Goal: Task Accomplishment & Management: Use online tool/utility

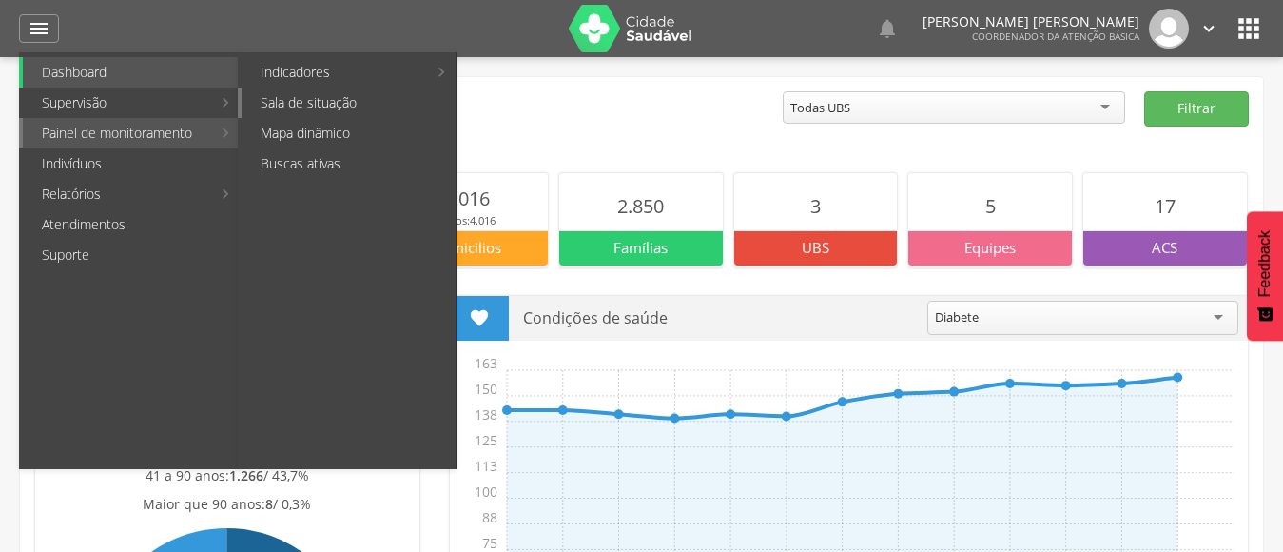
click at [333, 108] on link "Sala de situação" at bounding box center [349, 103] width 214 height 30
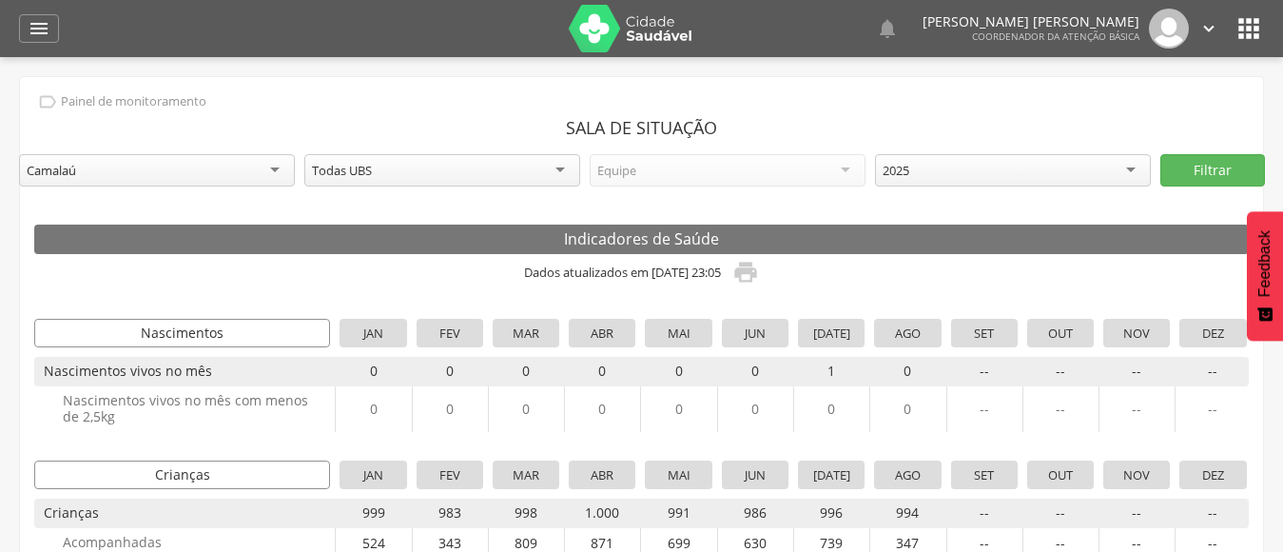
click at [671, 30] on img at bounding box center [631, 29] width 124 height 48
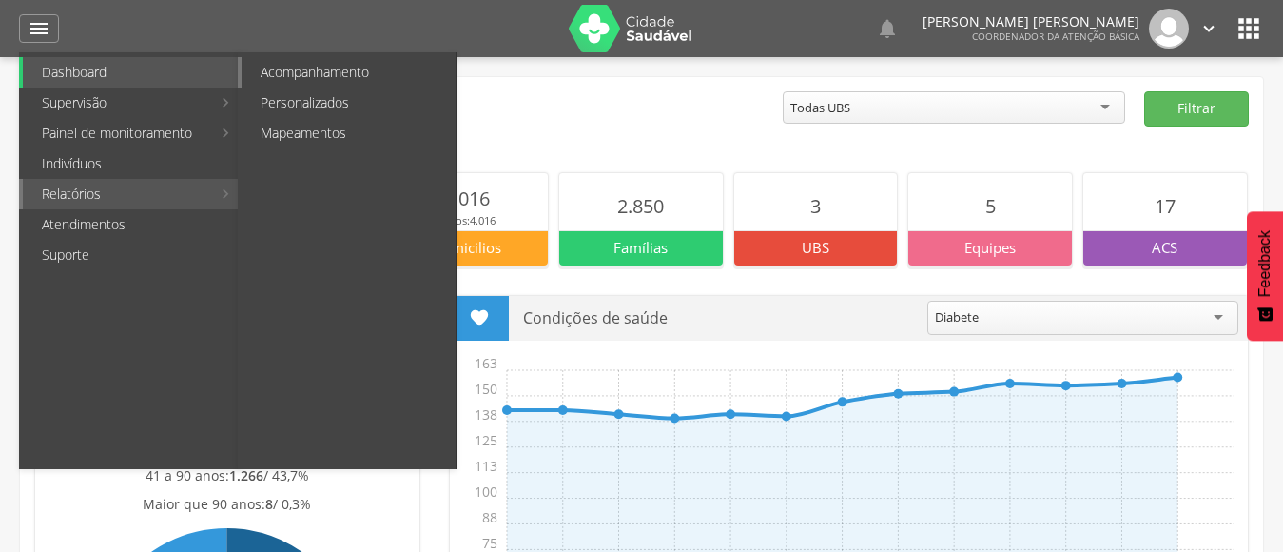
click at [314, 66] on link "Acompanhamento" at bounding box center [349, 72] width 214 height 30
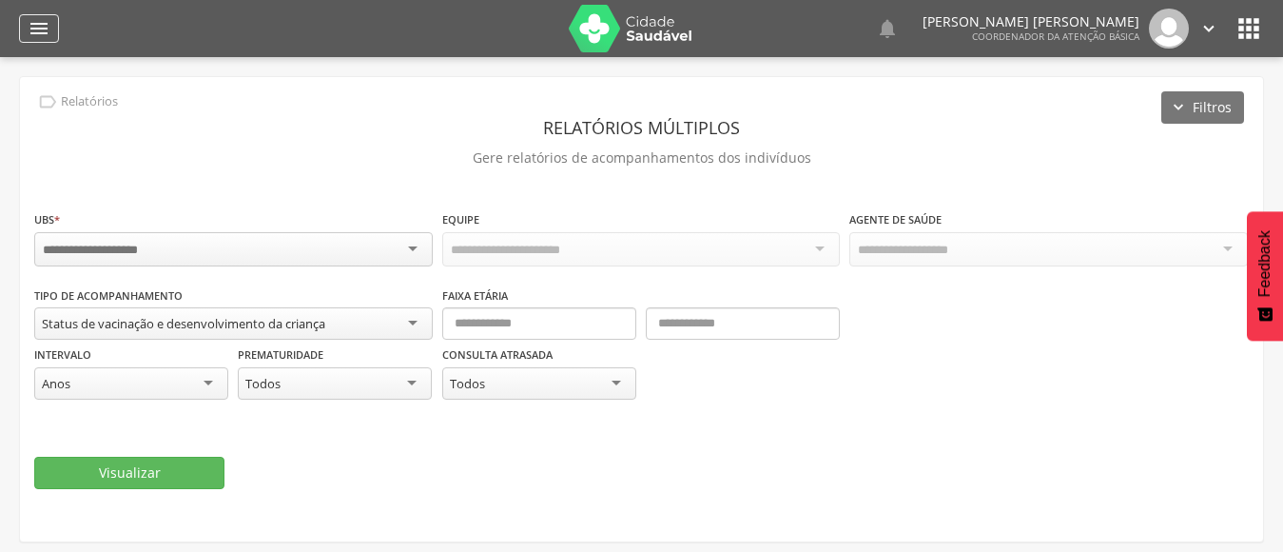
click at [34, 23] on icon "" at bounding box center [39, 28] width 23 height 23
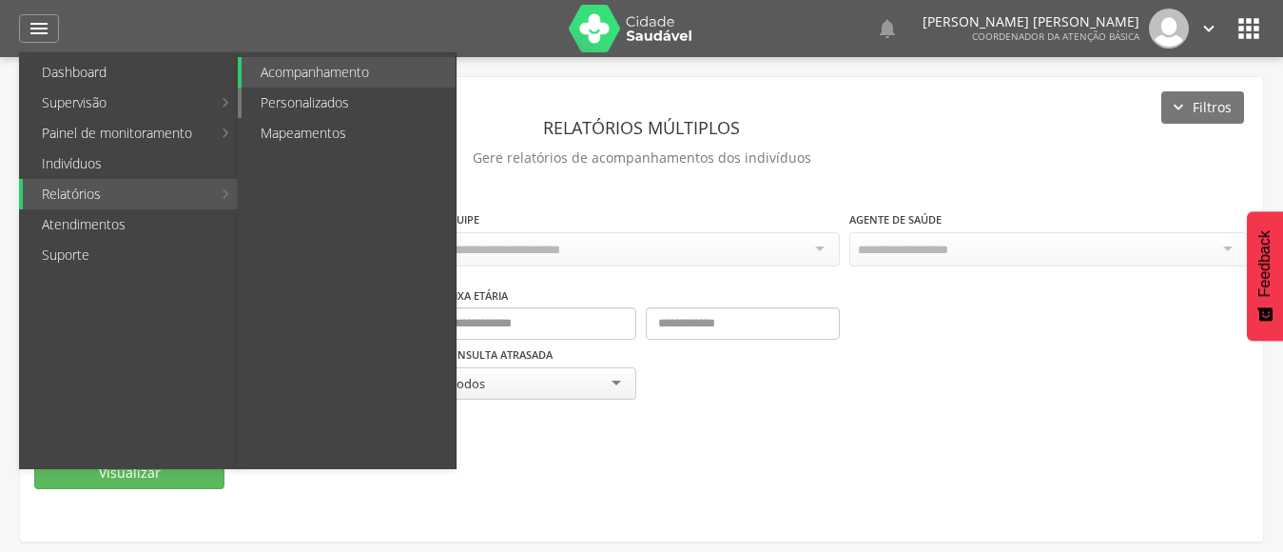
click at [317, 95] on link "Personalizados" at bounding box center [349, 103] width 214 height 30
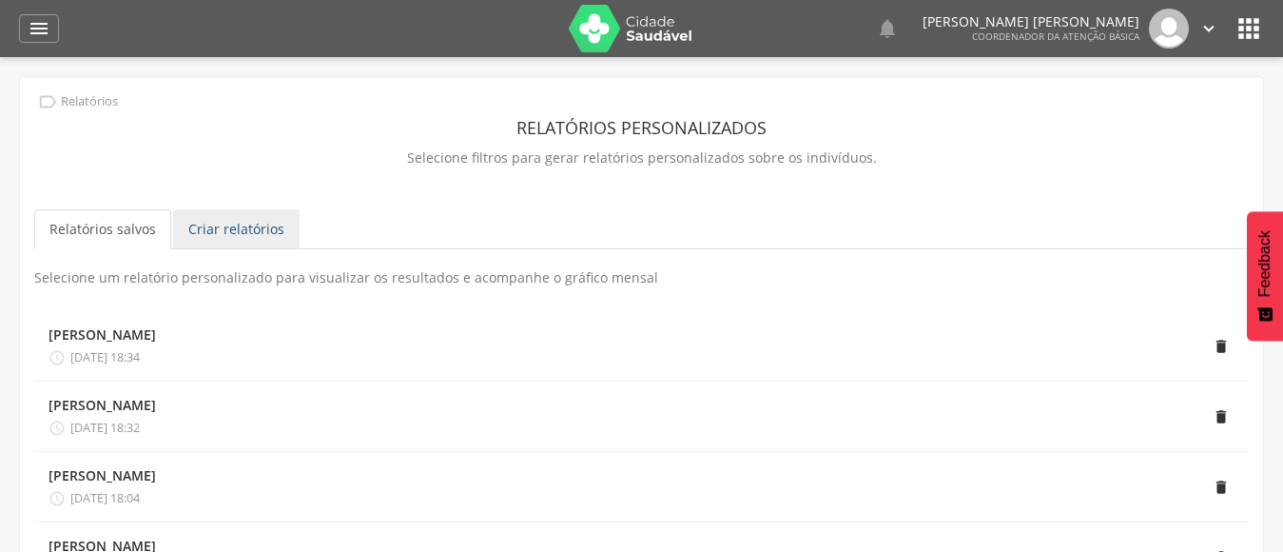
click at [238, 220] on link "Criar relatórios" at bounding box center [236, 229] width 127 height 40
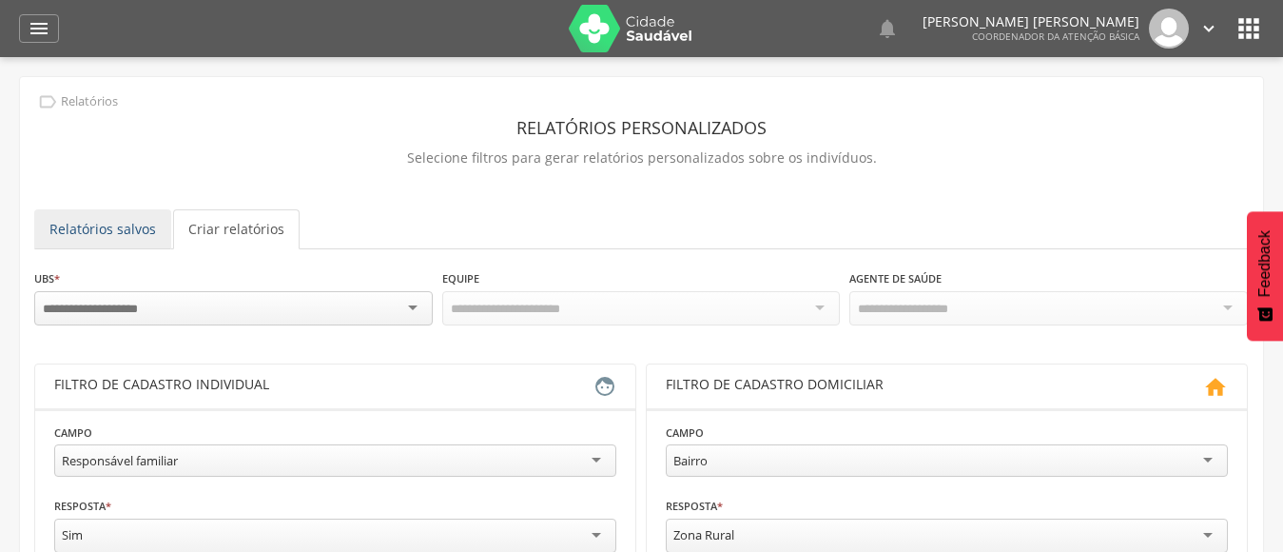
click at [114, 222] on link "Relatórios salvos" at bounding box center [102, 229] width 137 height 40
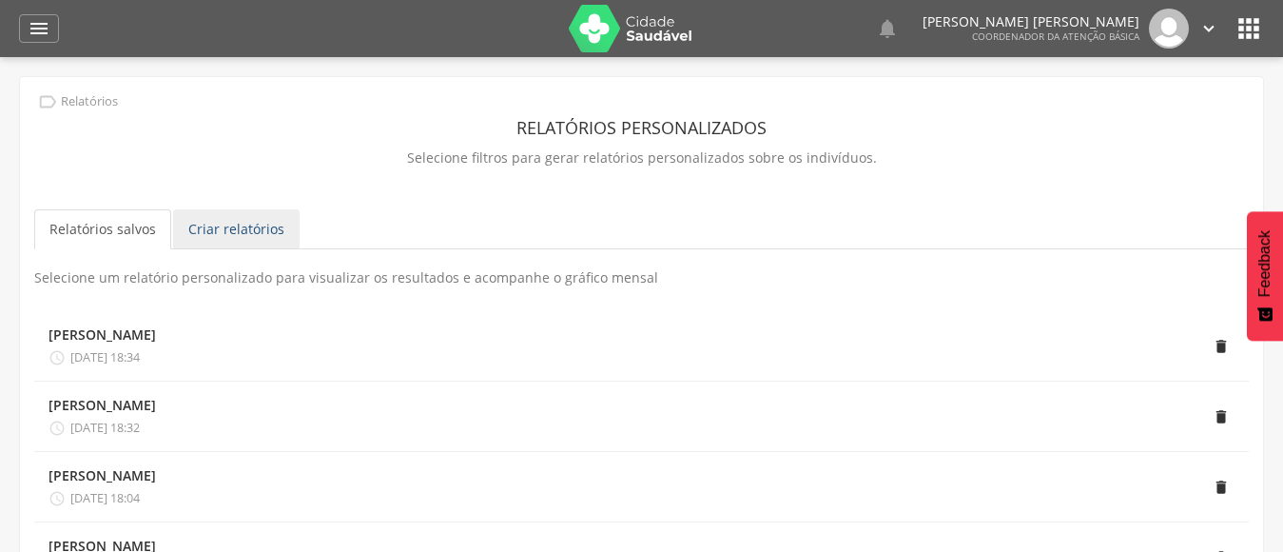
click at [223, 224] on link "Criar relatórios" at bounding box center [236, 229] width 127 height 40
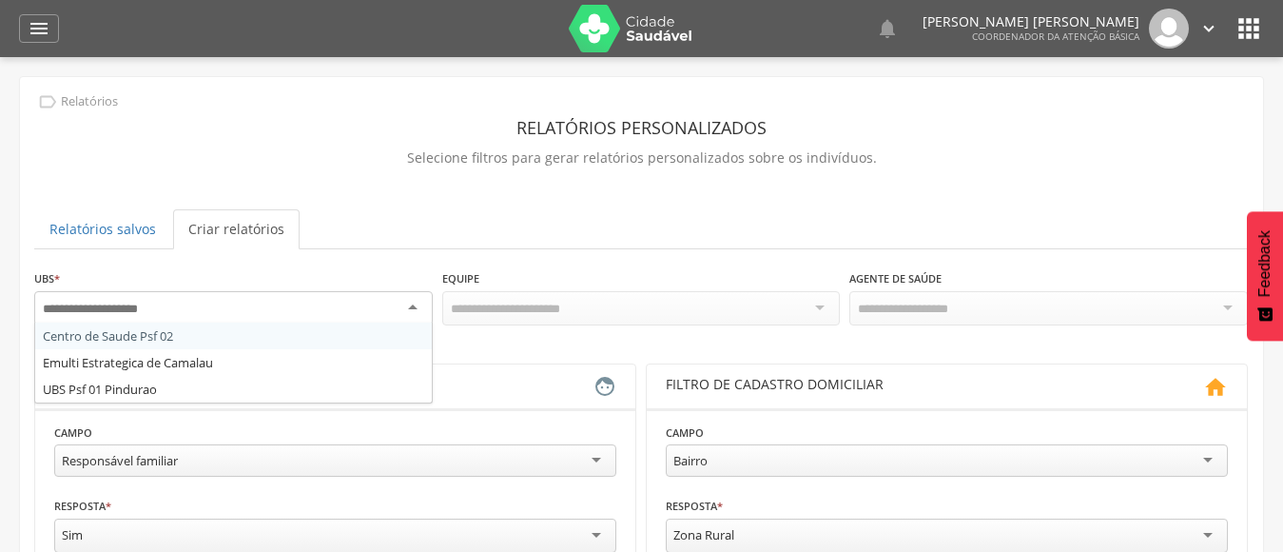
click at [94, 292] on div at bounding box center [233, 308] width 399 height 34
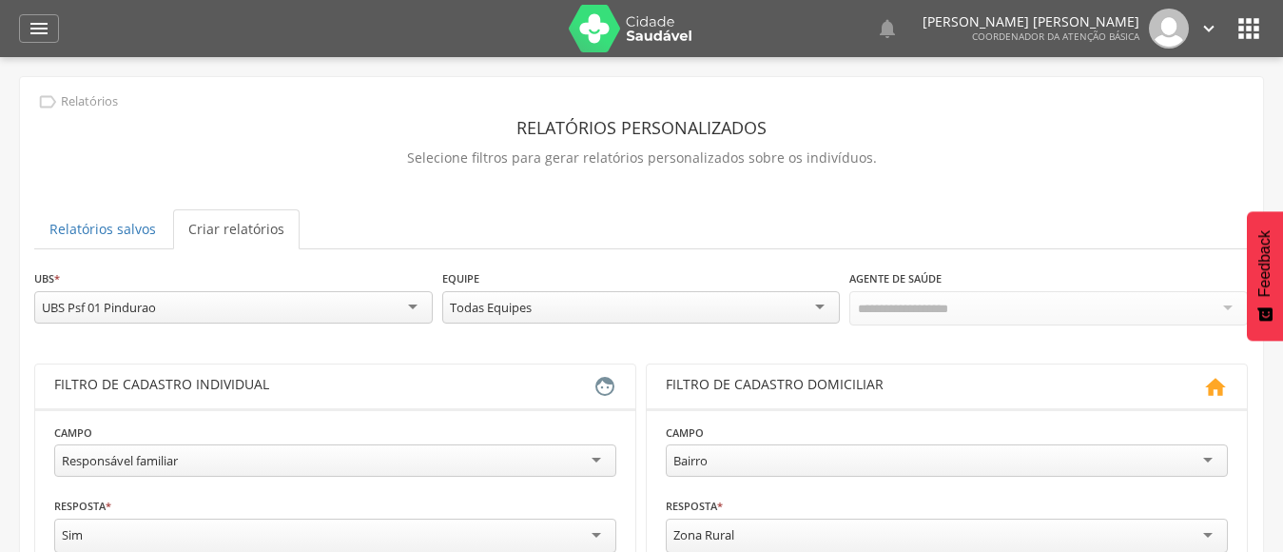
click at [907, 291] on div at bounding box center [1049, 308] width 399 height 34
click at [900, 305] on input "select-one" at bounding box center [916, 309] width 116 height 17
click at [768, 308] on div "Todas Equipes" at bounding box center [641, 307] width 399 height 32
click at [913, 309] on div "Todos Usuários" at bounding box center [901, 307] width 88 height 17
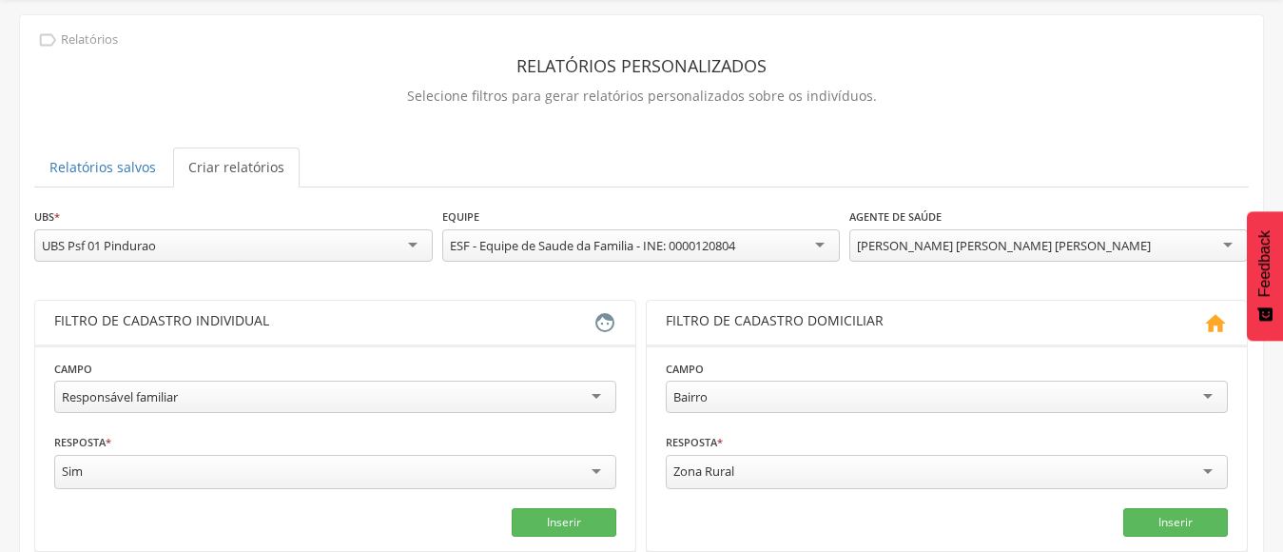
scroll to position [95, 0]
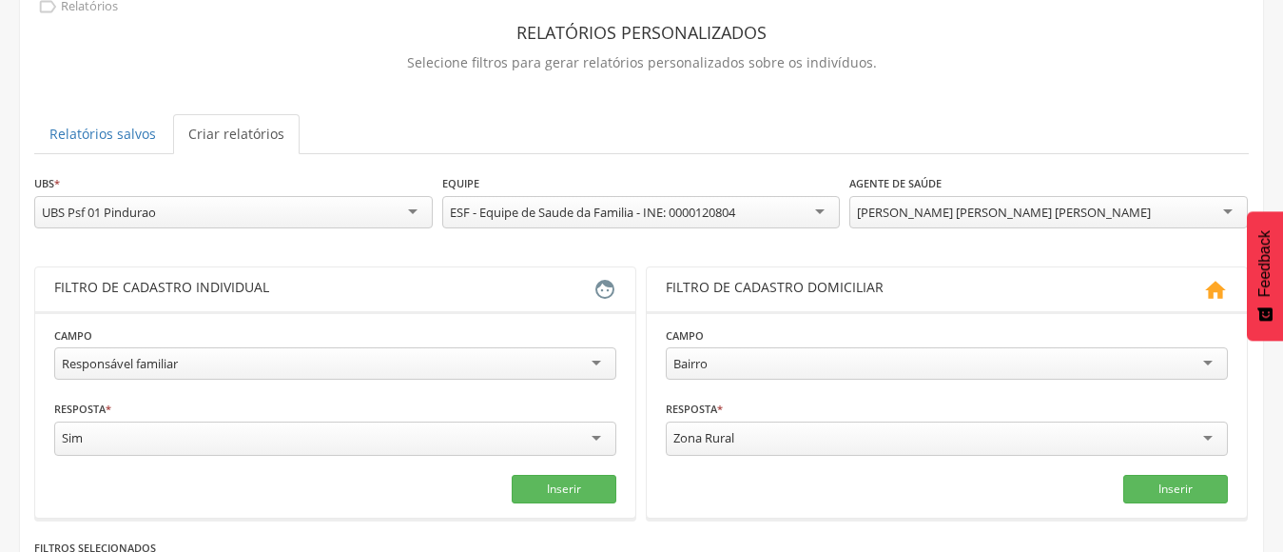
click at [381, 372] on div "Responsável familiar" at bounding box center [335, 363] width 562 height 32
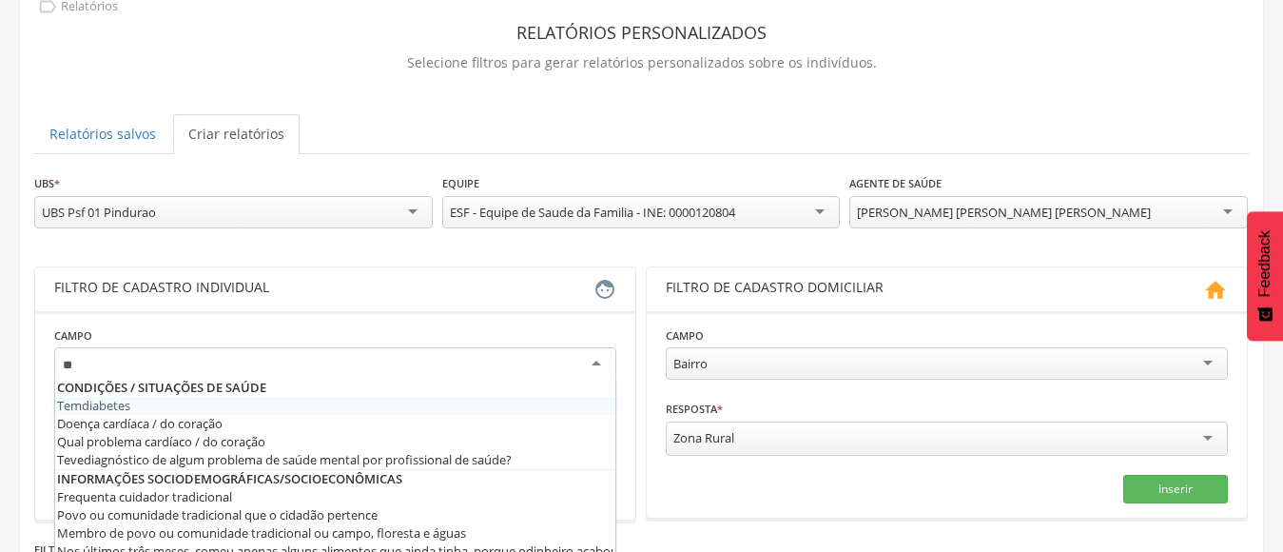
type input "***"
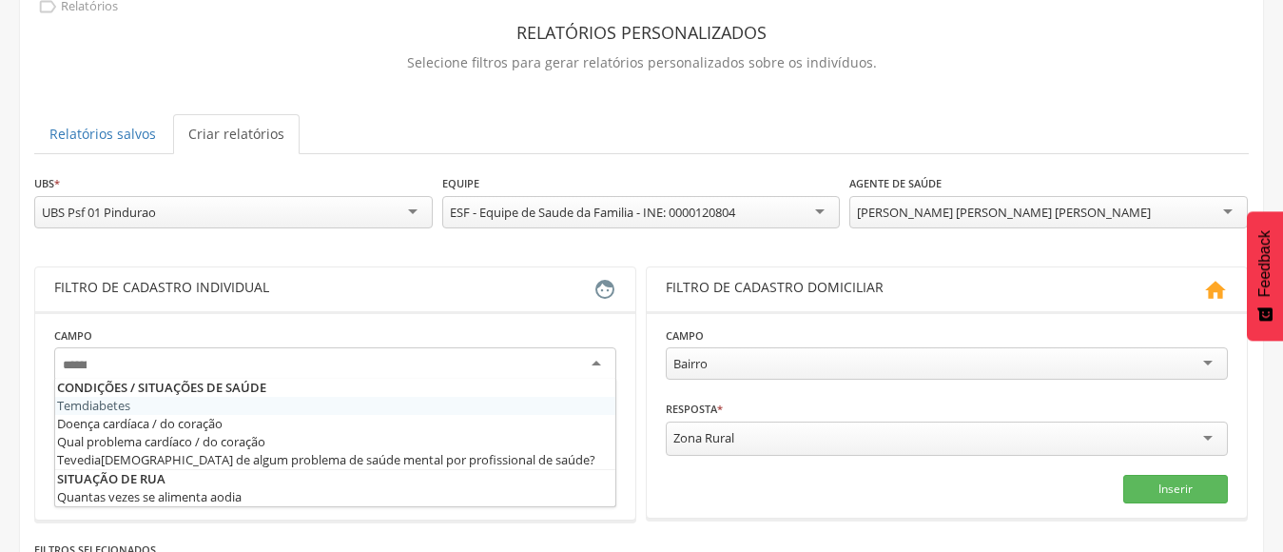
scroll to position [0, 0]
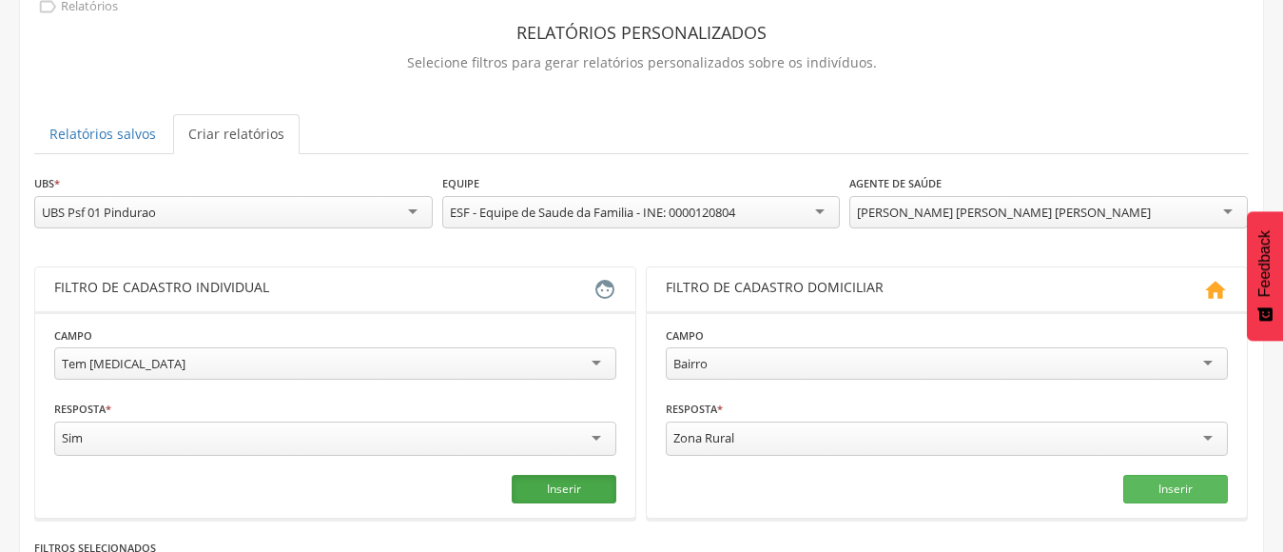
click at [581, 479] on button "Inserir" at bounding box center [564, 489] width 105 height 29
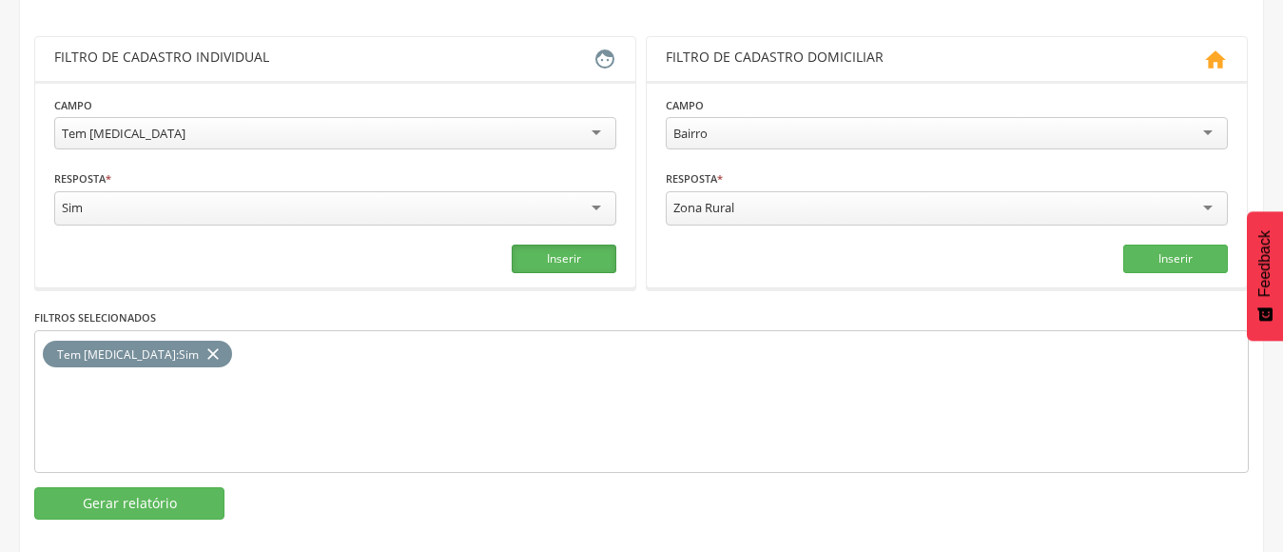
scroll to position [344, 0]
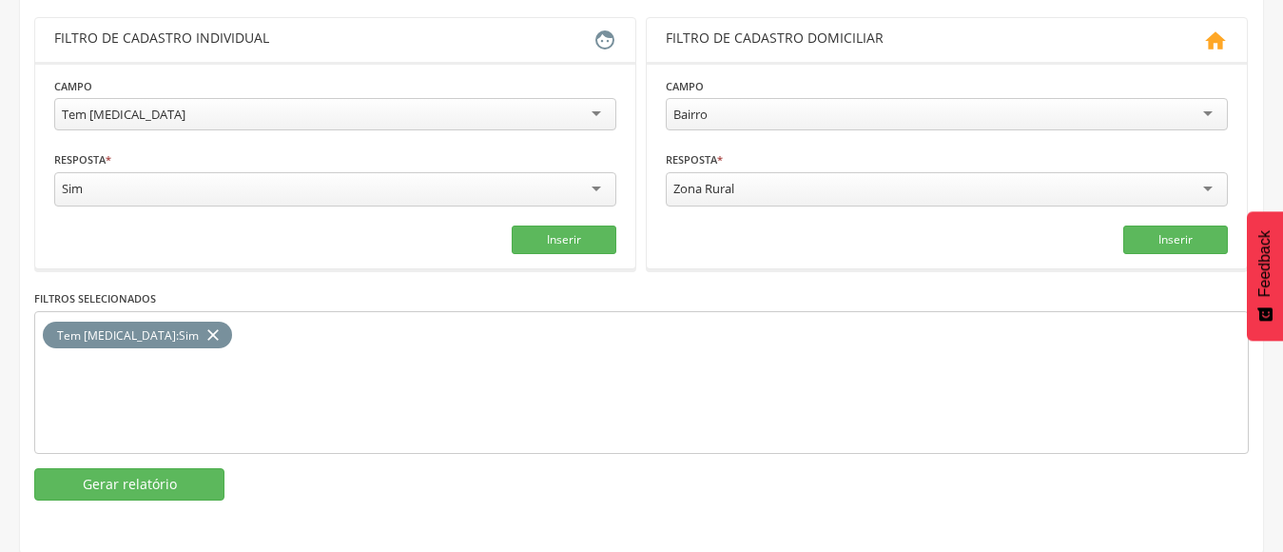
click at [593, 111] on div "Tem [MEDICAL_DATA]" at bounding box center [335, 114] width 562 height 32
click at [571, 238] on button "Inserir" at bounding box center [564, 239] width 105 height 29
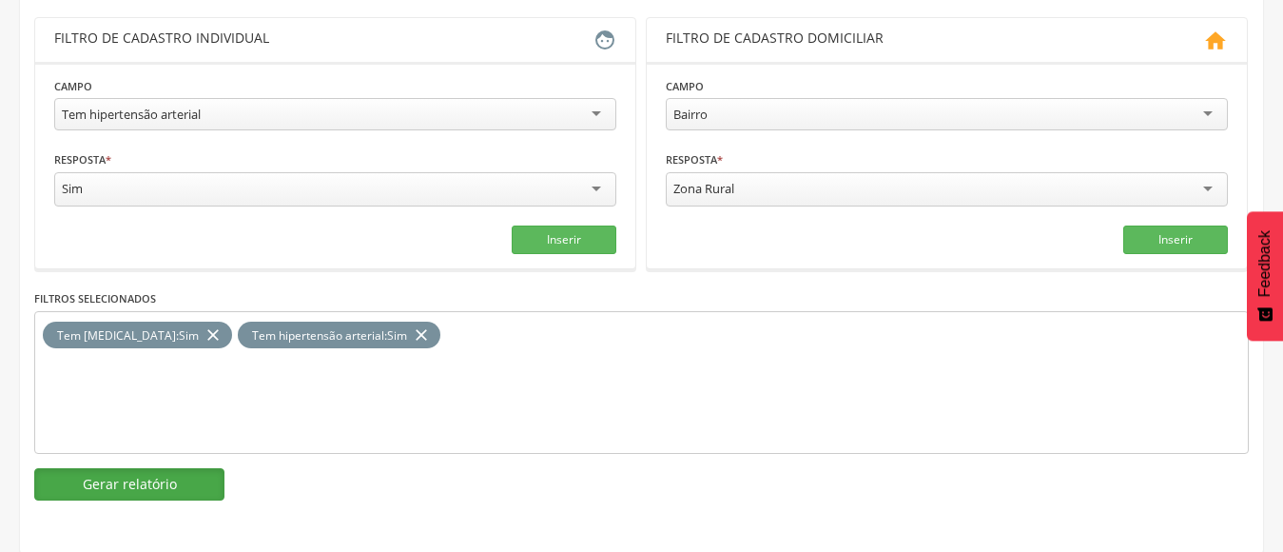
click at [194, 476] on button "Gerar relatório" at bounding box center [129, 484] width 190 height 32
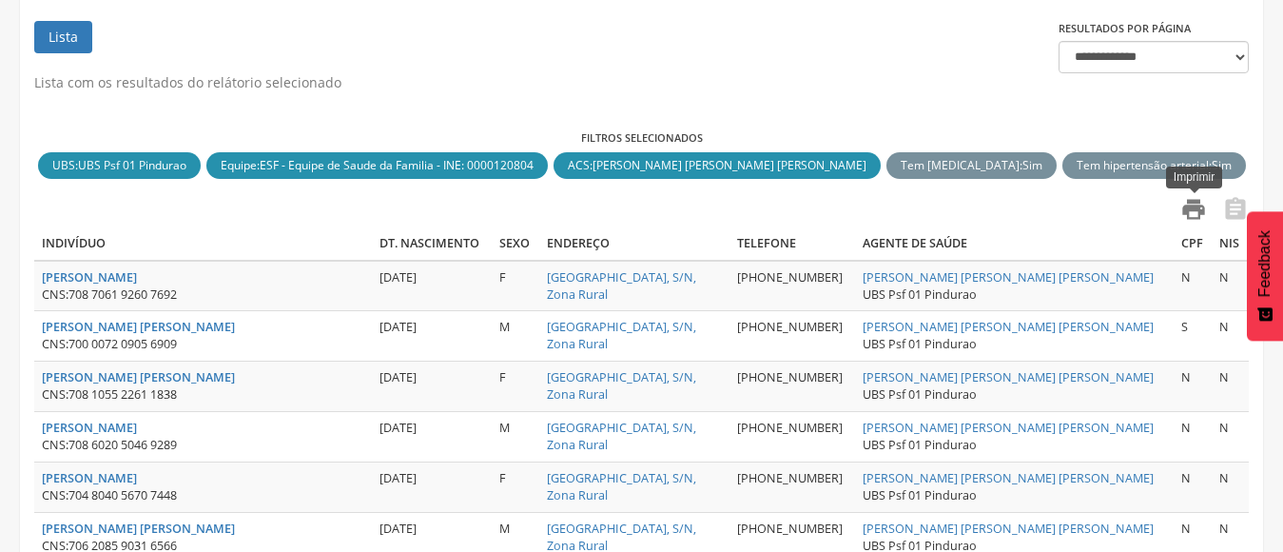
click at [1196, 205] on icon "" at bounding box center [1194, 209] width 27 height 27
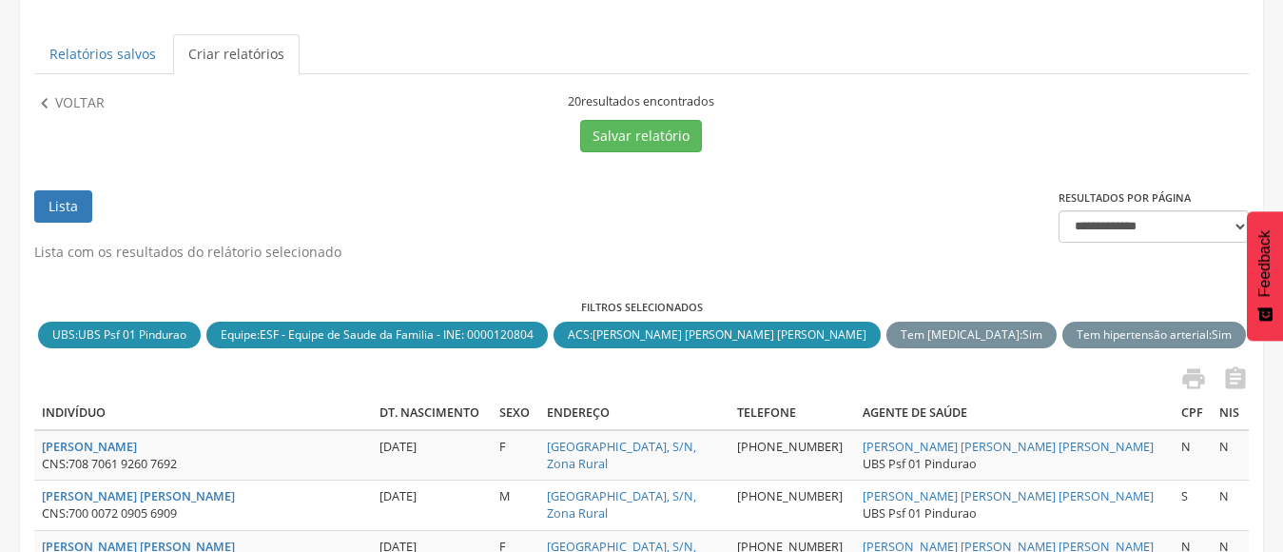
scroll to position [0, 0]
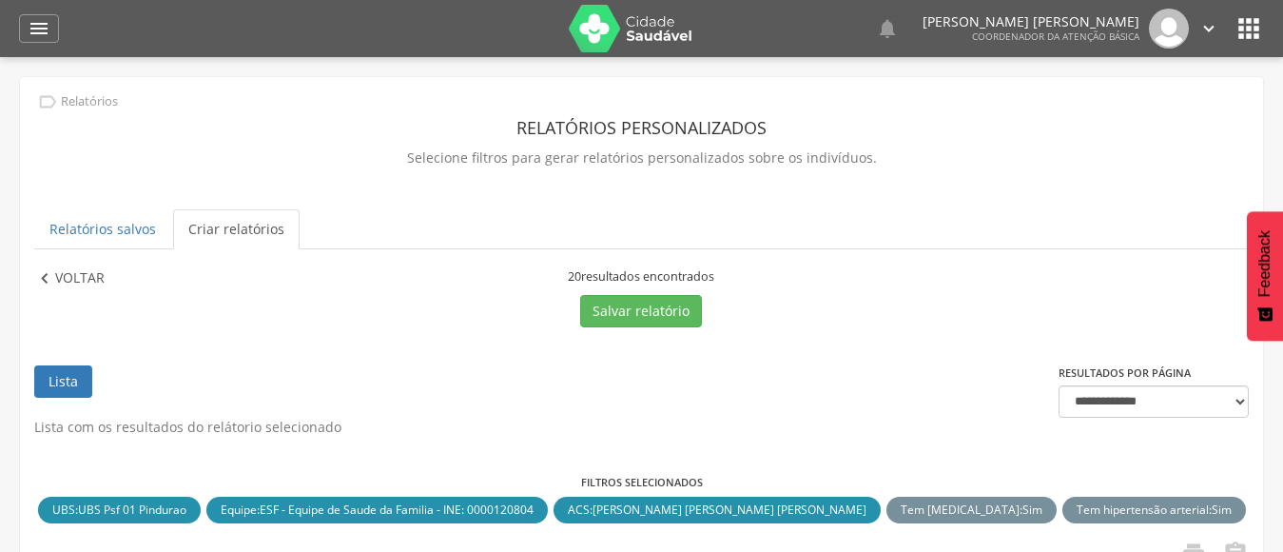
click at [62, 273] on p "Voltar" at bounding box center [79, 278] width 49 height 21
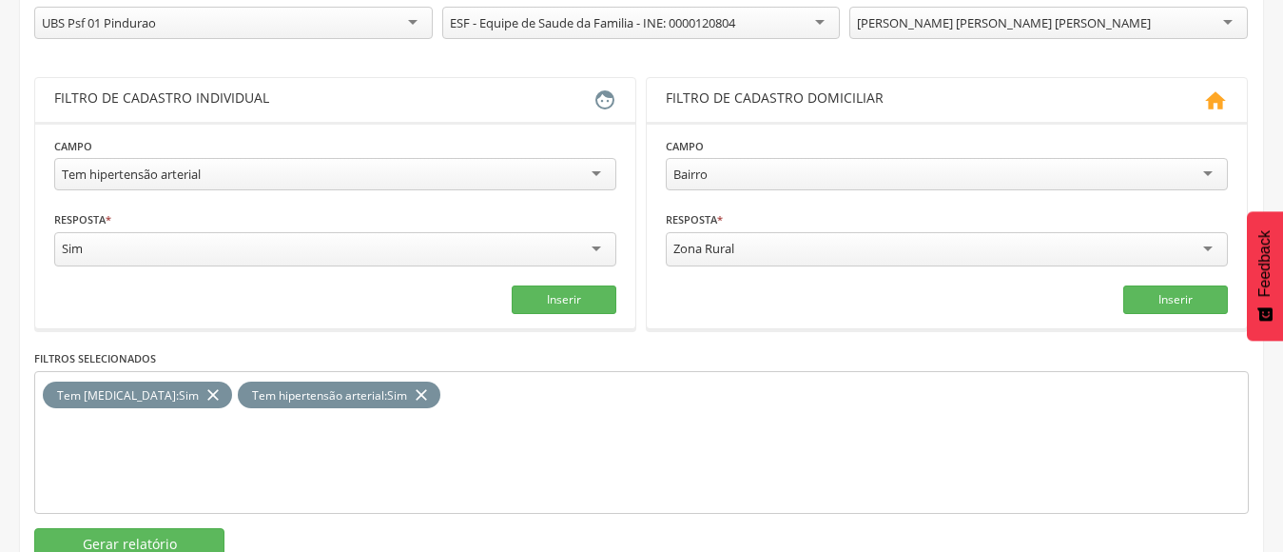
scroll to position [285, 0]
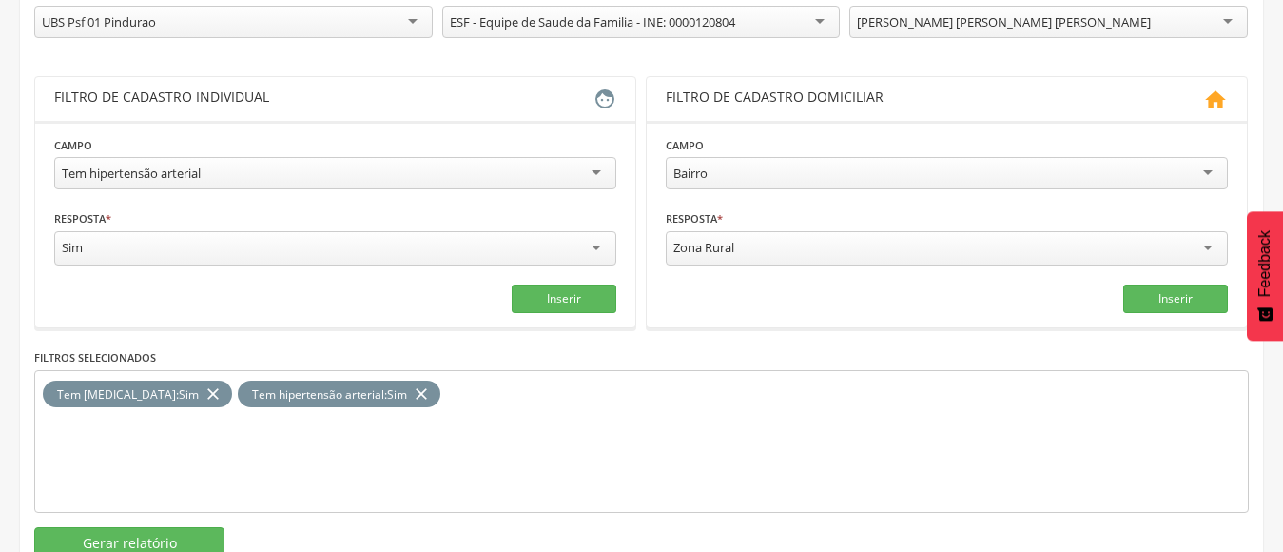
click at [412, 391] on icon "close" at bounding box center [421, 395] width 19 height 28
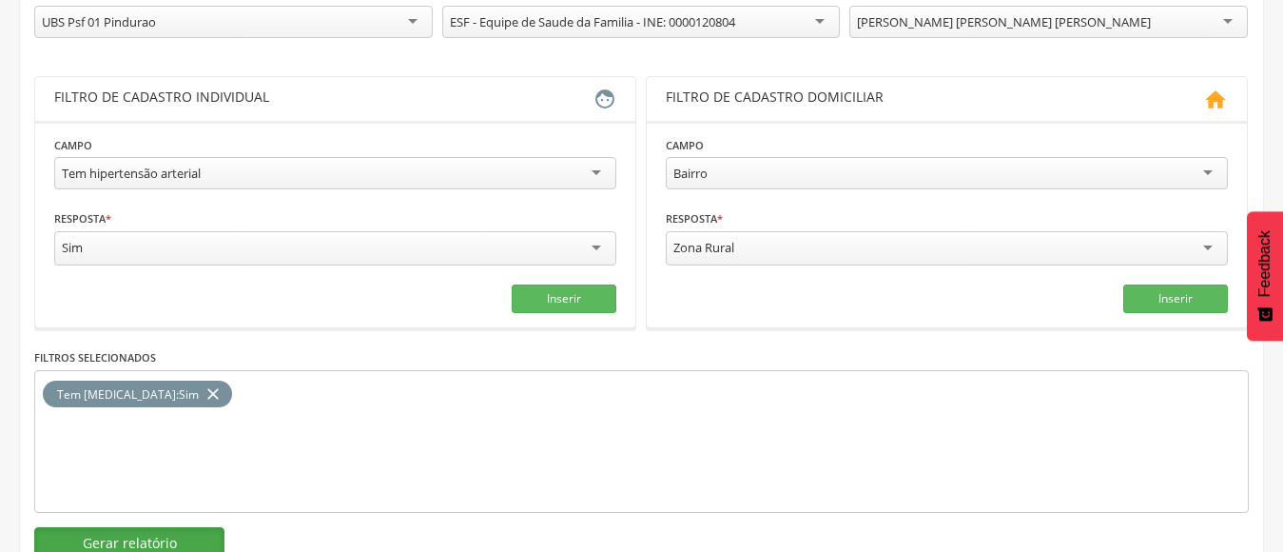
click at [180, 537] on button "Gerar relatório" at bounding box center [129, 543] width 190 height 32
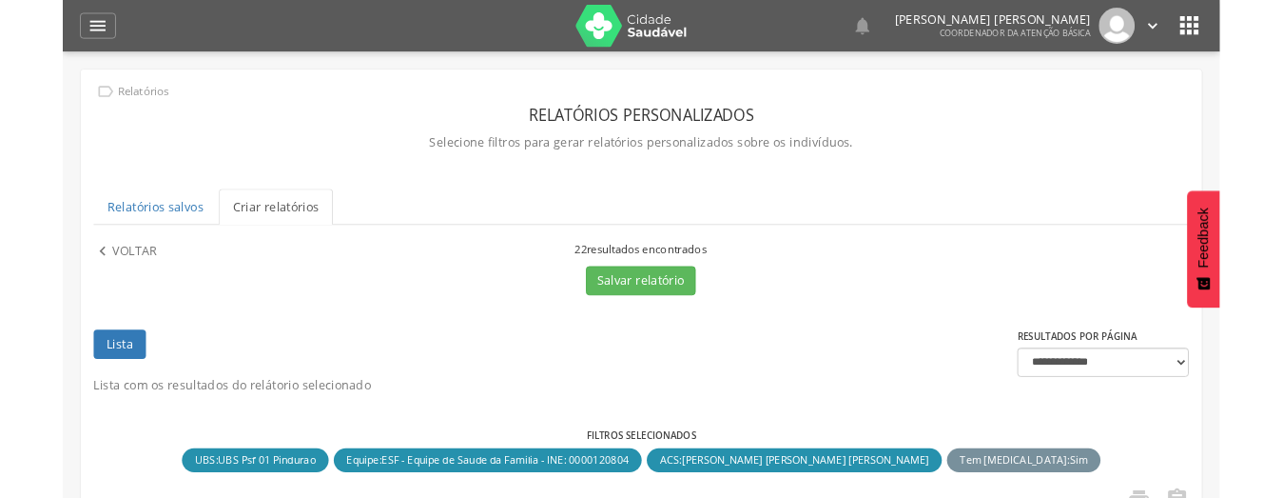
scroll to position [381, 0]
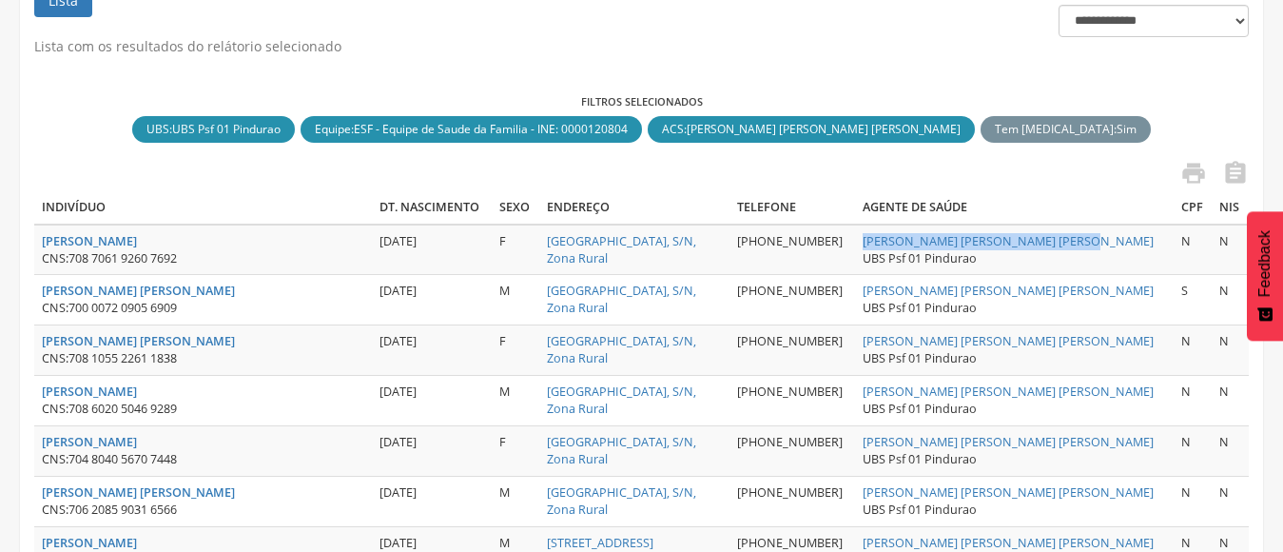
drag, startPoint x: 1087, startPoint y: 239, endPoint x: 875, endPoint y: 247, distance: 212.3
click at [875, 247] on td "[PERSON_NAME] [PERSON_NAME] [PERSON_NAME] UBS Psf 01 Pindurao" at bounding box center [1014, 250] width 319 height 50
copy link "[PERSON_NAME] [PERSON_NAME] [PERSON_NAME]"
click at [1194, 171] on icon "" at bounding box center [1194, 173] width 27 height 27
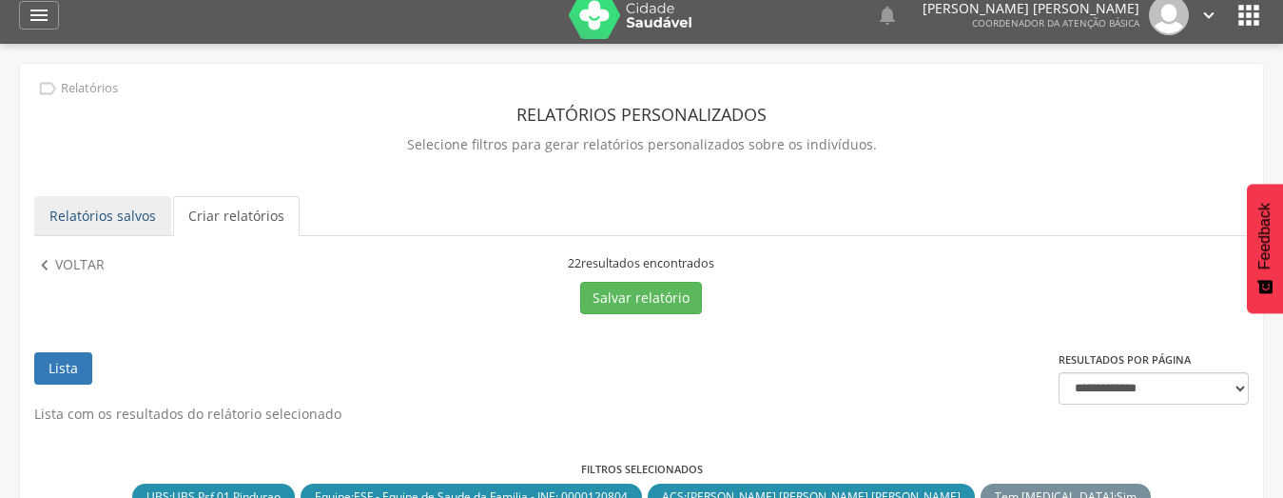
scroll to position [0, 0]
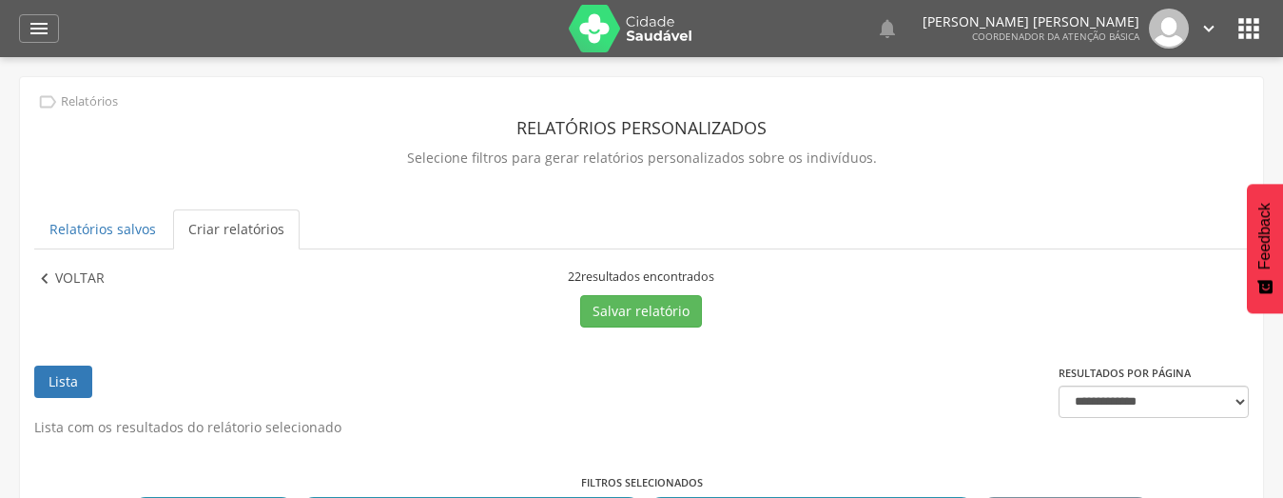
click at [65, 279] on p "Voltar" at bounding box center [79, 278] width 49 height 21
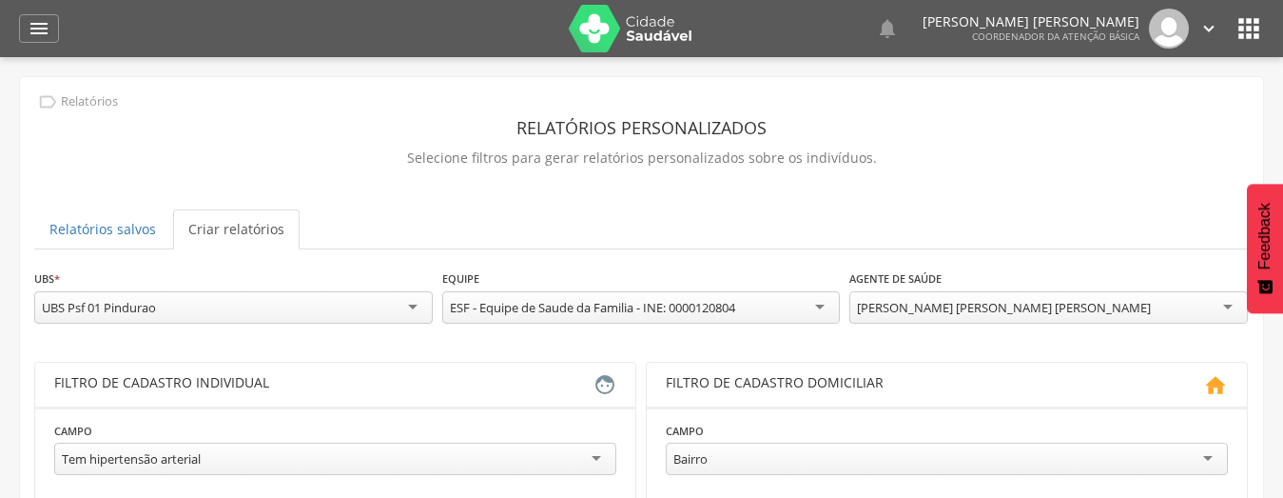
click at [954, 315] on div "[PERSON_NAME] [PERSON_NAME] [PERSON_NAME]" at bounding box center [1004, 307] width 294 height 17
click at [985, 206] on div " Relatórios Relatórios personalizados Selecione filtros para gerar relatórios …" at bounding box center [641, 468] width 1243 height 782
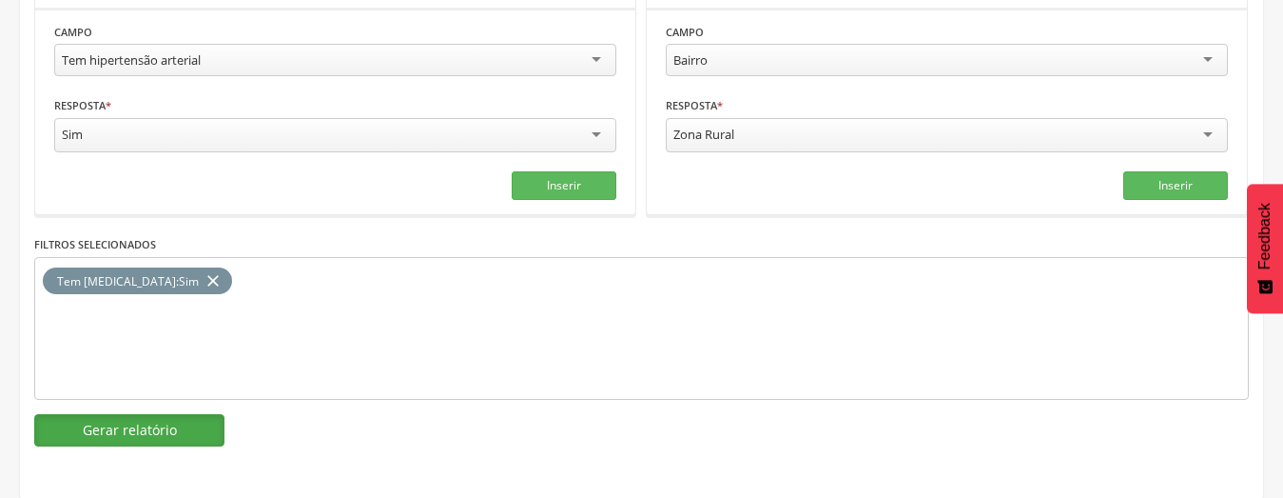
click at [86, 427] on button "Gerar relatório" at bounding box center [129, 430] width 190 height 32
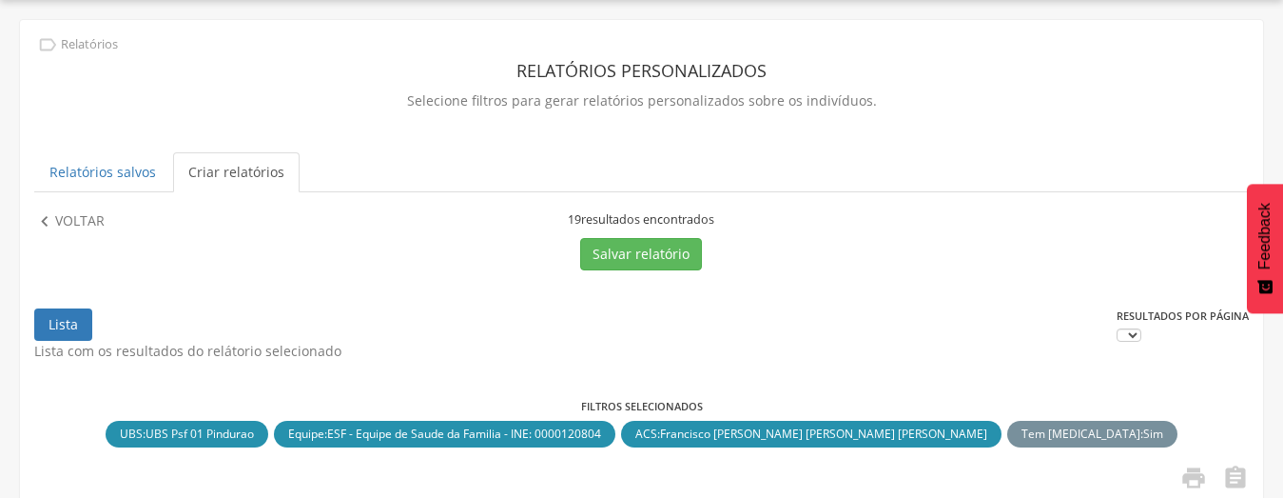
scroll to position [399, 0]
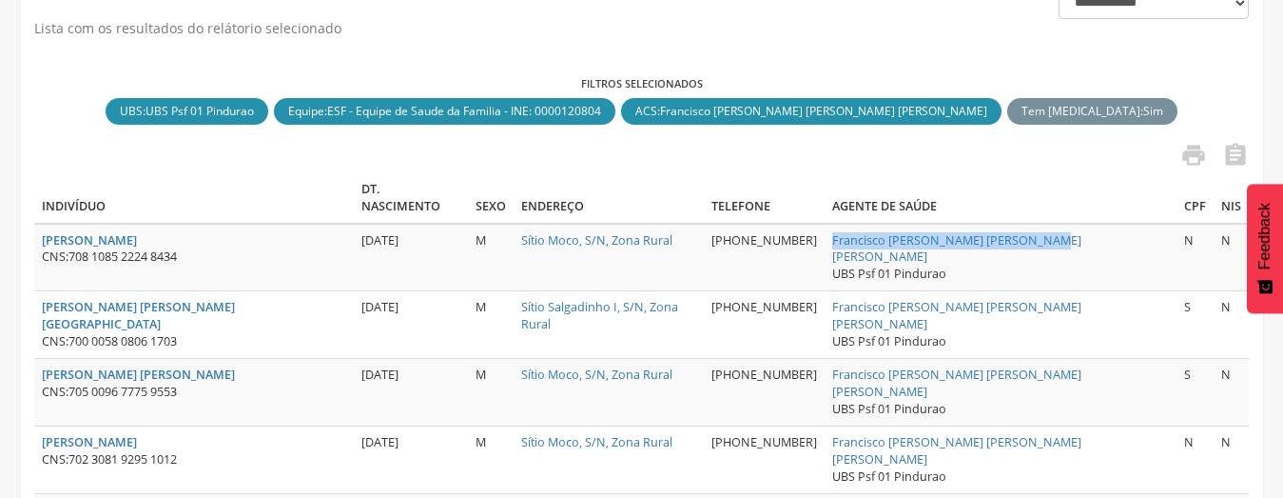
drag, startPoint x: 1086, startPoint y: 225, endPoint x: 878, endPoint y: 230, distance: 208.4
click at [878, 230] on td "Francisco [PERSON_NAME] [PERSON_NAME] [PERSON_NAME] UBS Psf 01 Pindurao" at bounding box center [1001, 258] width 352 height 68
copy link "Francisco [PERSON_NAME] [PERSON_NAME] [PERSON_NAME]"
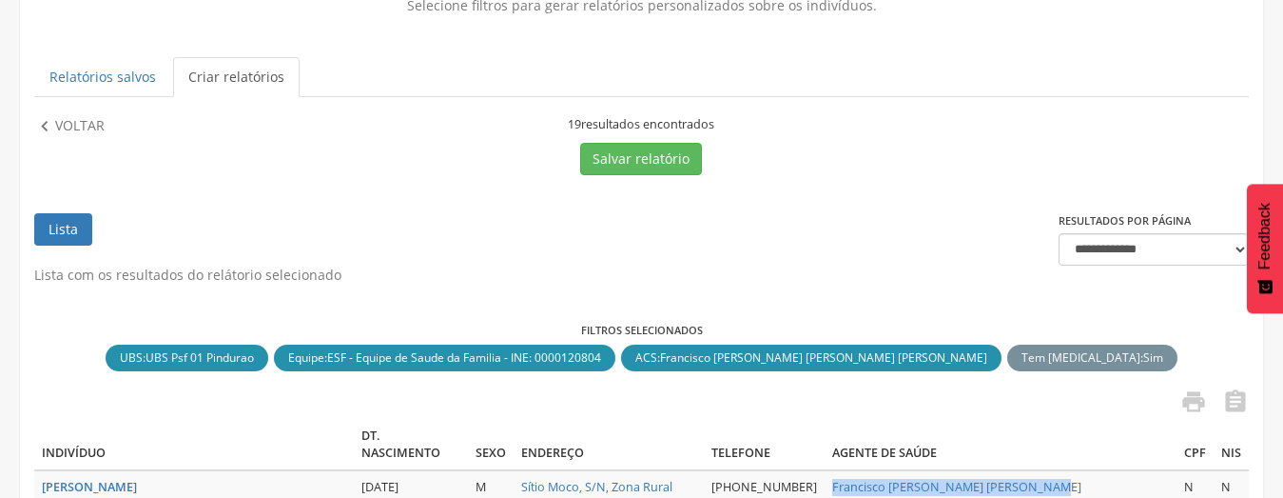
scroll to position [113, 0]
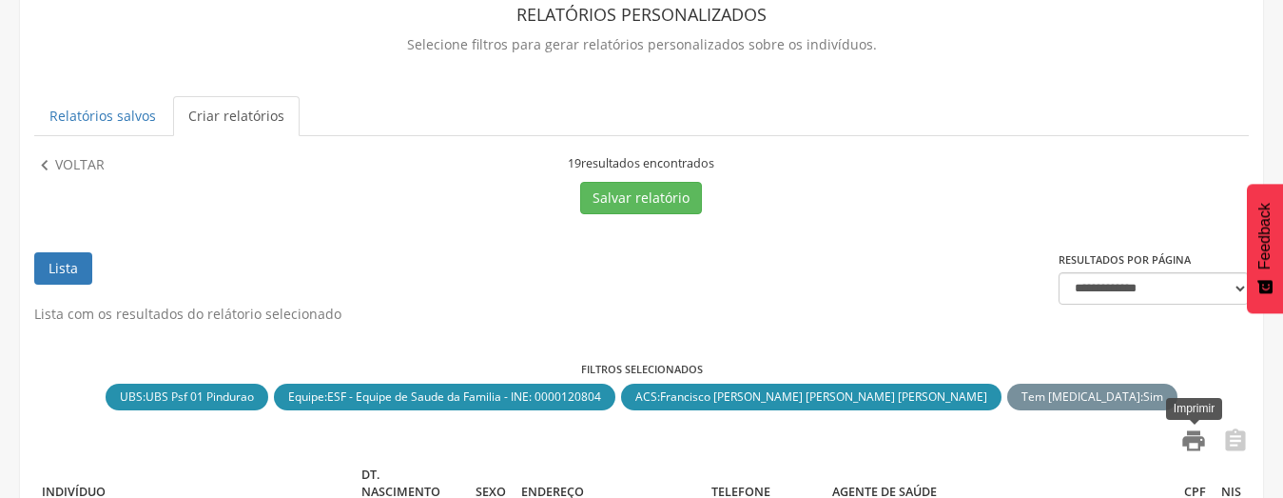
click at [1200, 432] on icon "" at bounding box center [1194, 440] width 27 height 27
click at [66, 168] on p "Voltar" at bounding box center [79, 165] width 49 height 21
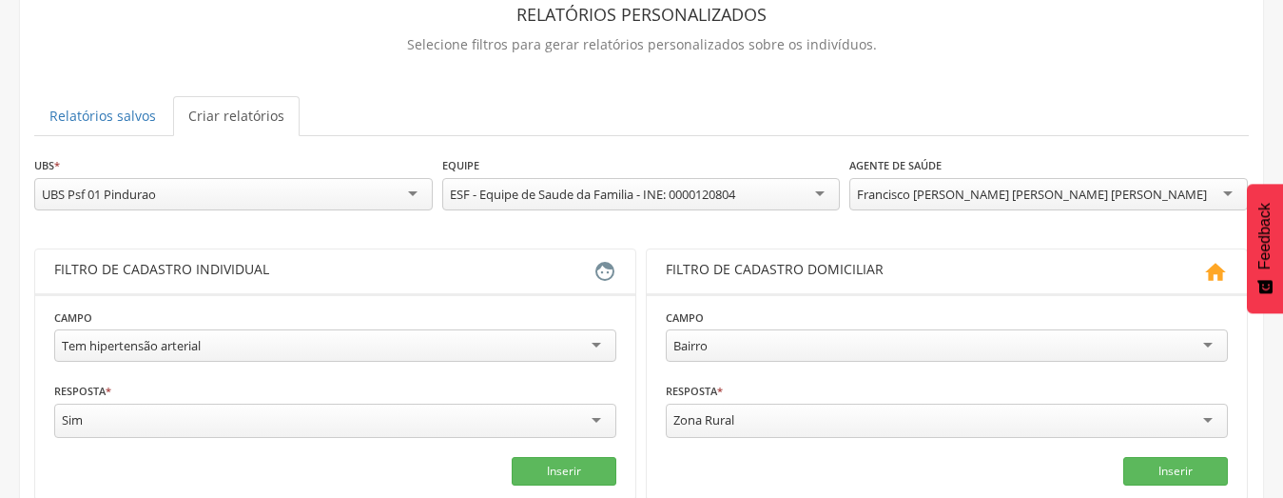
click at [890, 198] on div "Francisco [PERSON_NAME] [PERSON_NAME] [PERSON_NAME]" at bounding box center [1032, 194] width 350 height 17
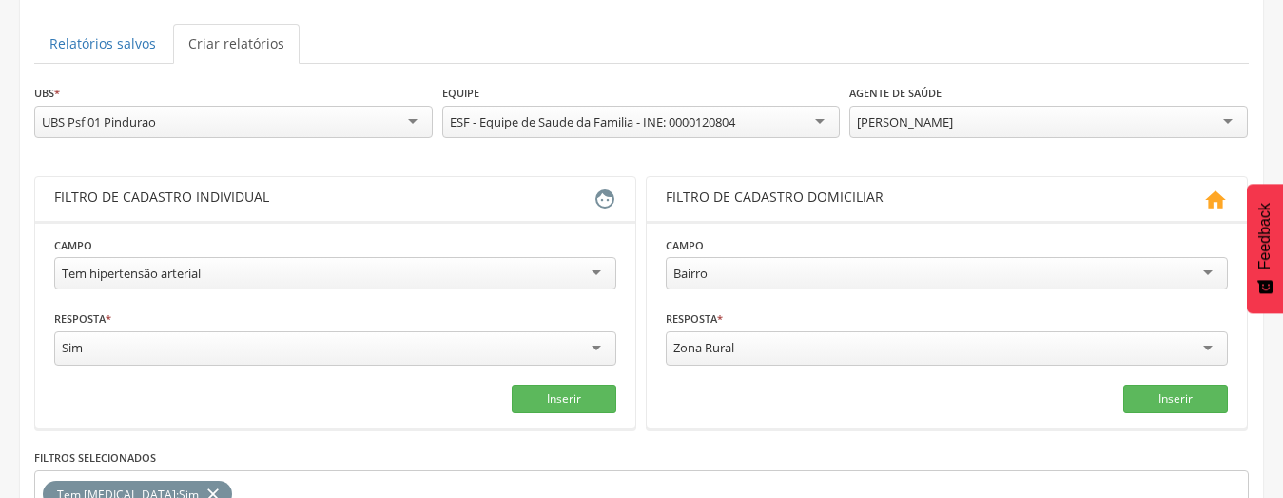
scroll to position [303, 0]
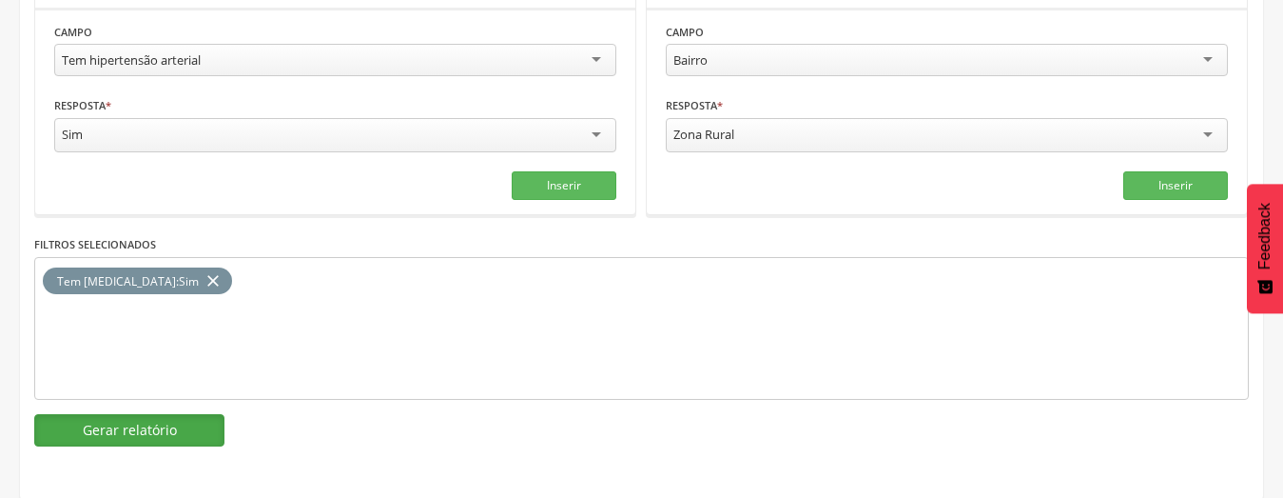
click at [105, 432] on button "Gerar relatório" at bounding box center [129, 430] width 190 height 32
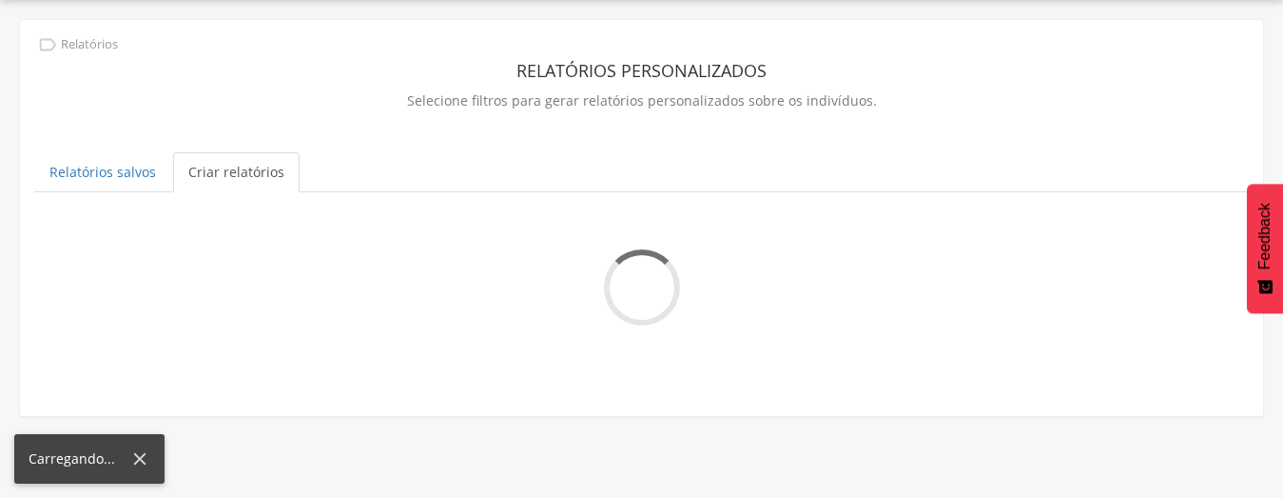
scroll to position [399, 0]
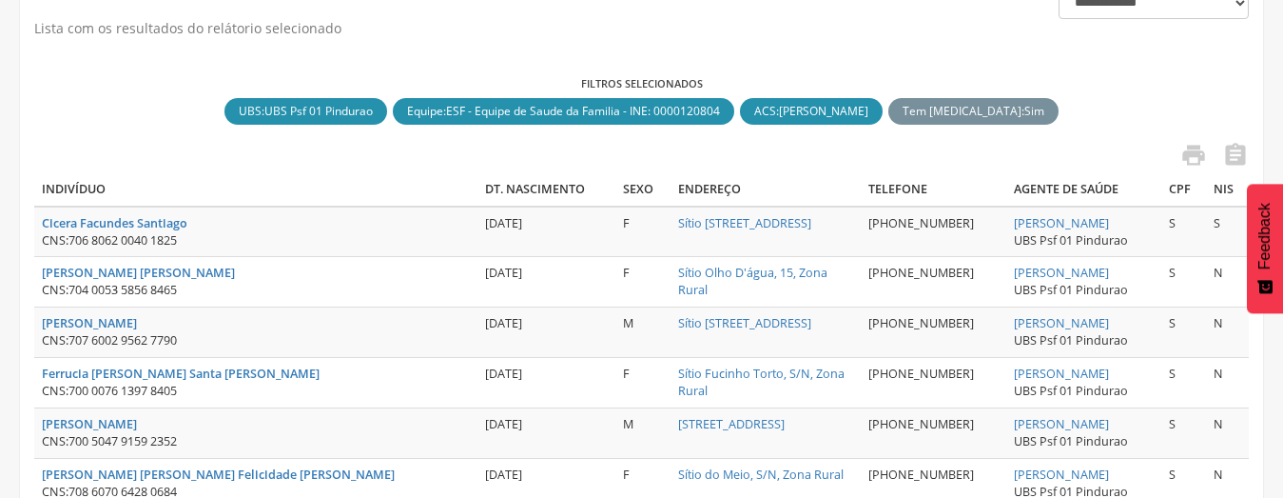
drag, startPoint x: 1058, startPoint y: 224, endPoint x: 948, endPoint y: 222, distance: 110.4
click at [1007, 222] on td "[PERSON_NAME] UBS Psf 01 Pindurao" at bounding box center [1085, 231] width 156 height 50
copy link "[PERSON_NAME]"
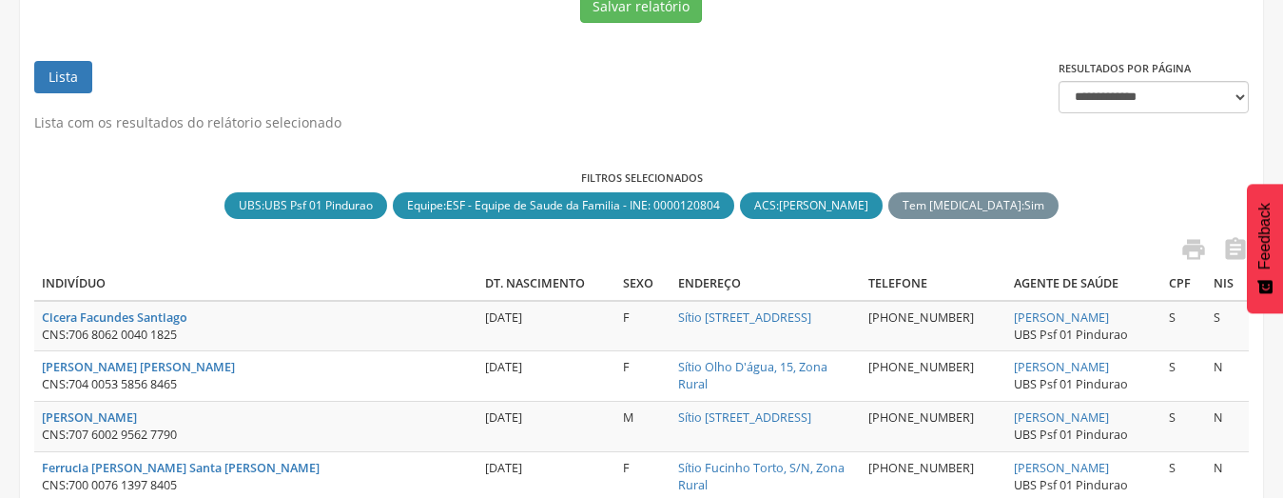
scroll to position [208, 0]
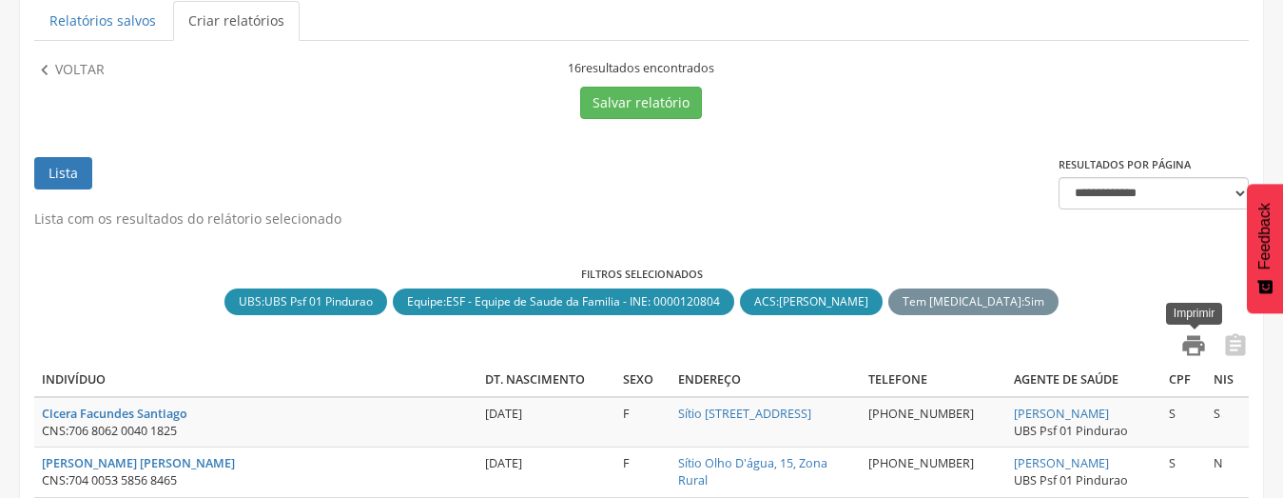
click at [1206, 345] on icon "" at bounding box center [1194, 345] width 27 height 27
click at [75, 68] on p "Voltar" at bounding box center [79, 70] width 49 height 21
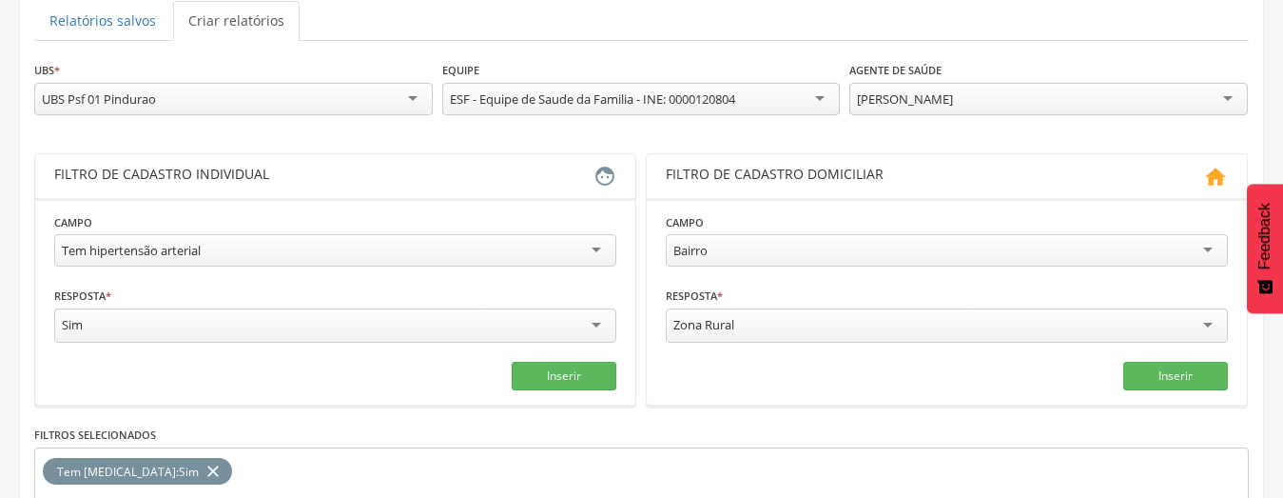
click at [953, 101] on div "[PERSON_NAME]" at bounding box center [905, 98] width 96 height 17
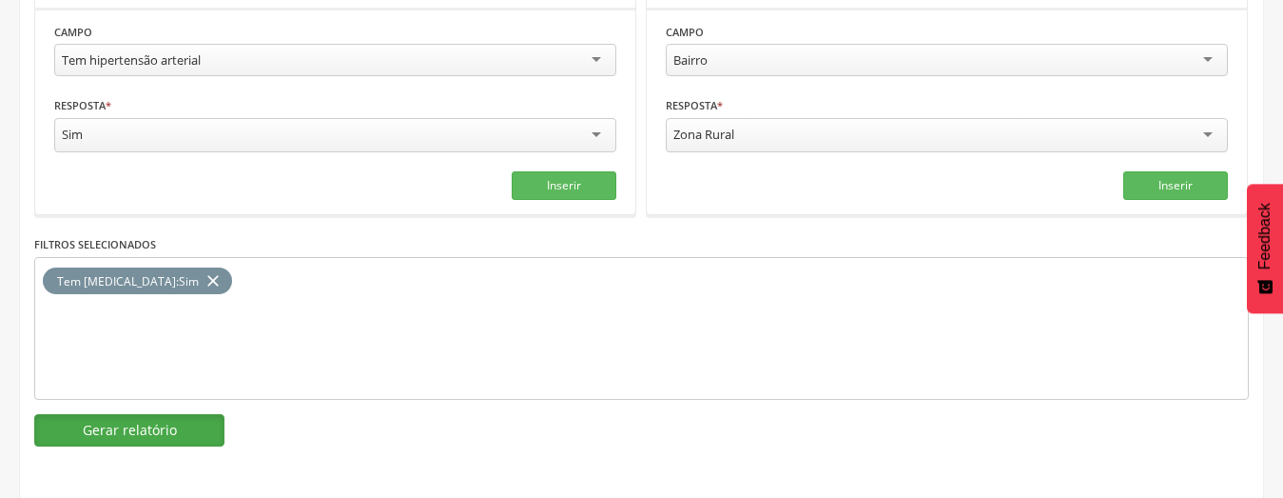
click at [135, 424] on button "Gerar relatório" at bounding box center [129, 430] width 190 height 32
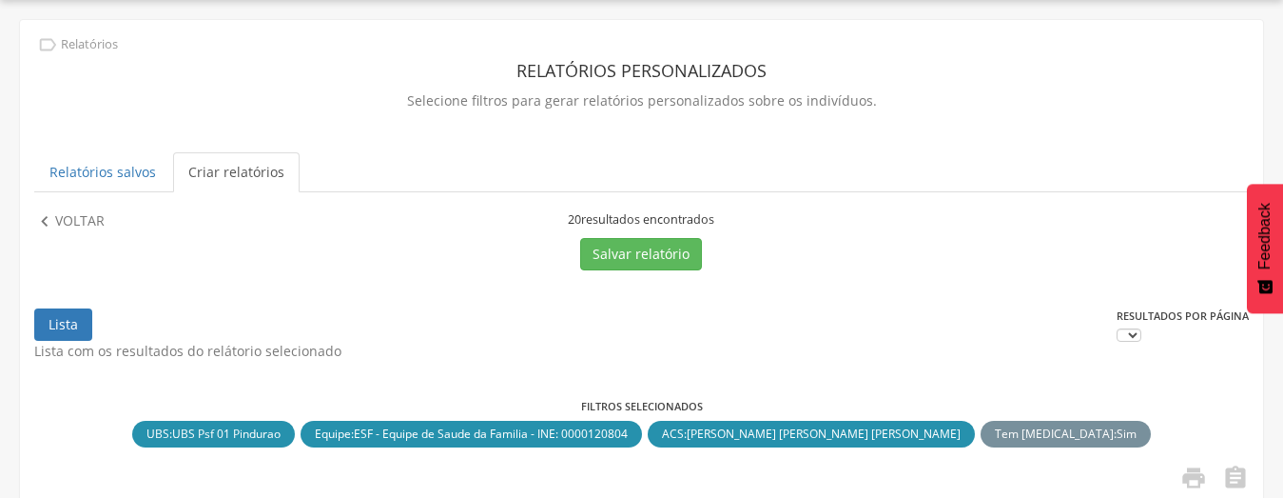
scroll to position [399, 0]
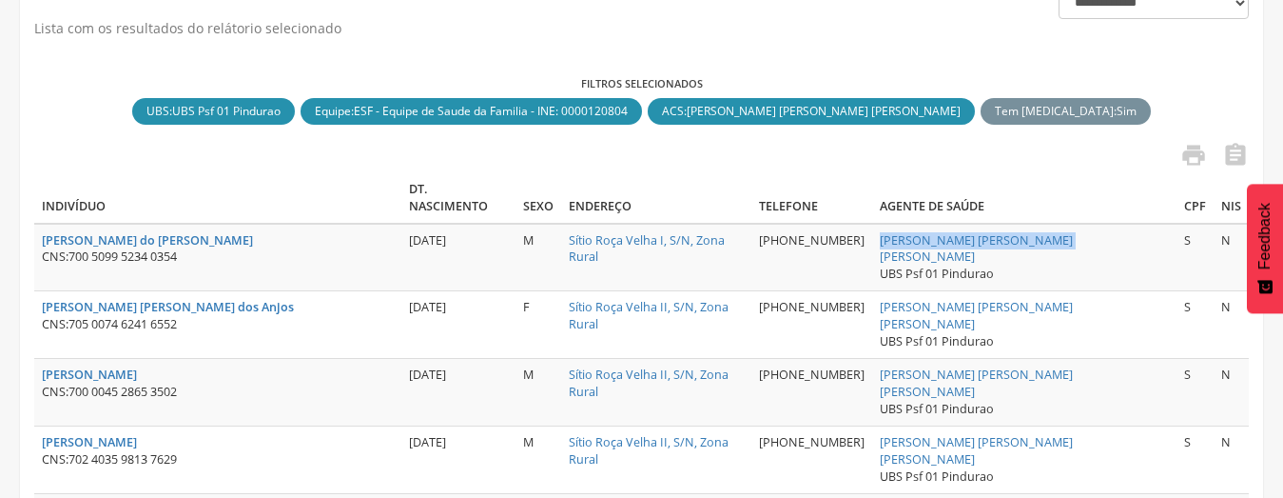
drag, startPoint x: 1075, startPoint y: 218, endPoint x: 894, endPoint y: 230, distance: 181.2
click at [894, 230] on td "[PERSON_NAME] [PERSON_NAME] [PERSON_NAME] UBS Psf 01 Pindurao" at bounding box center [1024, 258] width 304 height 68
copy link "[PERSON_NAME] [PERSON_NAME] [PERSON_NAME]"
click at [1192, 167] on icon "" at bounding box center [1194, 155] width 27 height 27
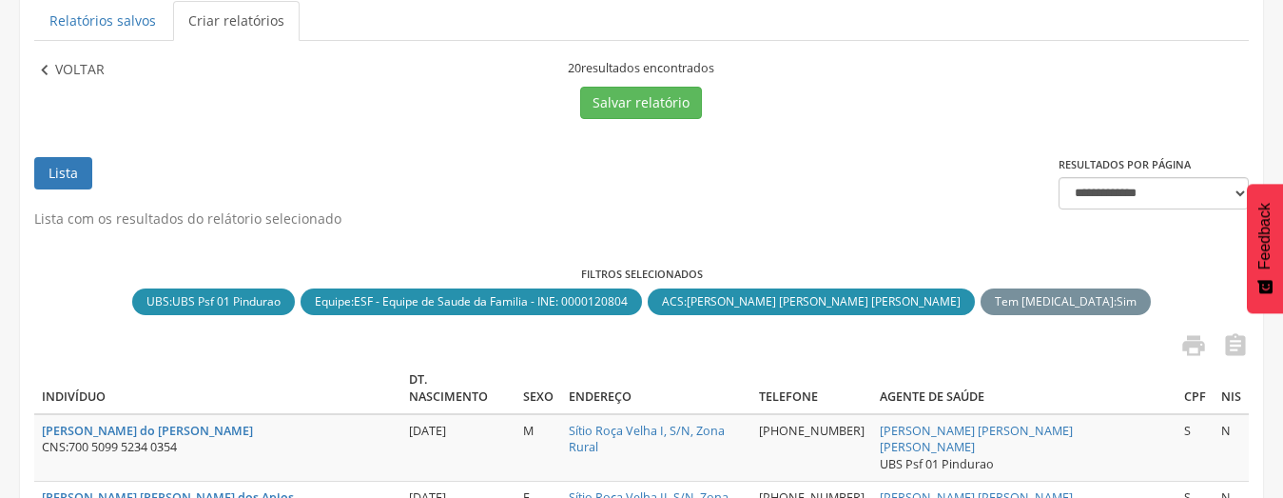
click at [72, 70] on p "Voltar" at bounding box center [79, 70] width 49 height 21
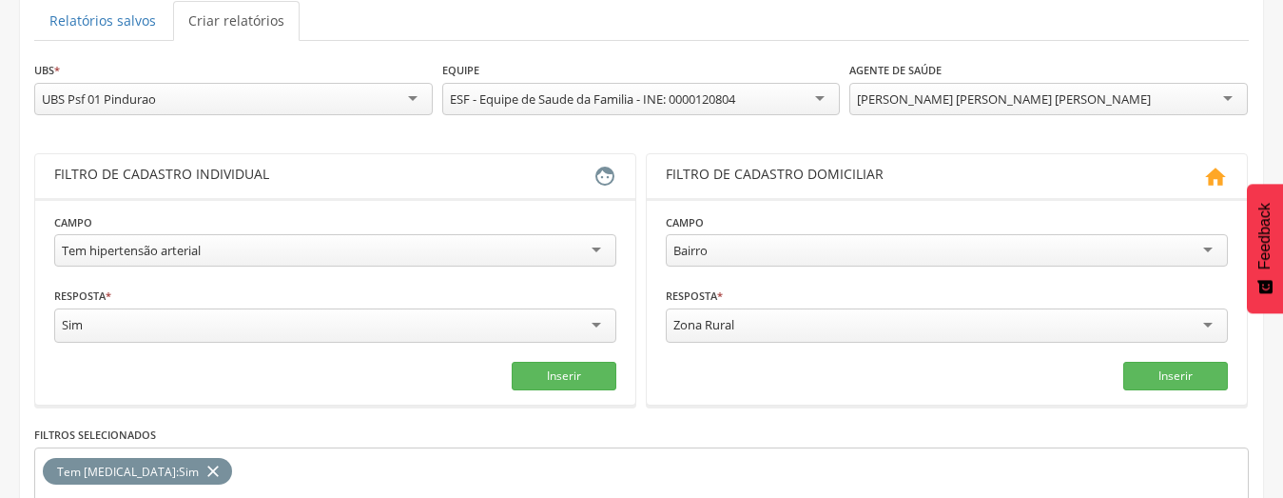
click at [965, 90] on div "[PERSON_NAME] [PERSON_NAME] [PERSON_NAME]" at bounding box center [1004, 98] width 294 height 17
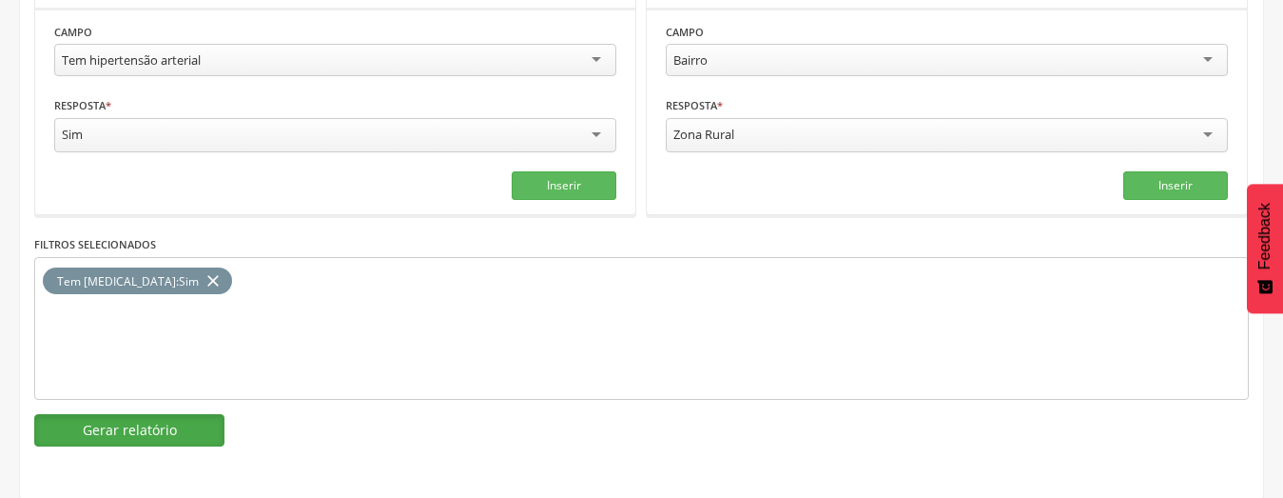
click at [139, 425] on button "Gerar relatório" at bounding box center [129, 430] width 190 height 32
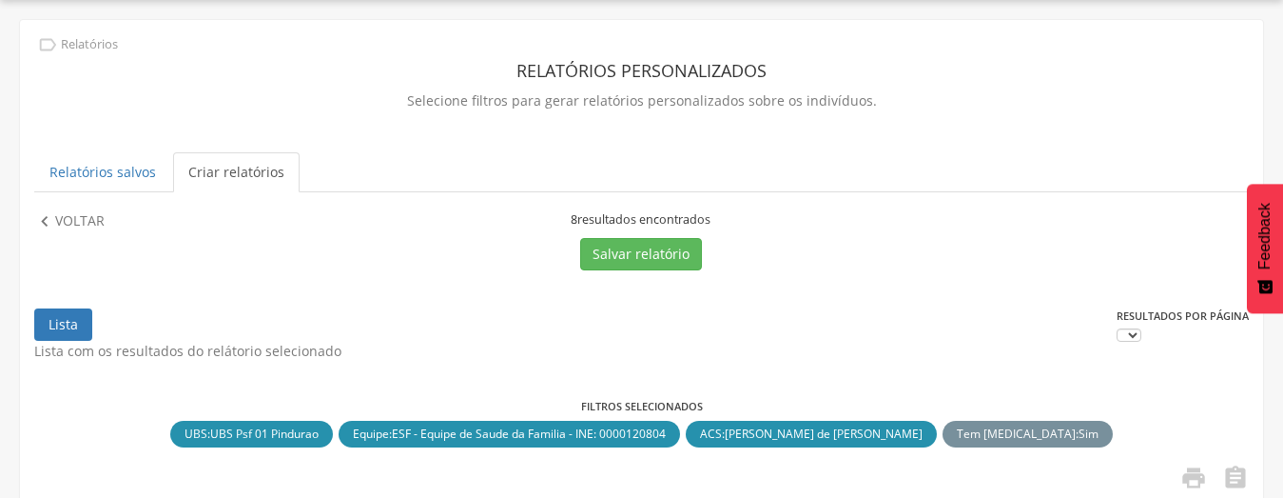
scroll to position [399, 0]
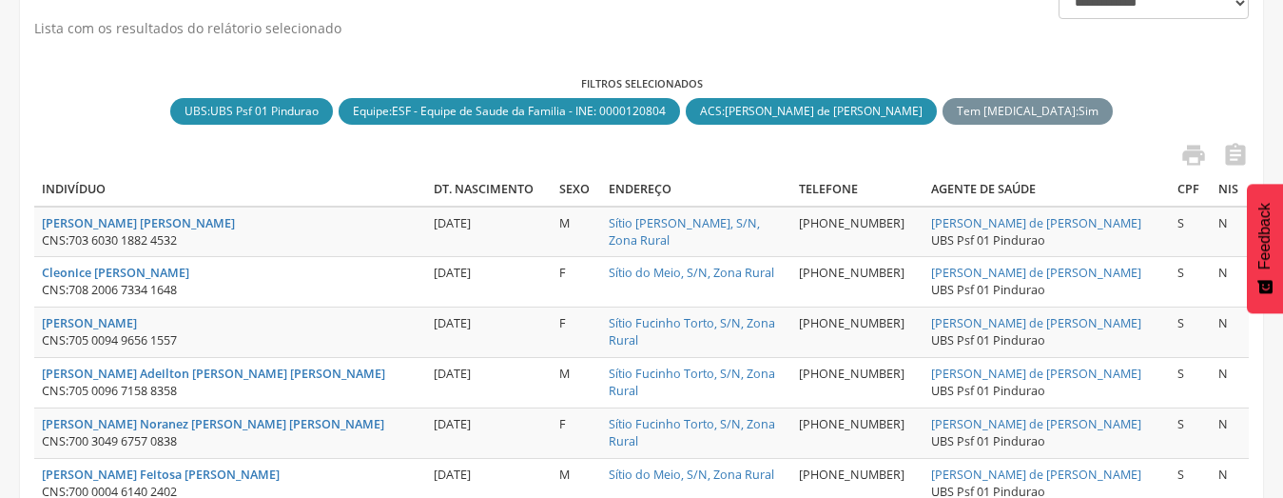
drag, startPoint x: 1079, startPoint y: 217, endPoint x: 909, endPoint y: 219, distance: 170.3
click at [909, 219] on tr "[PERSON_NAME] [PERSON_NAME] CNS: 703 6030 1882 4532 [DATE] M Sítio [PERSON_NAME…" at bounding box center [641, 231] width 1215 height 50
copy tr "[PERSON_NAME] de [PERSON_NAME]"
click at [1196, 153] on icon "" at bounding box center [1194, 155] width 27 height 27
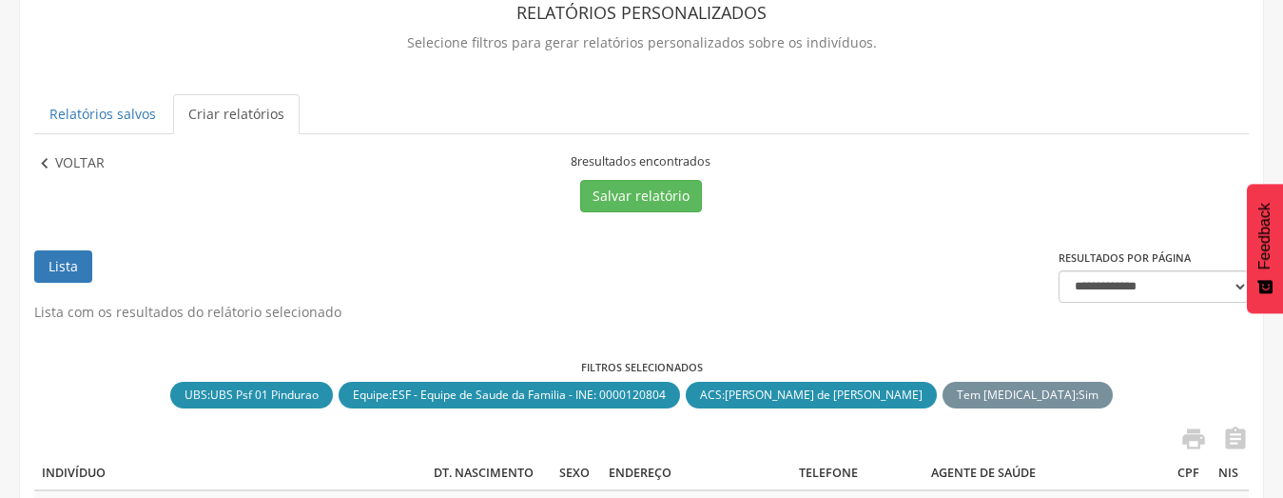
scroll to position [113, 0]
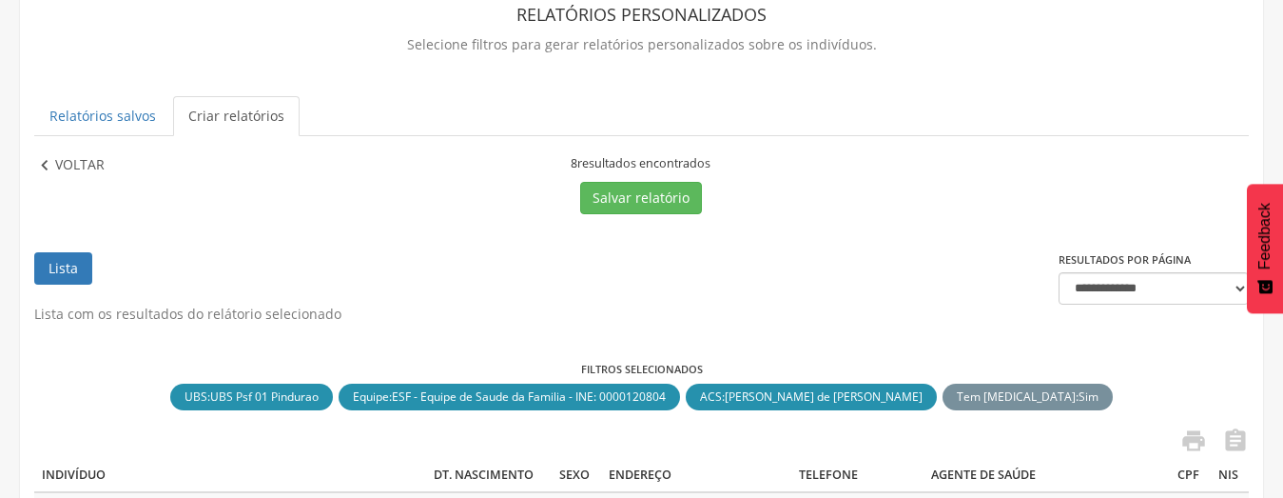
click at [76, 165] on p "Voltar" at bounding box center [79, 165] width 49 height 21
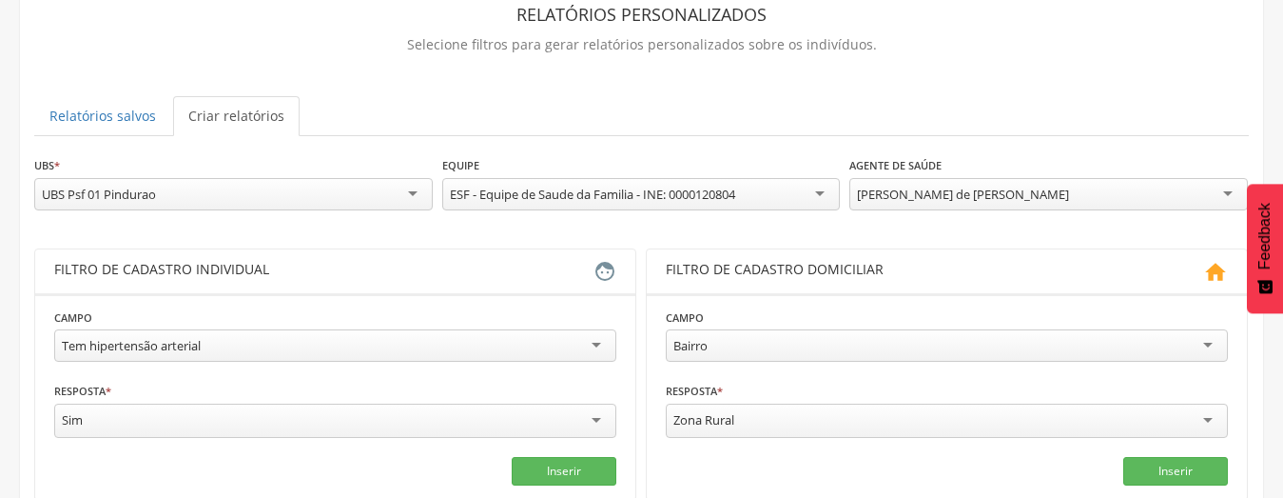
click at [969, 195] on div "[PERSON_NAME] de [PERSON_NAME]" at bounding box center [963, 194] width 212 height 17
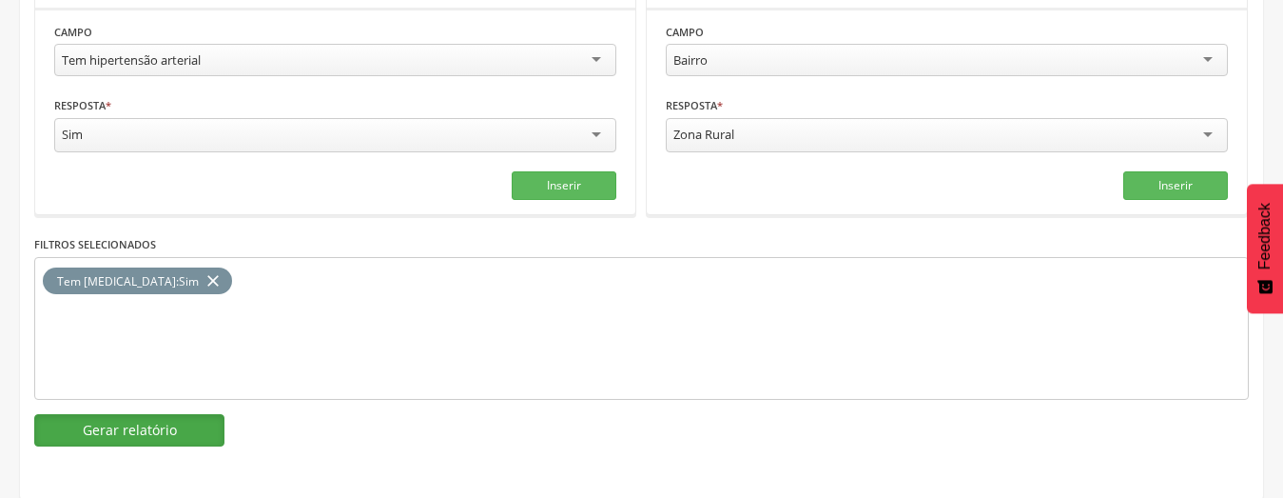
click at [146, 430] on button "Gerar relatório" at bounding box center [129, 430] width 190 height 32
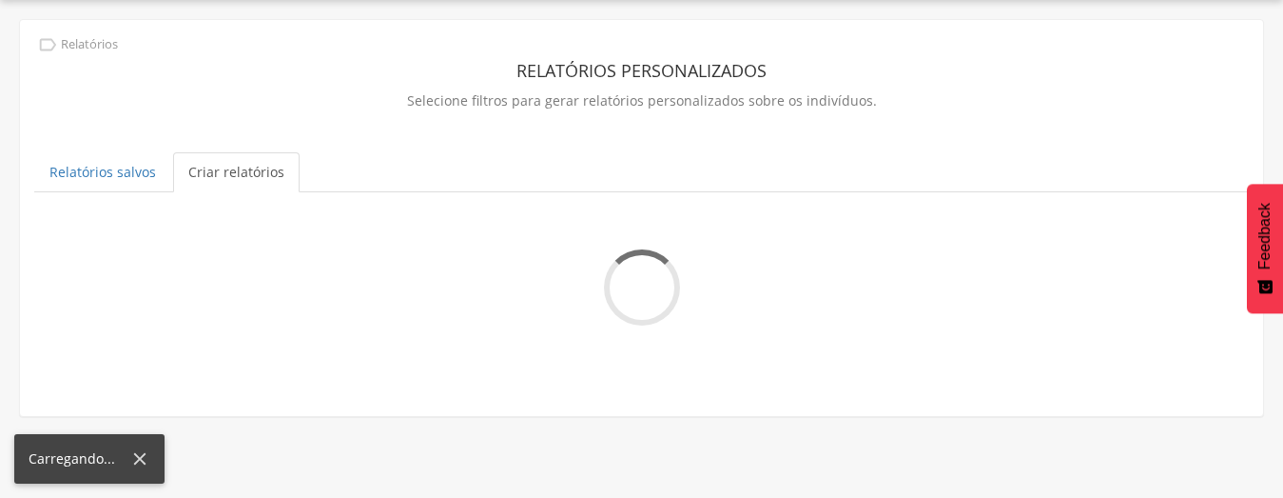
scroll to position [399, 0]
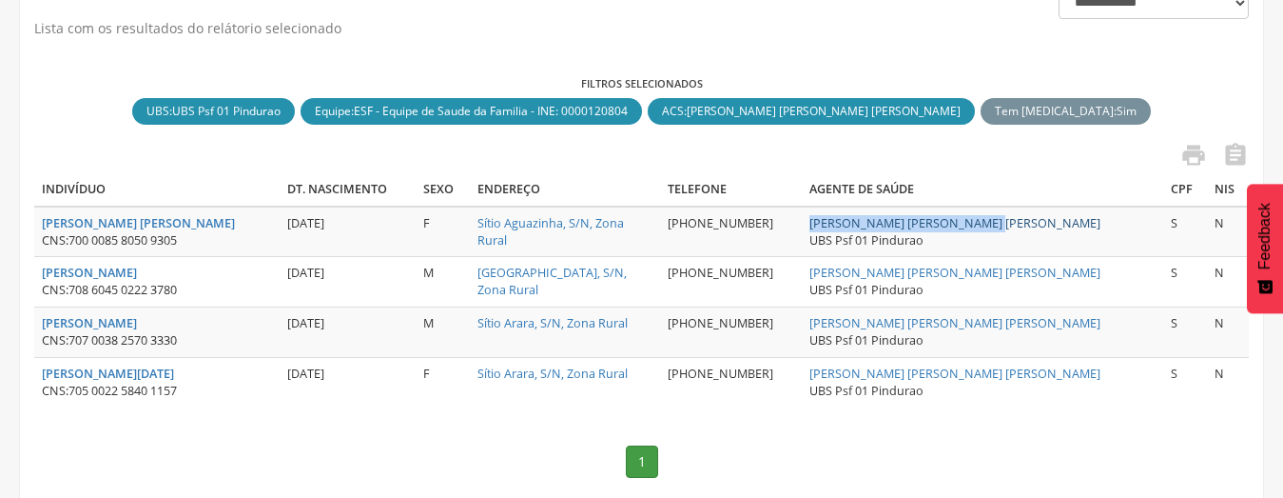
drag, startPoint x: 1070, startPoint y: 222, endPoint x: 895, endPoint y: 224, distance: 175.1
click at [895, 224] on td "[PERSON_NAME] [PERSON_NAME] [PERSON_NAME] UBS Psf 01 Pindurao" at bounding box center [983, 231] width 362 height 50
copy link "[PERSON_NAME] [PERSON_NAME] [PERSON_NAME]"
click at [1195, 156] on icon "" at bounding box center [1194, 155] width 27 height 27
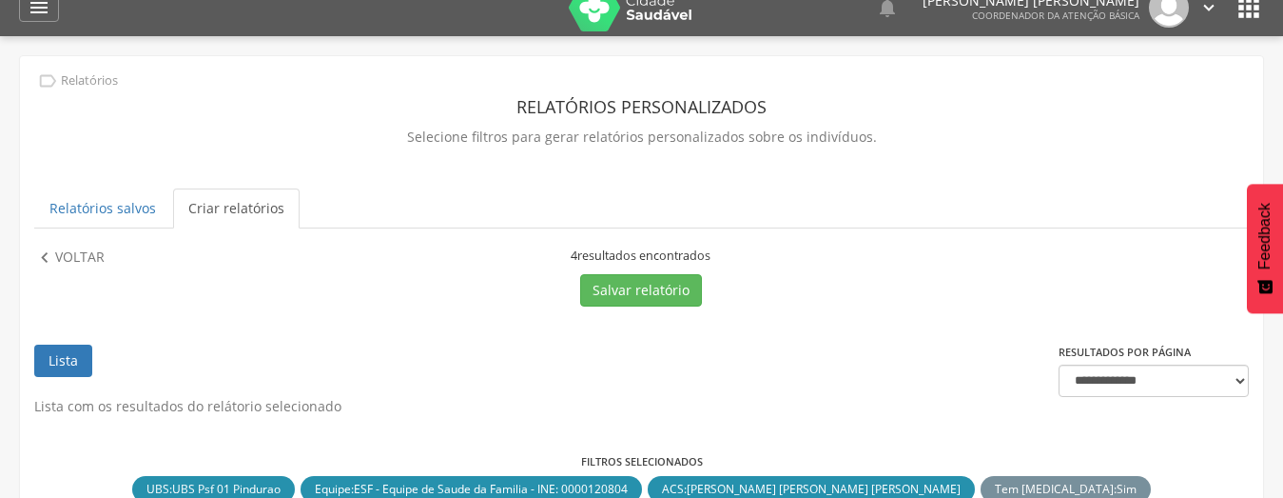
scroll to position [18, 0]
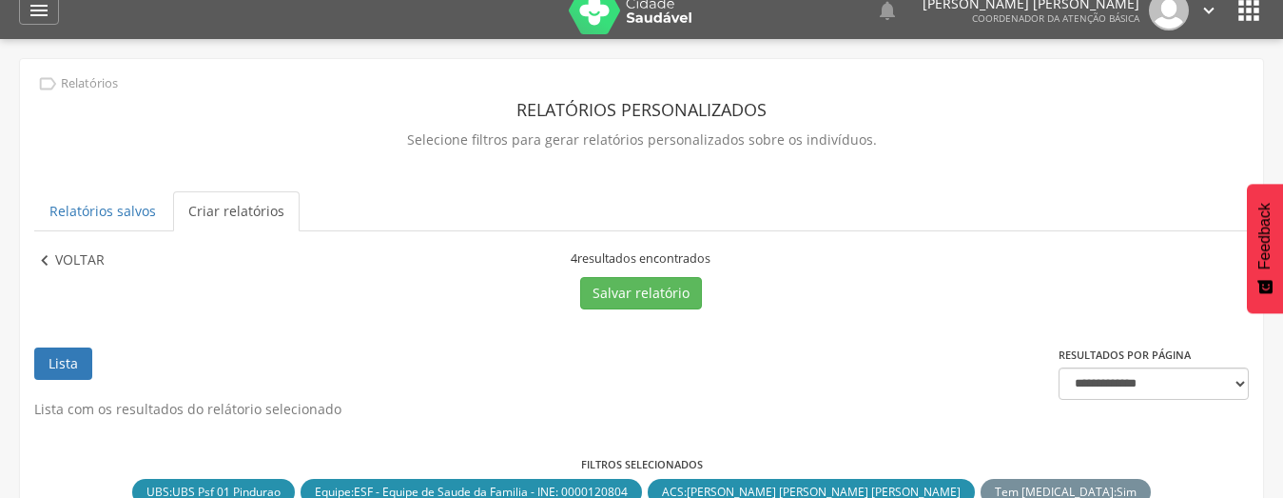
click at [59, 267] on p "Voltar" at bounding box center [79, 260] width 49 height 21
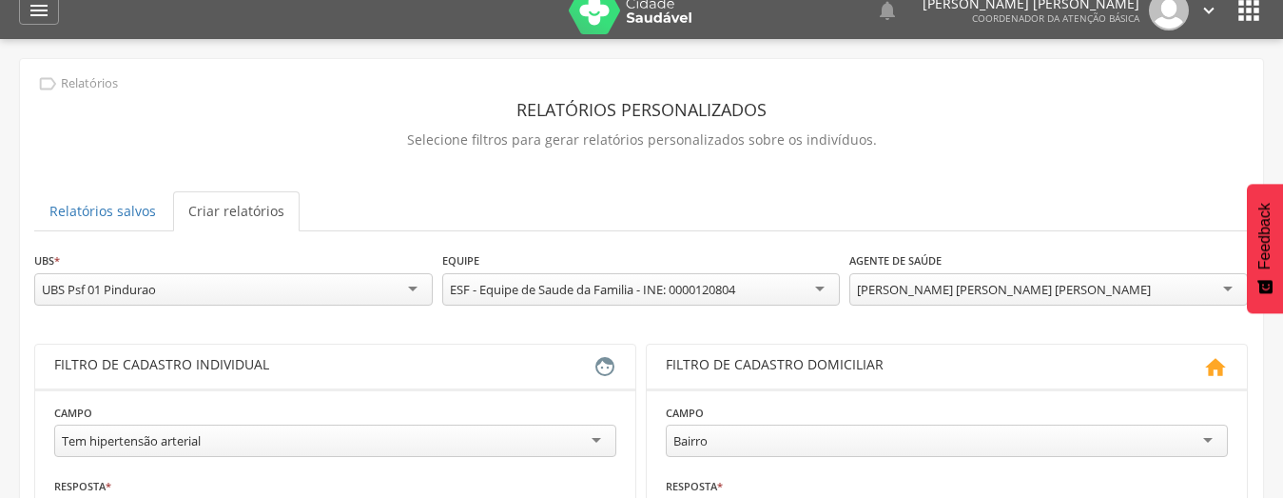
click at [1051, 291] on div "[PERSON_NAME] [PERSON_NAME] [PERSON_NAME]" at bounding box center [1049, 289] width 399 height 32
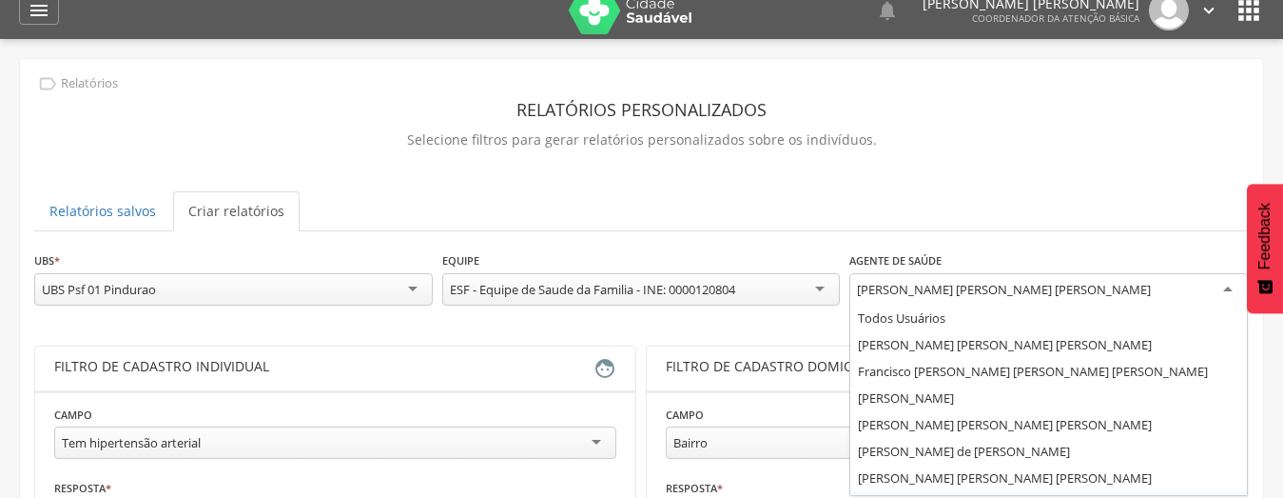
scroll to position [0, 0]
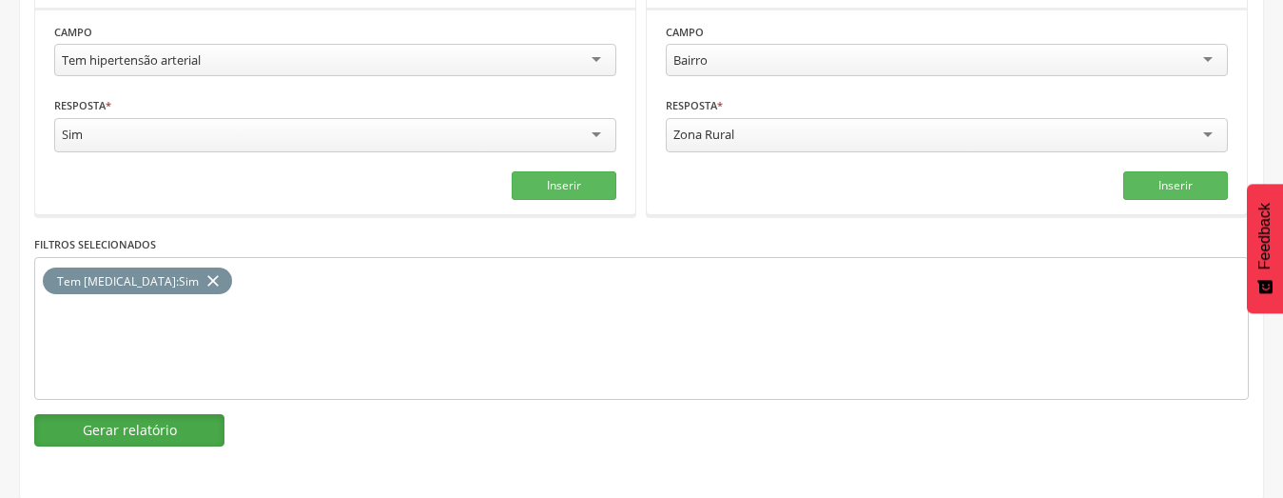
click at [172, 429] on button "Gerar relatório" at bounding box center [129, 430] width 190 height 32
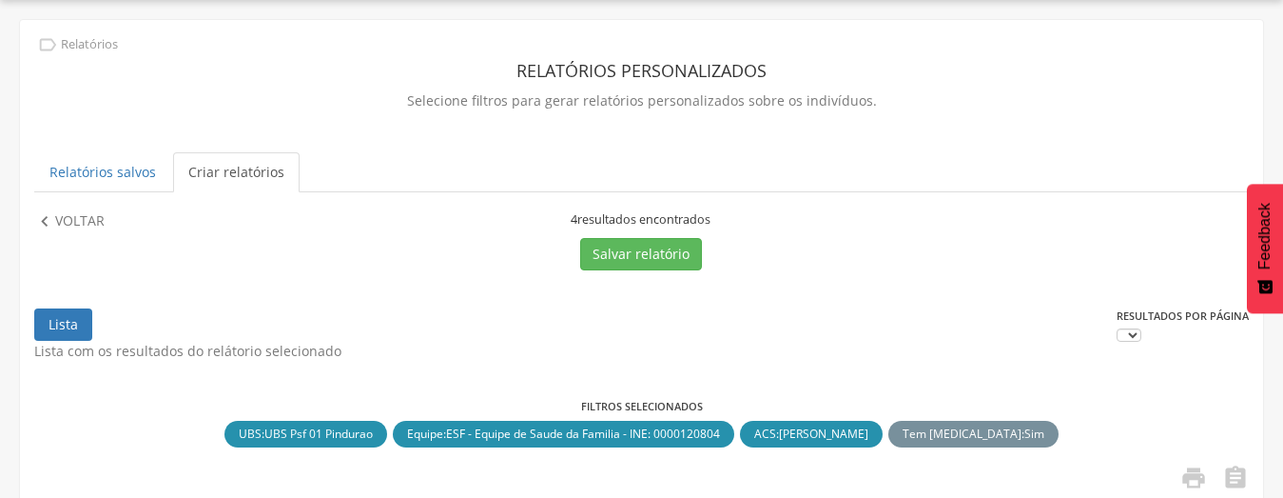
scroll to position [399, 0]
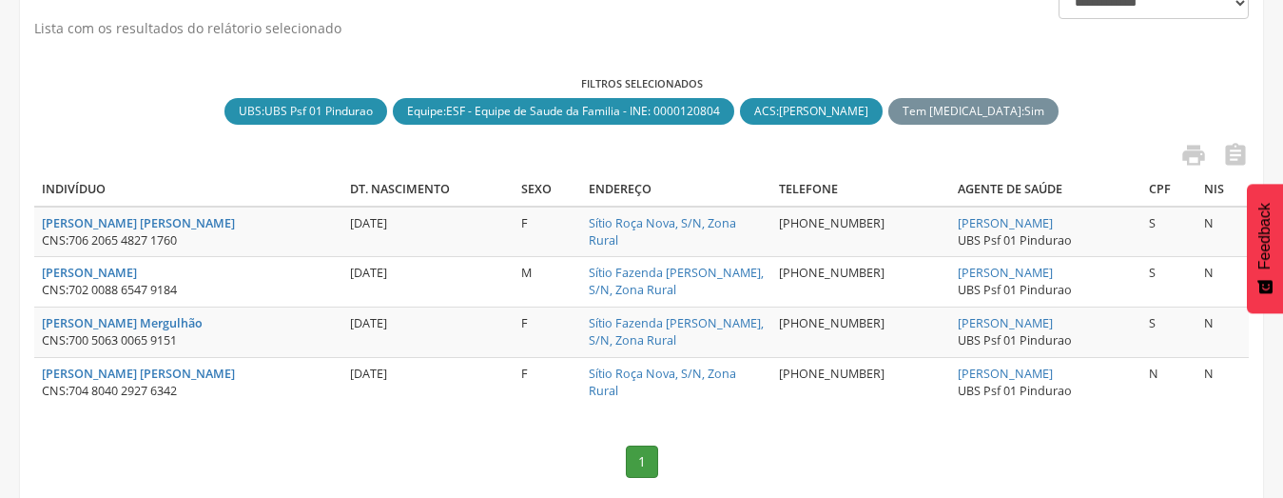
drag, startPoint x: 1024, startPoint y: 223, endPoint x: 893, endPoint y: 220, distance: 130.4
click at [893, 220] on tr "[PERSON_NAME] [PERSON_NAME] CNS: 706 2065 4827 1760 [DATE] [GEOGRAPHIC_DATA], Z…" at bounding box center [641, 231] width 1215 height 50
copy tr "[PERSON_NAME]"
click at [1186, 157] on icon "" at bounding box center [1194, 155] width 27 height 27
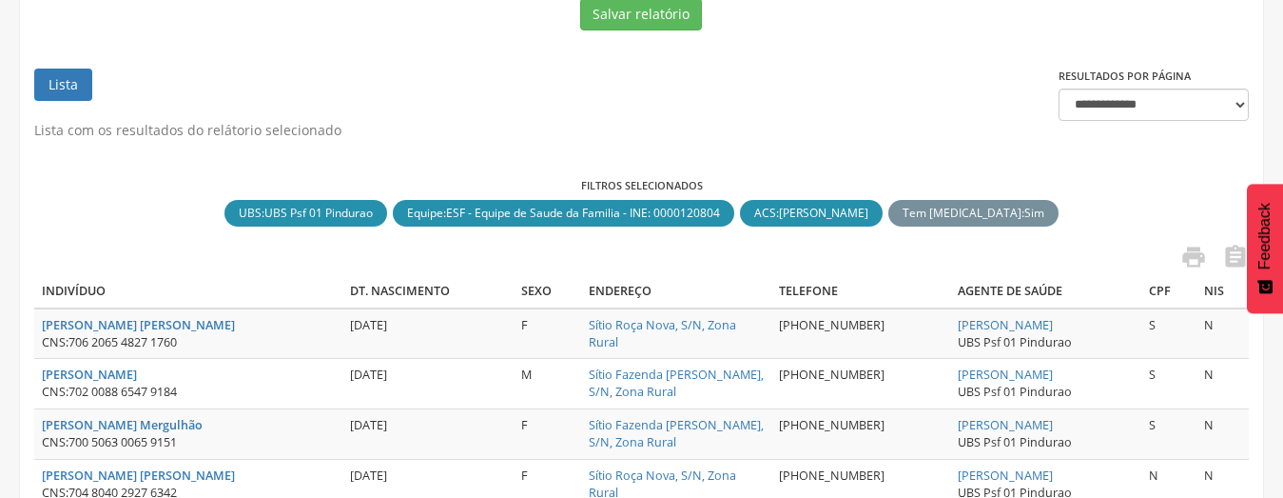
scroll to position [208, 0]
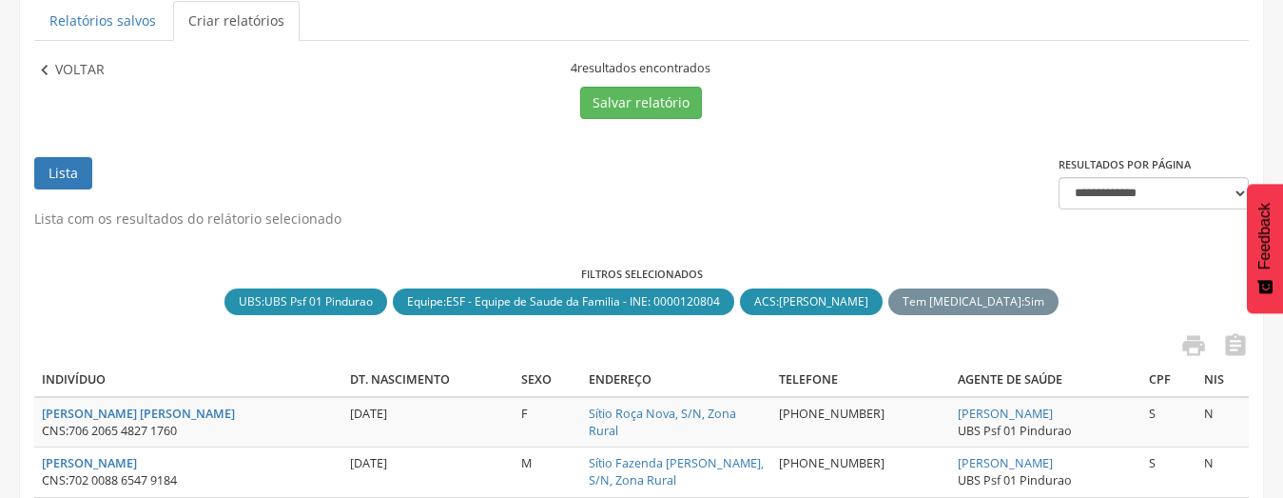
click at [70, 67] on p "Voltar" at bounding box center [79, 70] width 49 height 21
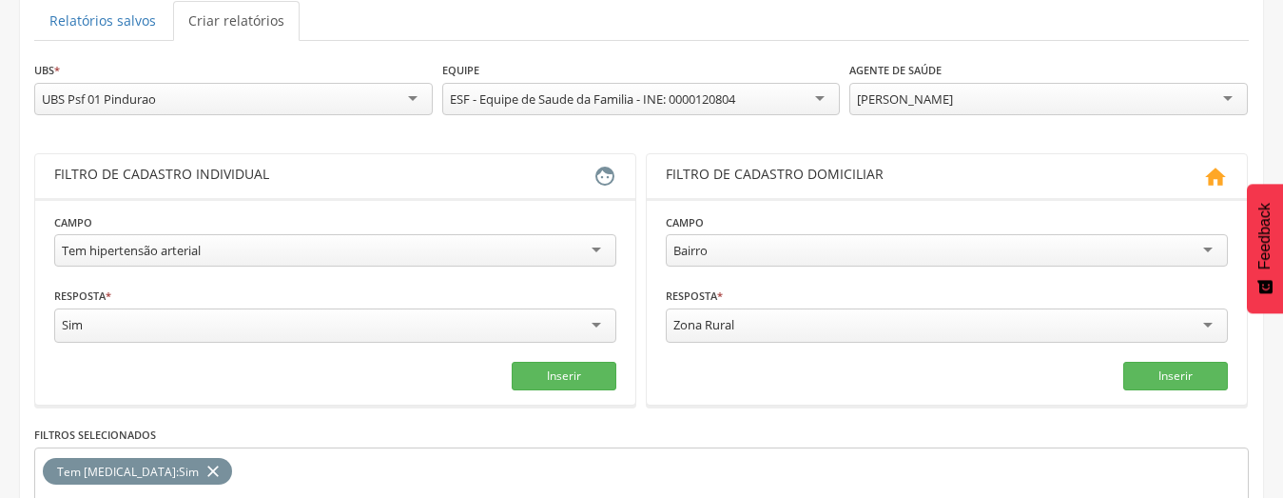
click at [983, 93] on div "[PERSON_NAME]" at bounding box center [1049, 99] width 399 height 32
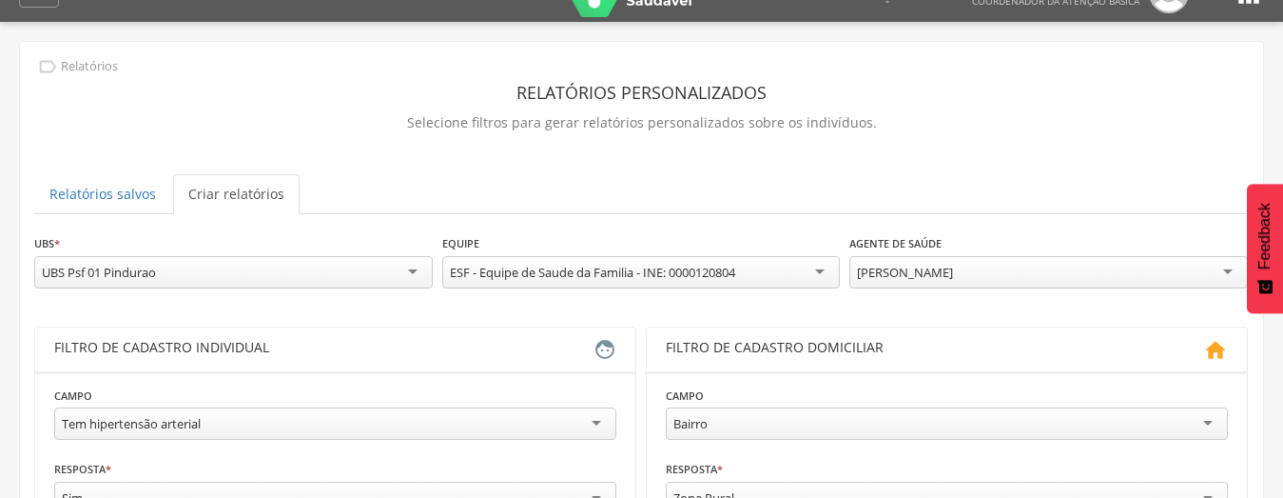
scroll to position [18, 0]
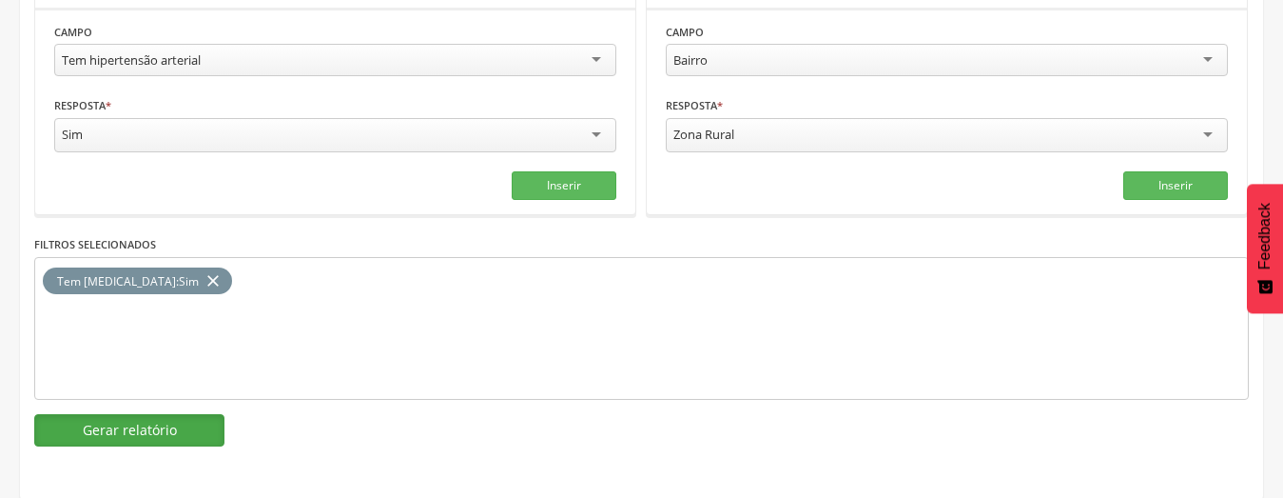
click at [101, 424] on button "Gerar relatório" at bounding box center [129, 430] width 190 height 32
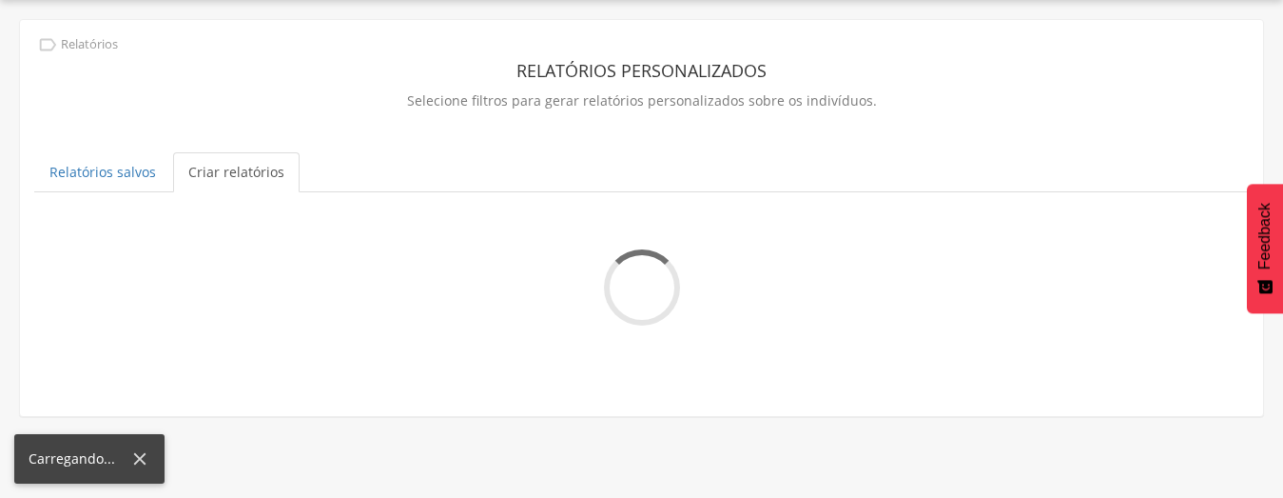
scroll to position [399, 0]
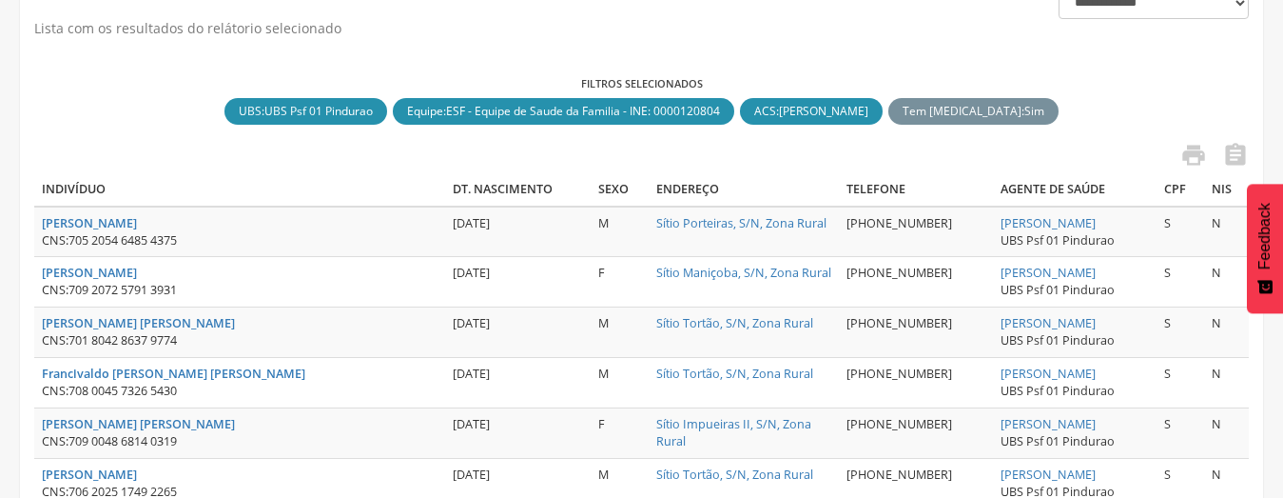
drag, startPoint x: 1082, startPoint y: 220, endPoint x: 923, endPoint y: 225, distance: 159.0
click at [993, 225] on td "[PERSON_NAME] UBS Psf 01 Pindurao" at bounding box center [1075, 231] width 165 height 50
copy link "[PERSON_NAME]"
click at [1199, 157] on icon "" at bounding box center [1194, 155] width 27 height 27
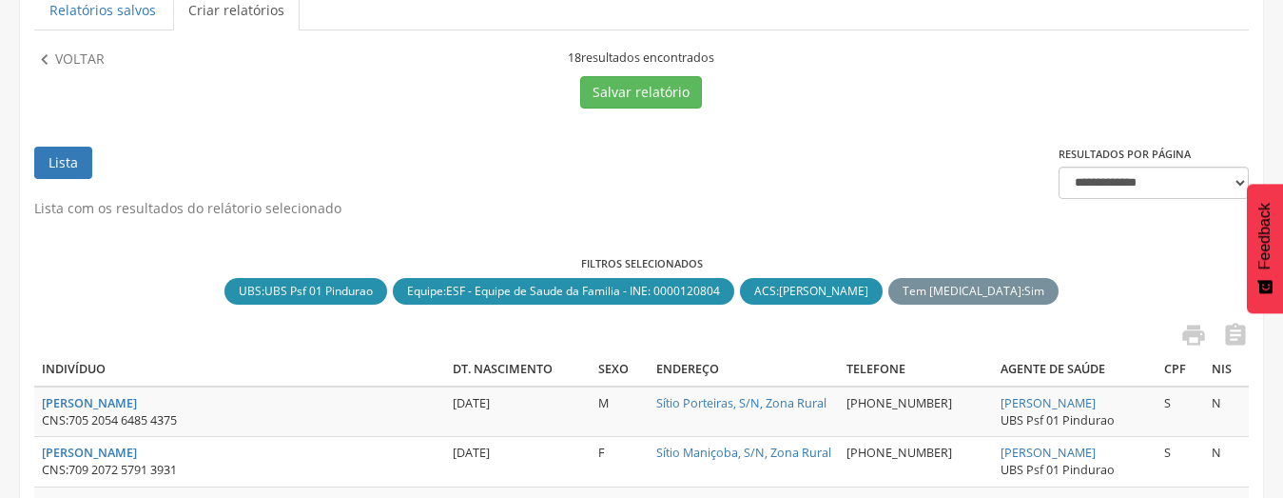
scroll to position [18, 0]
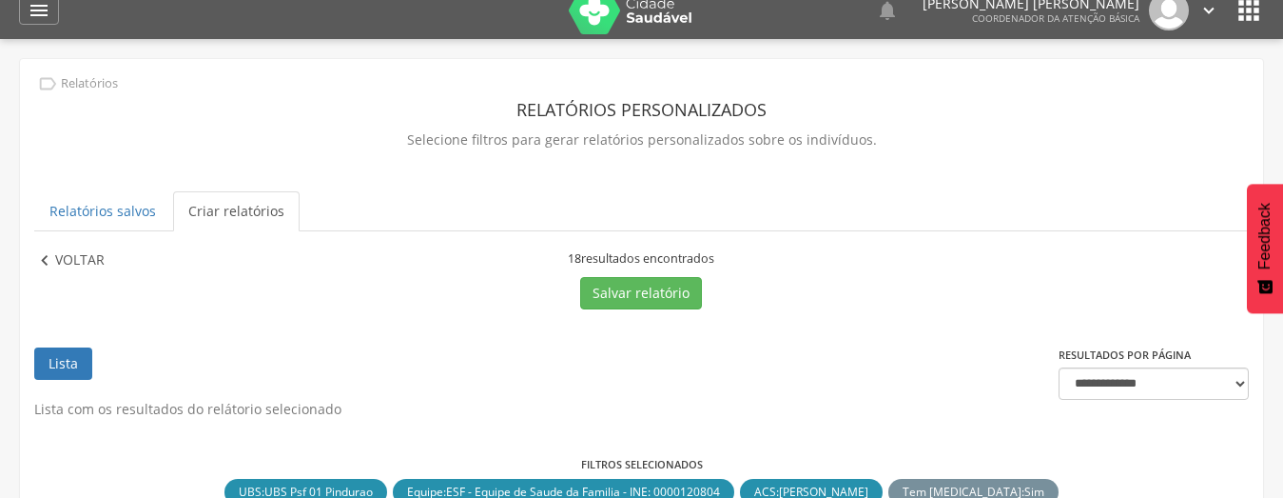
click at [88, 250] on p "Voltar" at bounding box center [79, 260] width 49 height 21
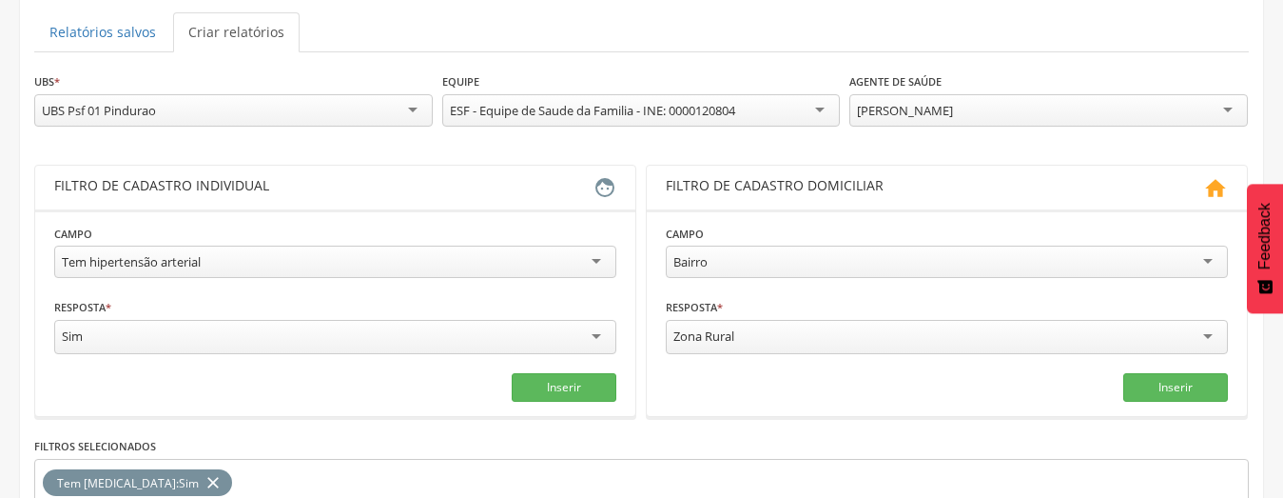
scroll to position [208, 0]
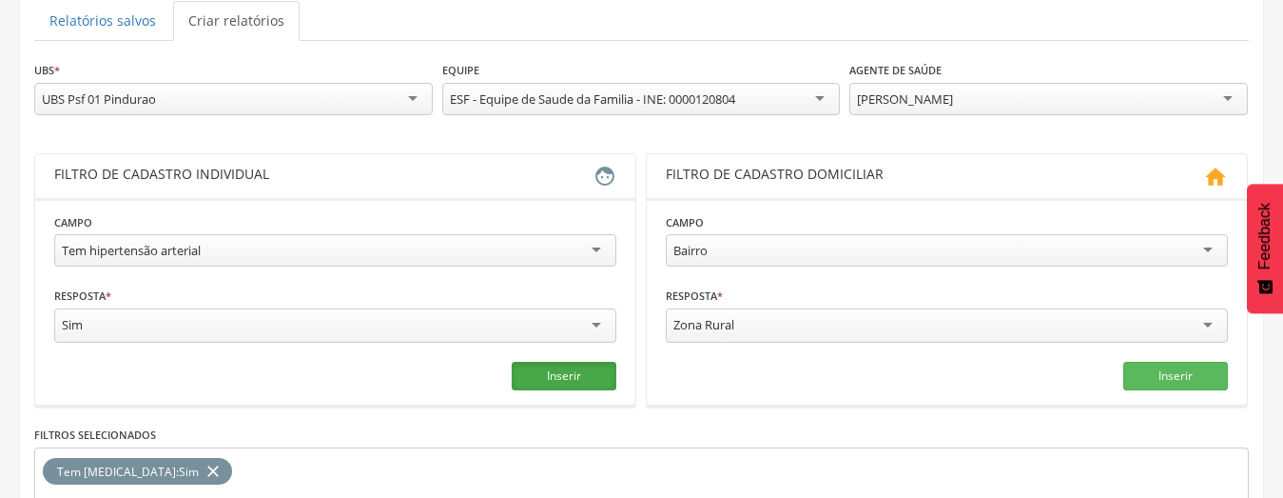
click at [577, 376] on button "Inserir" at bounding box center [564, 376] width 105 height 29
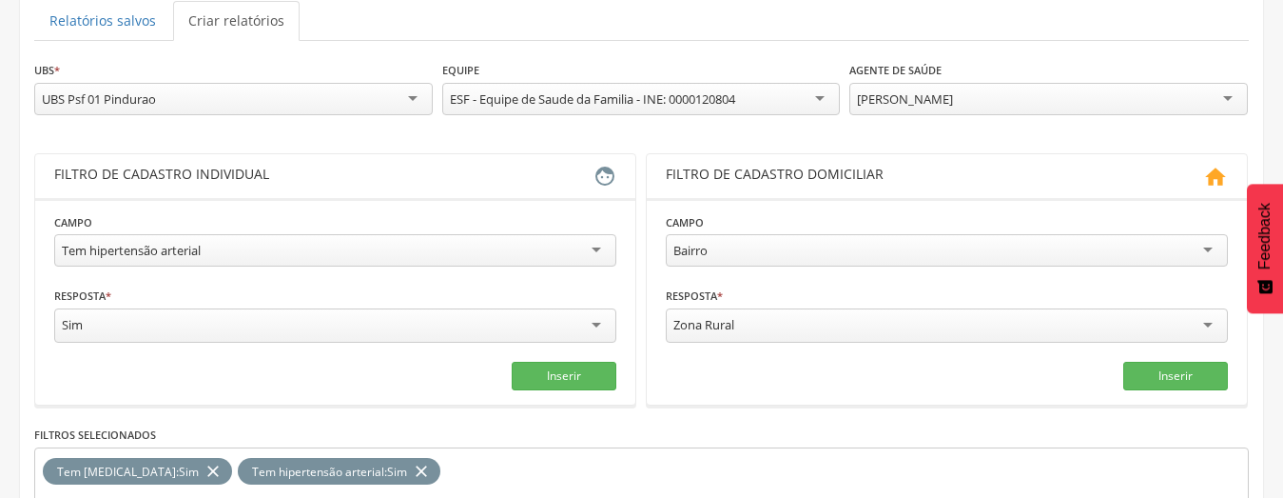
click at [204, 465] on icon "close" at bounding box center [213, 472] width 19 height 28
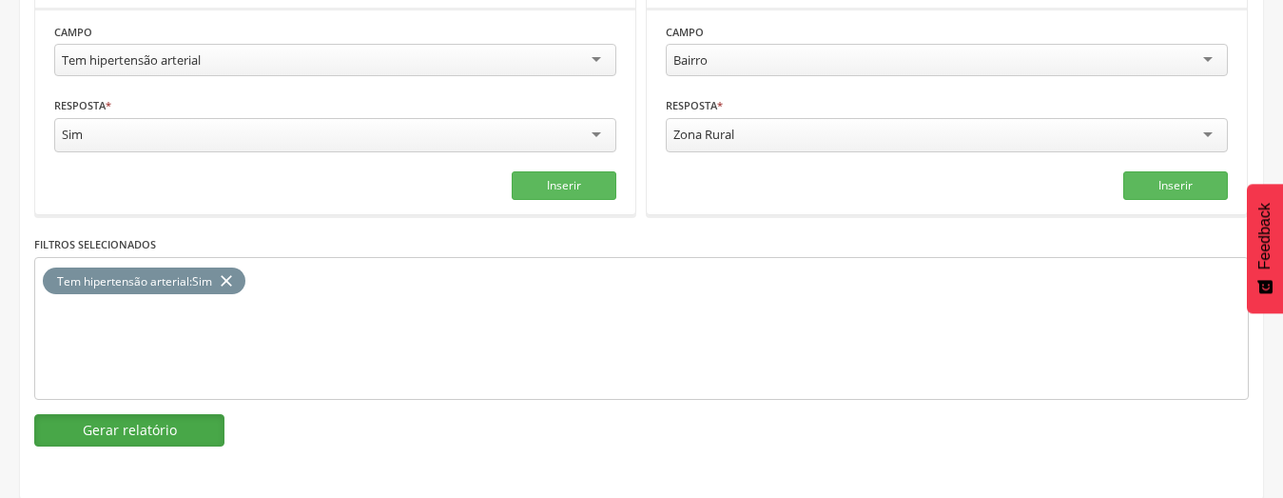
click at [166, 429] on button "Gerar relatório" at bounding box center [129, 430] width 190 height 32
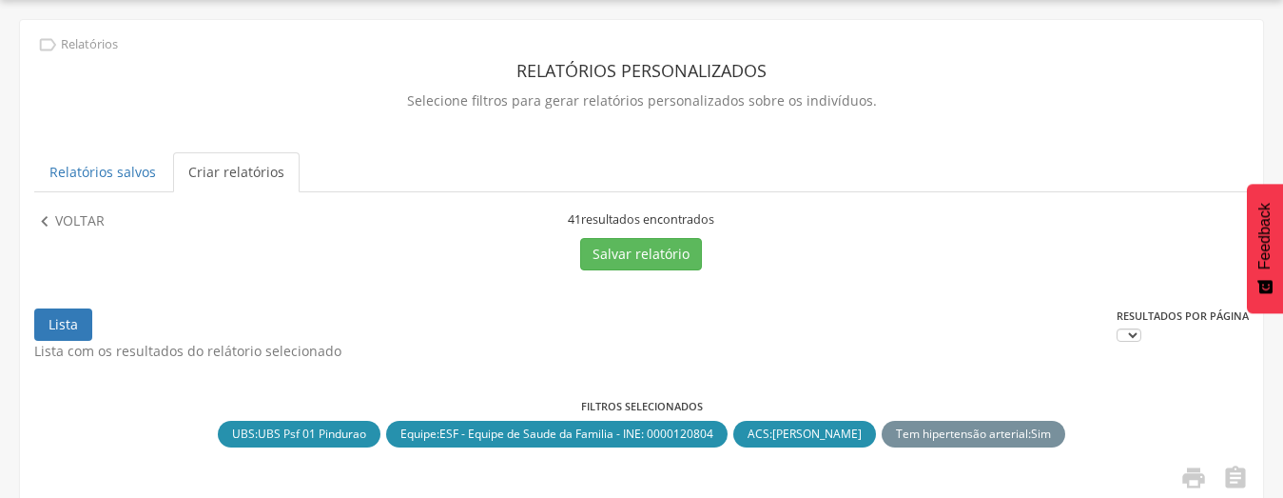
scroll to position [399, 0]
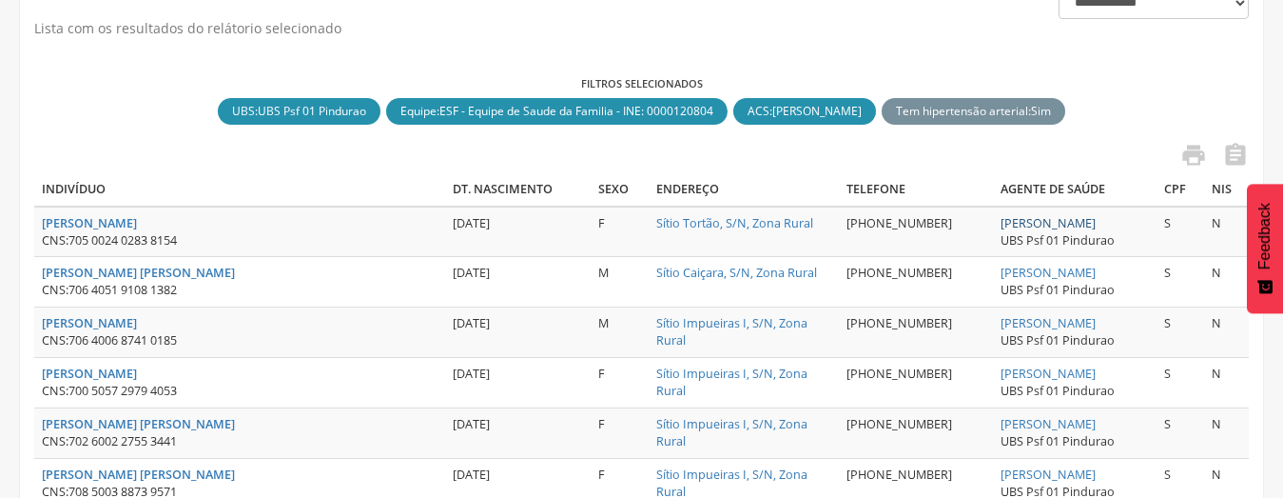
drag, startPoint x: 1084, startPoint y: 228, endPoint x: 933, endPoint y: 225, distance: 150.4
click at [993, 225] on td "[PERSON_NAME] UBS Psf 01 Pindurao" at bounding box center [1075, 231] width 165 height 50
copy link "[PERSON_NAME]"
click at [1196, 160] on icon "" at bounding box center [1194, 155] width 27 height 27
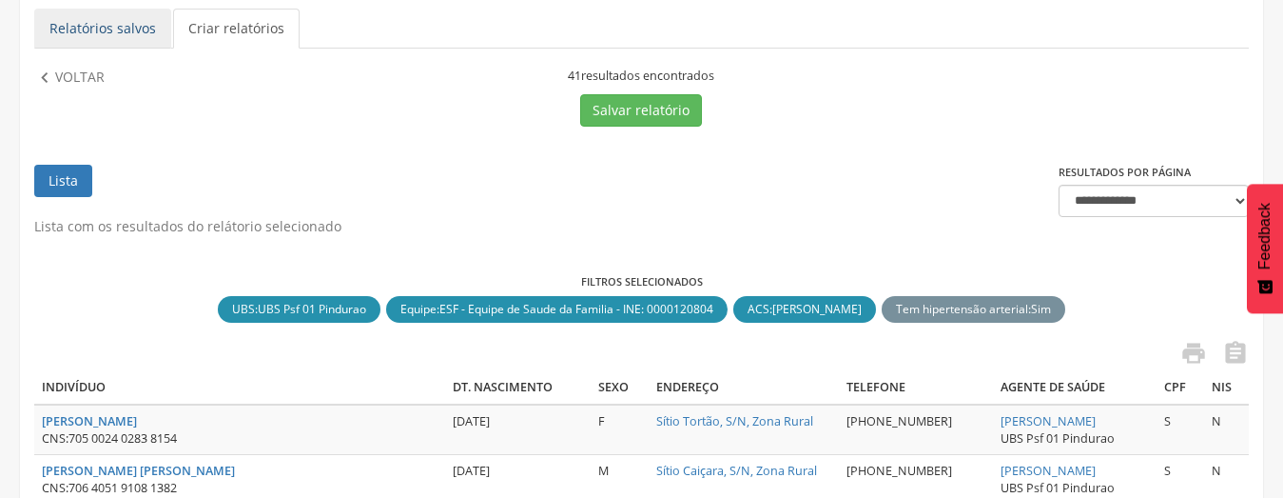
scroll to position [18, 0]
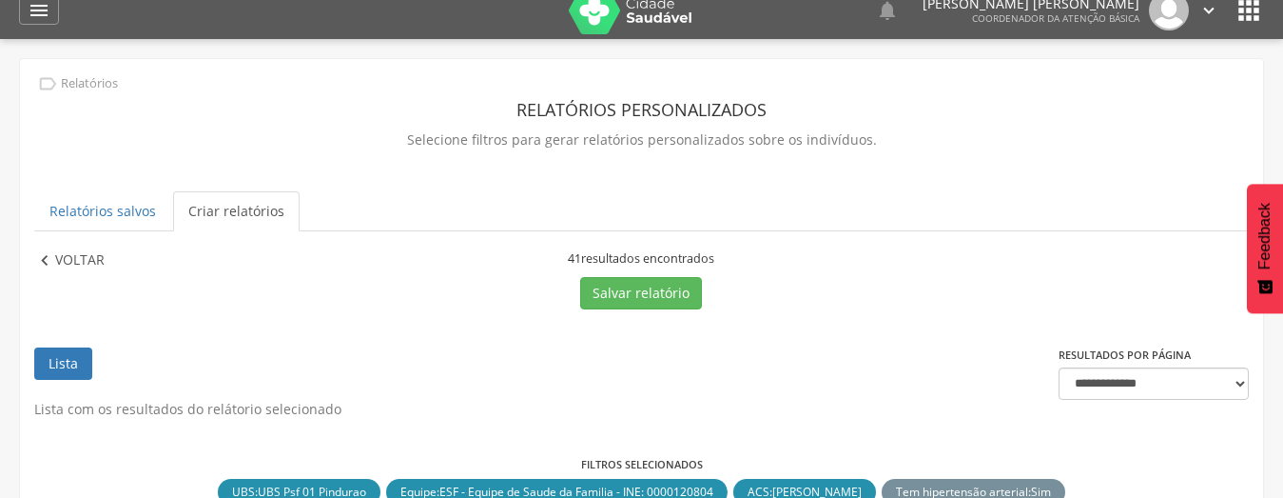
click at [68, 264] on p "Voltar" at bounding box center [79, 260] width 49 height 21
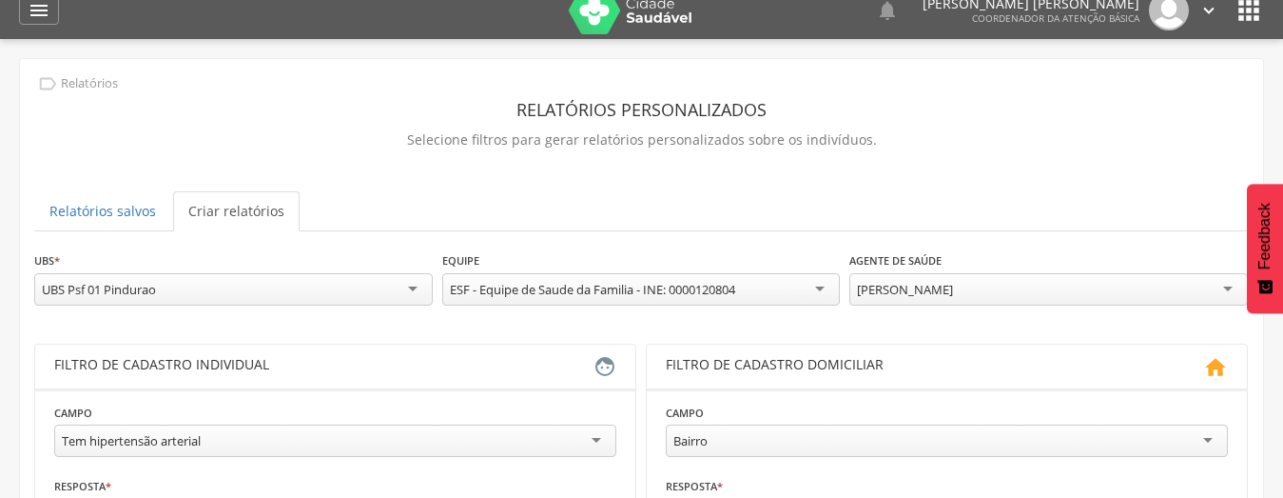
click at [953, 282] on div "[PERSON_NAME]" at bounding box center [905, 289] width 96 height 17
click at [923, 294] on div "[PERSON_NAME]" at bounding box center [905, 289] width 96 height 17
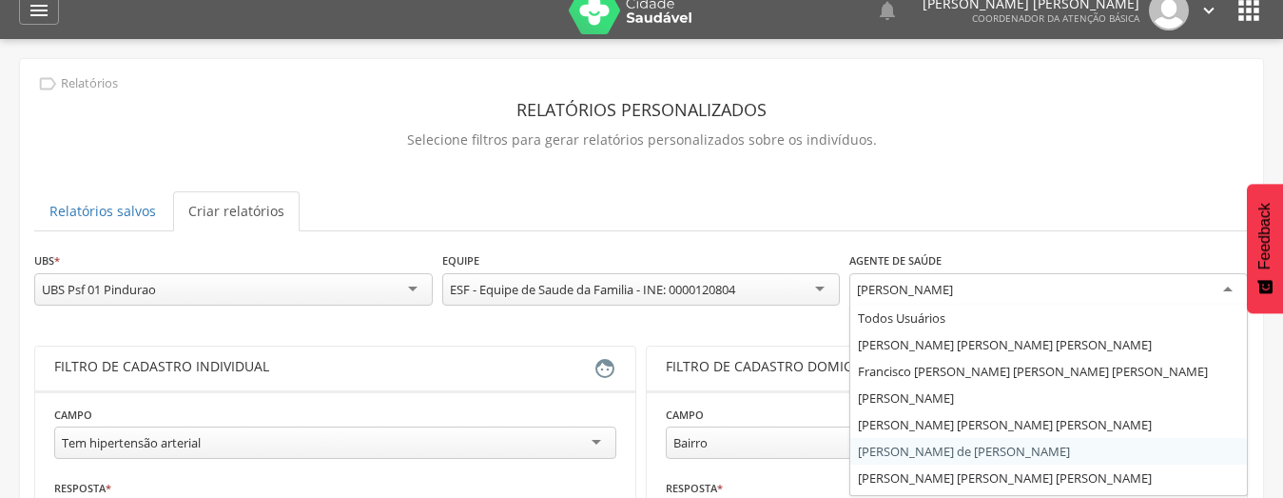
scroll to position [0, 0]
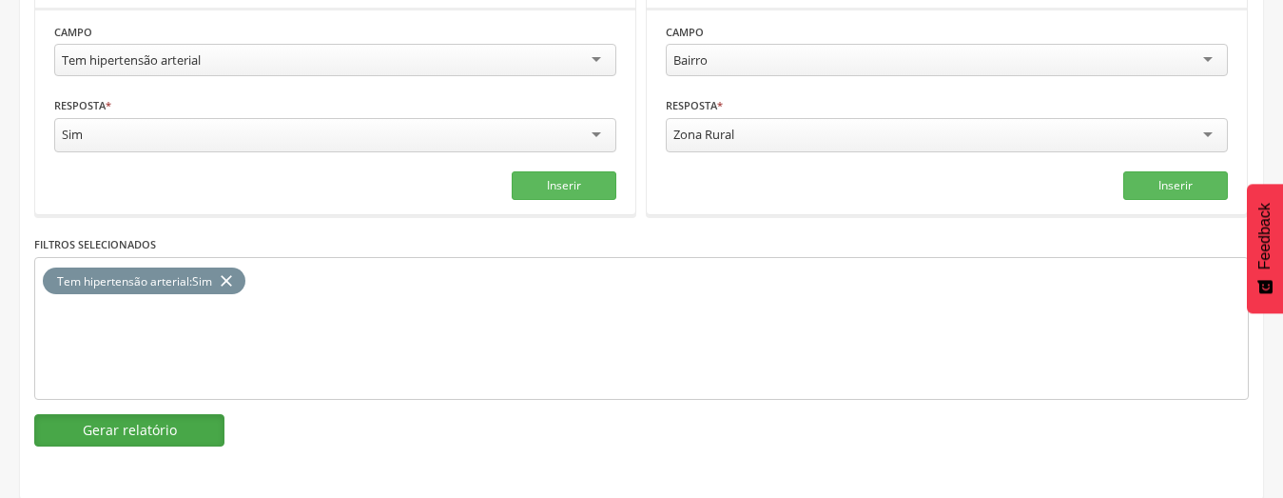
click at [169, 435] on button "Gerar relatório" at bounding box center [129, 430] width 190 height 32
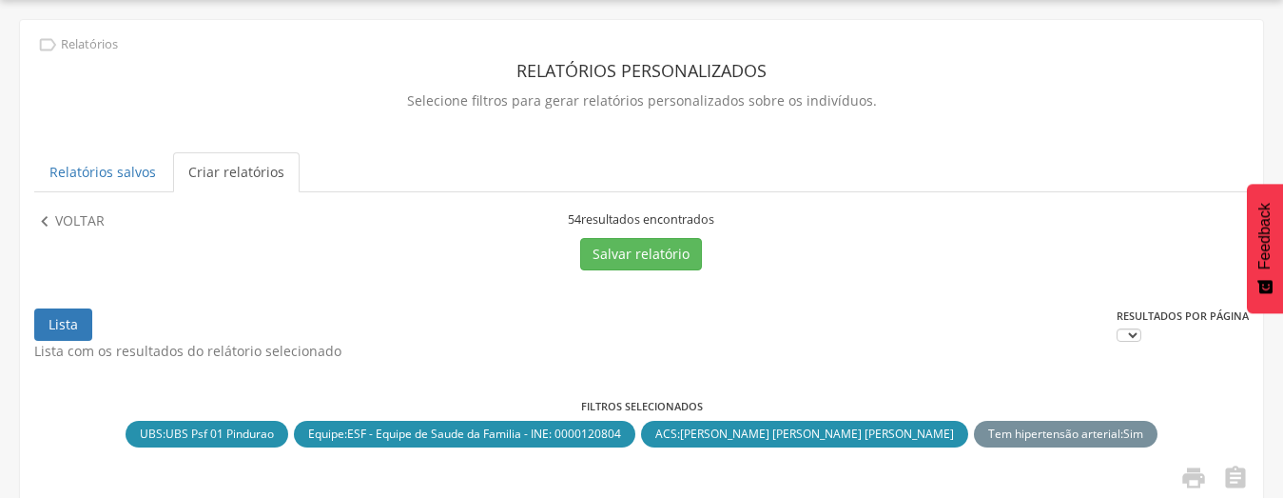
scroll to position [399, 0]
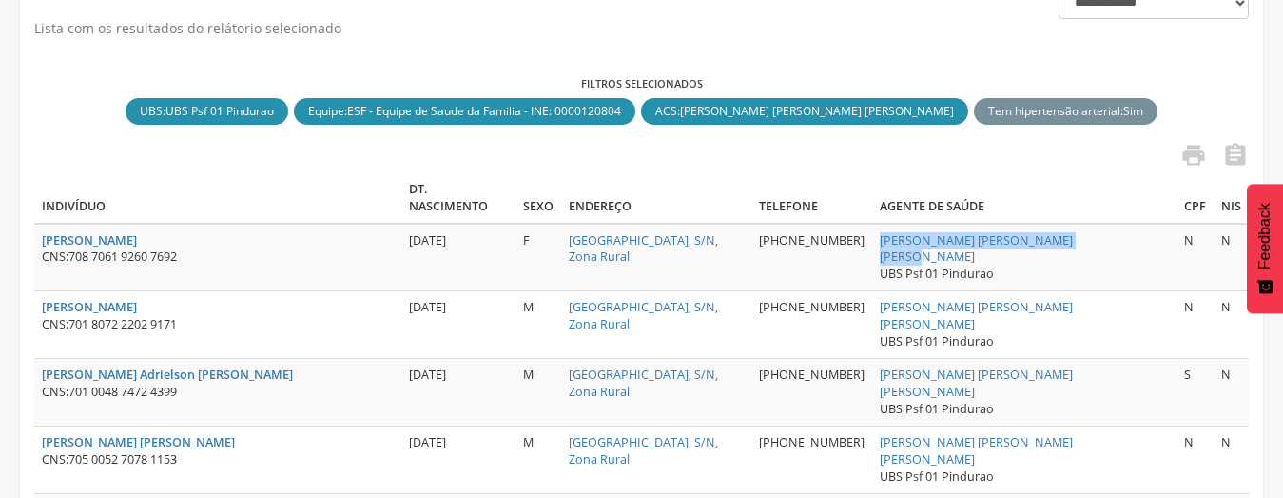
drag, startPoint x: 1096, startPoint y: 215, endPoint x: 879, endPoint y: 225, distance: 217.2
click at [879, 225] on td "[PERSON_NAME] [PERSON_NAME] [PERSON_NAME] UBS Psf 01 Pindurao" at bounding box center [1024, 258] width 304 height 68
click at [1188, 156] on icon "" at bounding box center [1194, 155] width 27 height 27
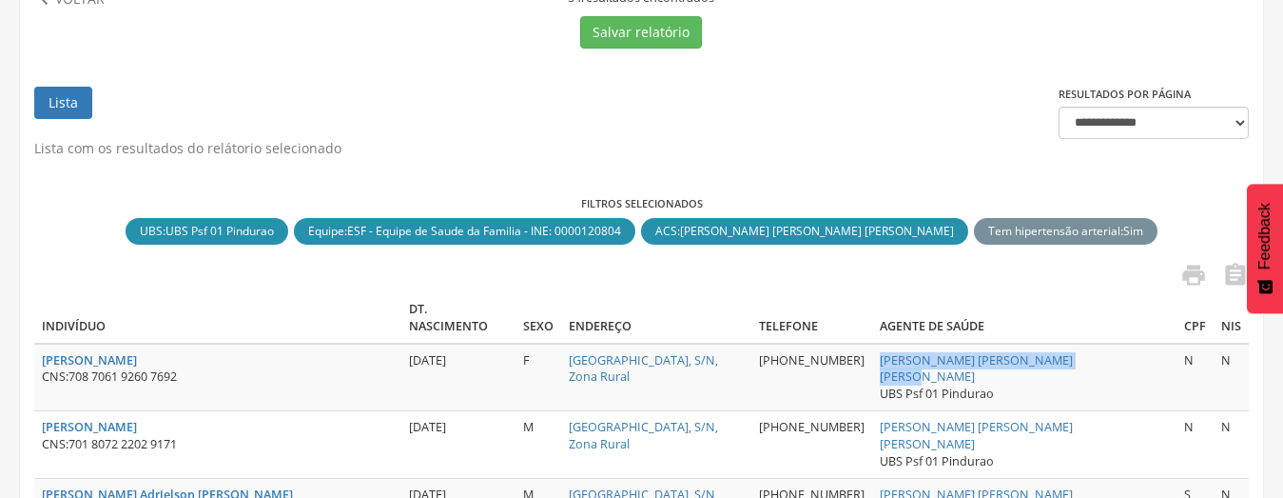
scroll to position [113, 0]
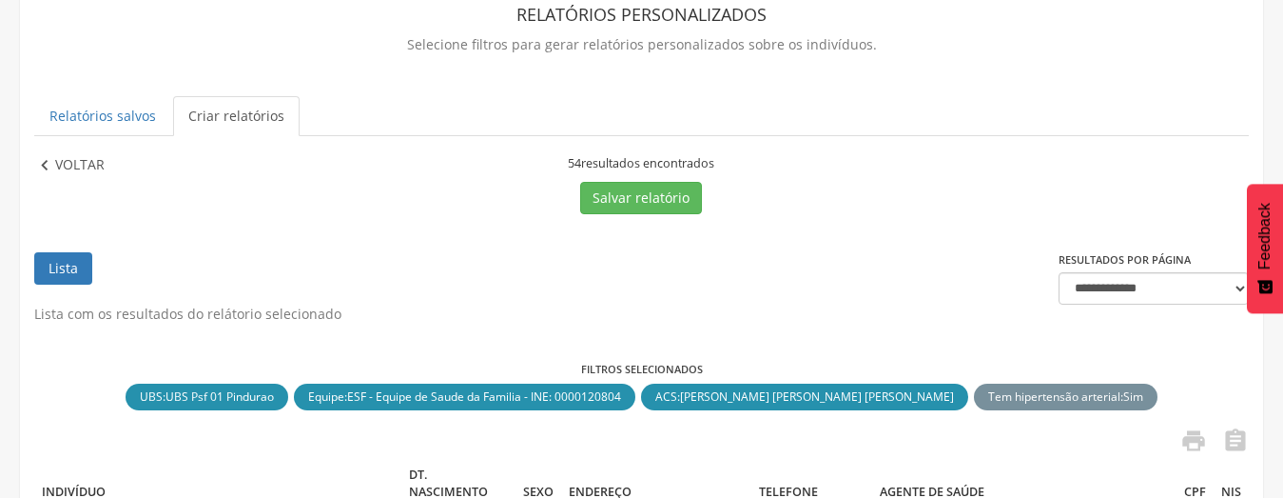
click at [66, 171] on p "Voltar" at bounding box center [79, 165] width 49 height 21
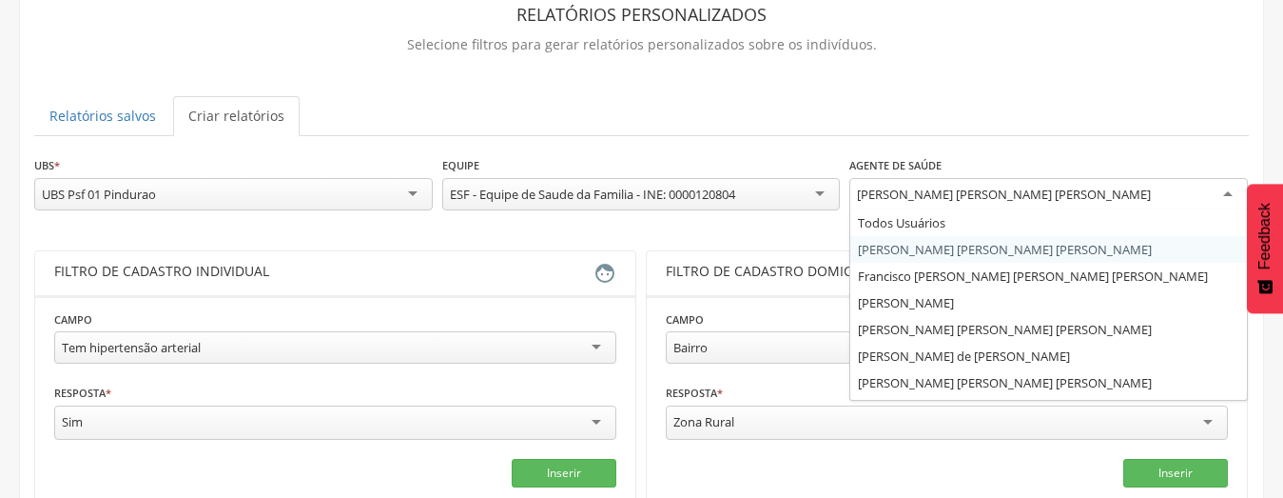
click at [936, 202] on div "[PERSON_NAME] [PERSON_NAME] [PERSON_NAME]" at bounding box center [1004, 194] width 294 height 17
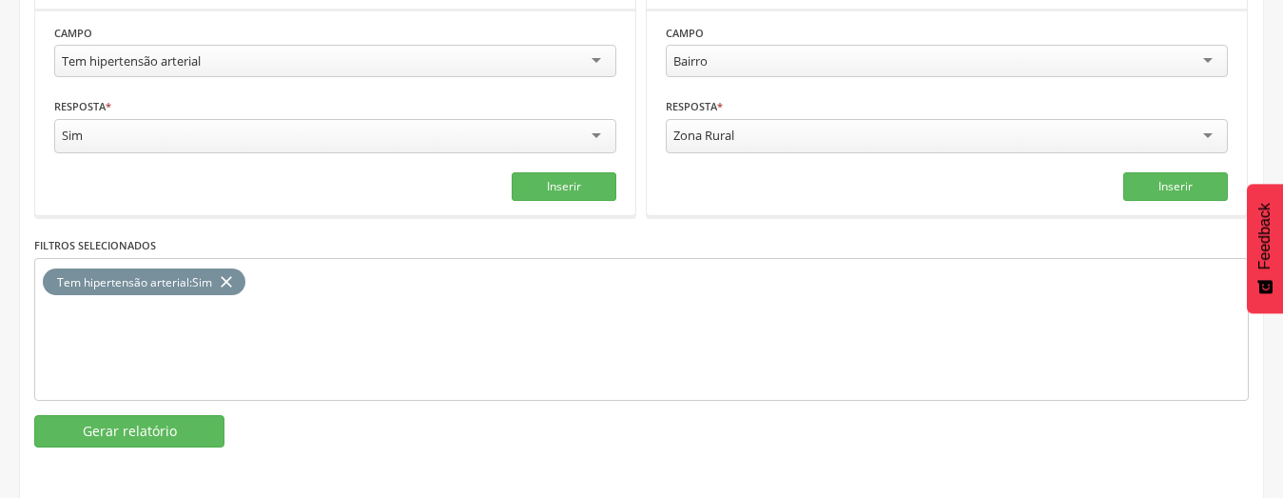
scroll to position [399, 0]
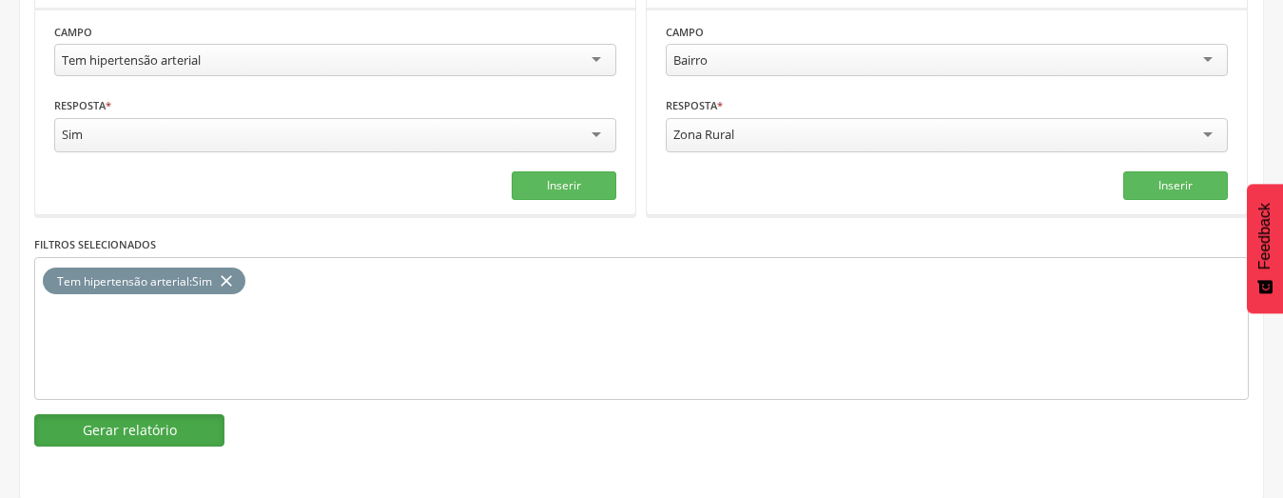
click at [145, 431] on button "Gerar relatório" at bounding box center [129, 430] width 190 height 32
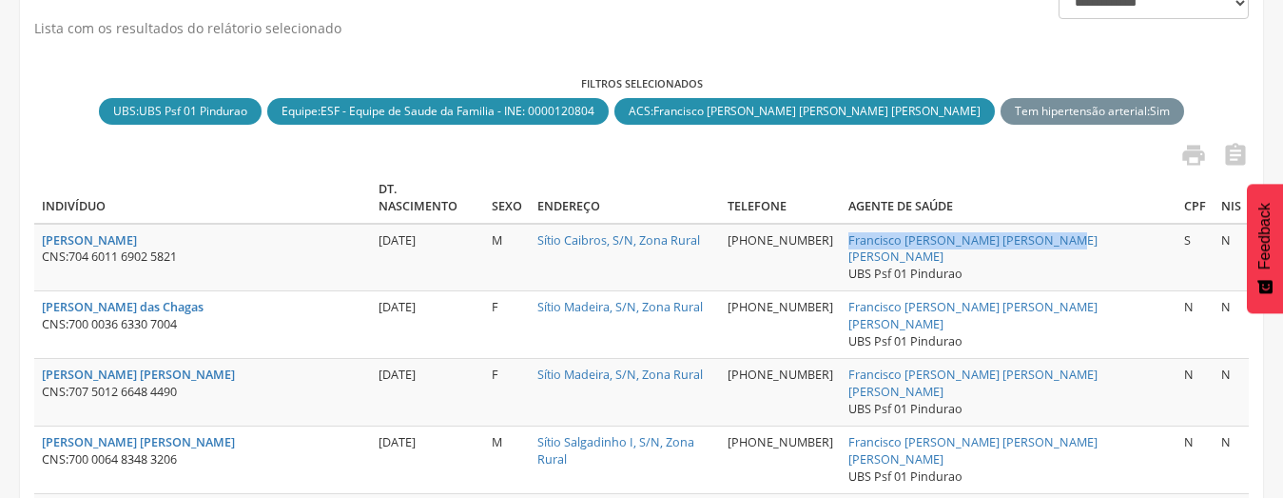
drag, startPoint x: 1096, startPoint y: 217, endPoint x: 888, endPoint y: 218, distance: 208.3
click at [888, 224] on td "Francisco [PERSON_NAME] [PERSON_NAME] [PERSON_NAME] UBS Psf 01 Pindurao" at bounding box center [1009, 258] width 336 height 68
click at [1187, 147] on icon "" at bounding box center [1194, 155] width 27 height 27
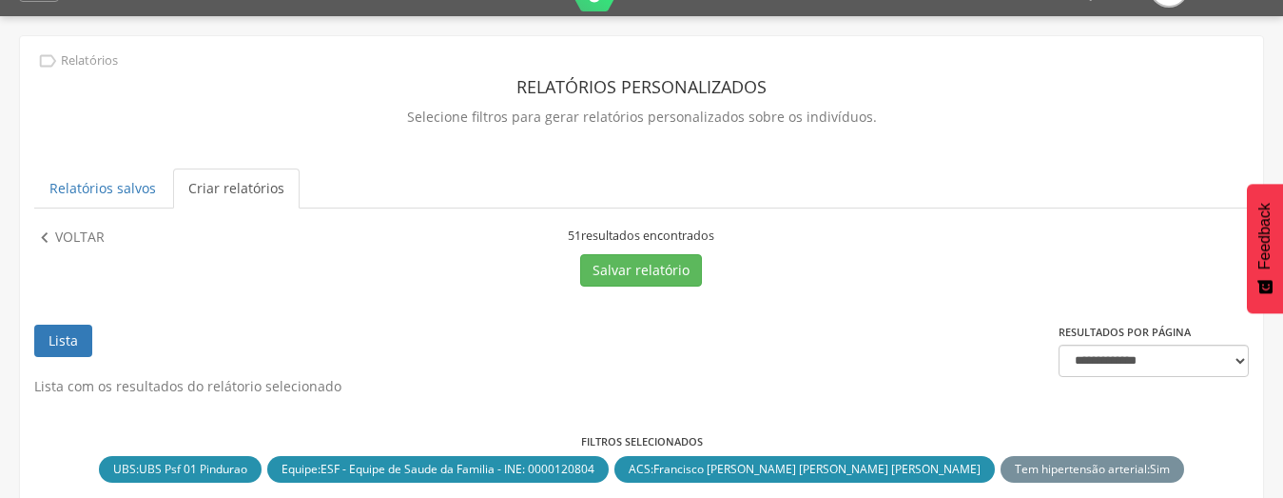
scroll to position [18, 0]
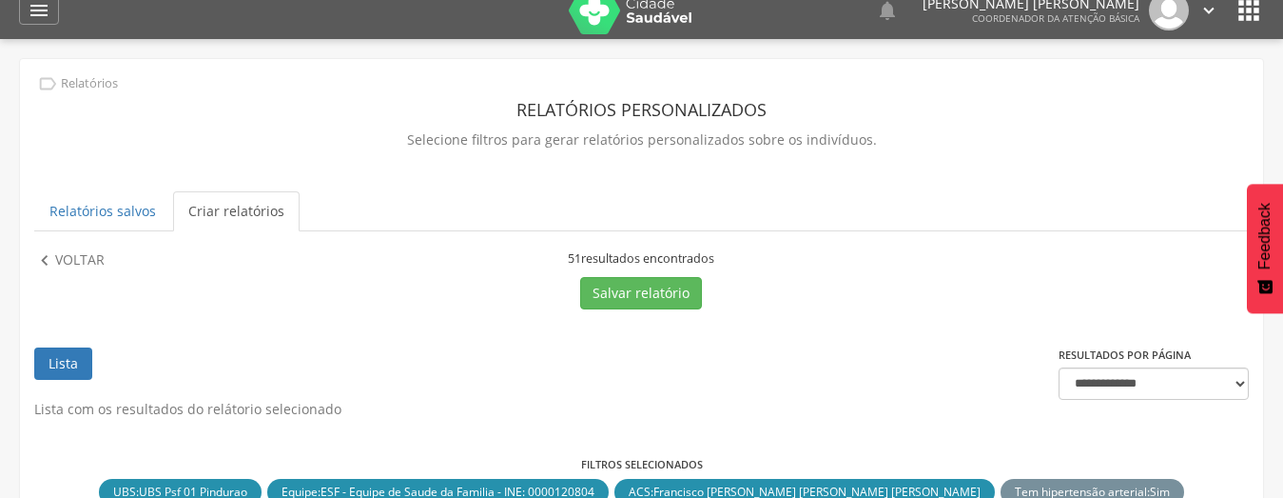
drag, startPoint x: 86, startPoint y: 264, endPoint x: 137, endPoint y: 265, distance: 51.4
click at [86, 264] on p "Voltar" at bounding box center [79, 260] width 49 height 21
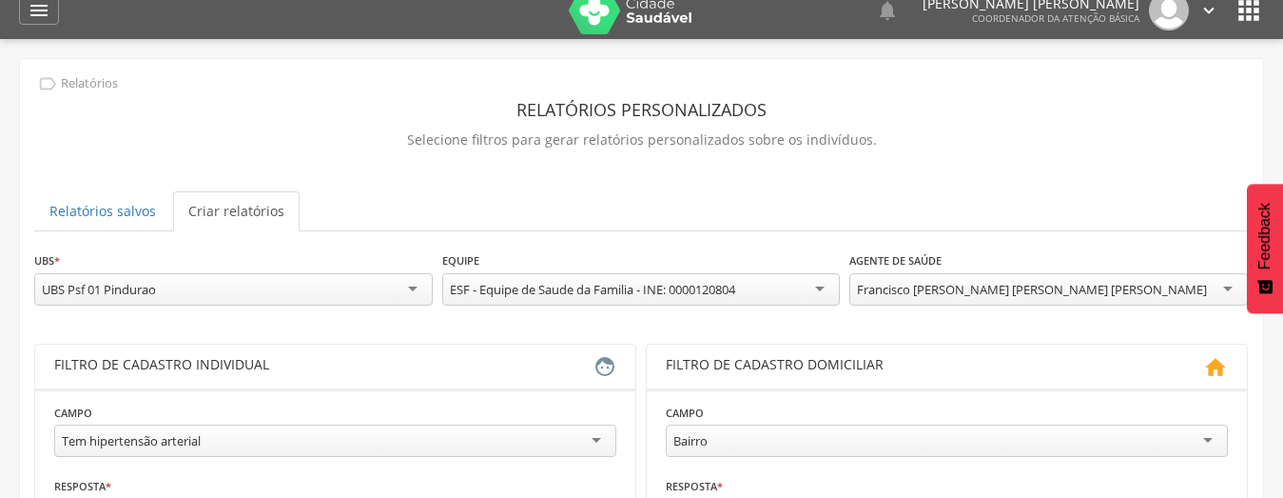
click at [953, 287] on div "Francisco [PERSON_NAME] [PERSON_NAME] [PERSON_NAME]" at bounding box center [1032, 289] width 350 height 17
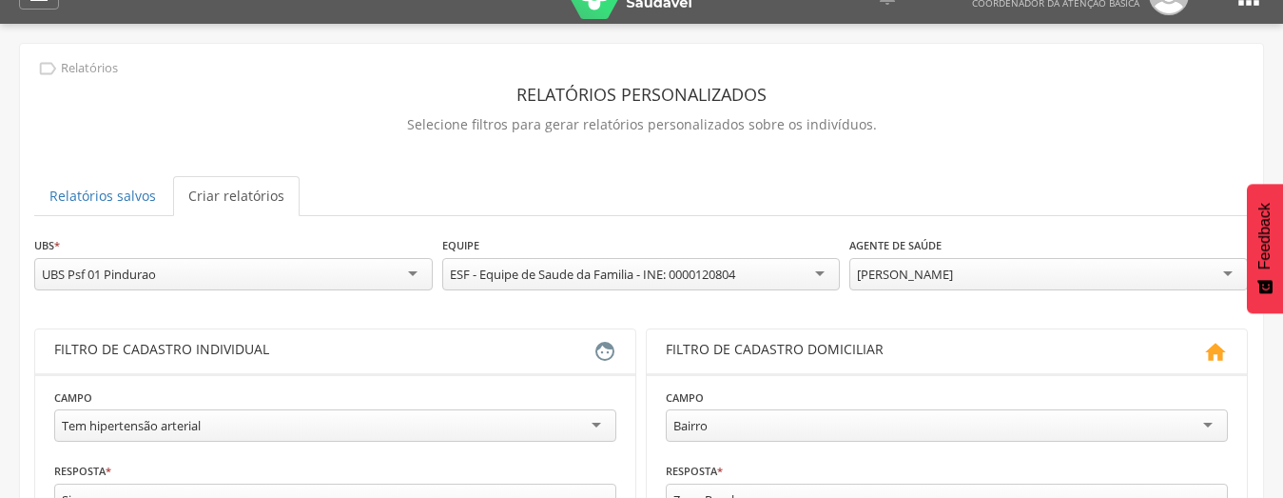
scroll to position [399, 0]
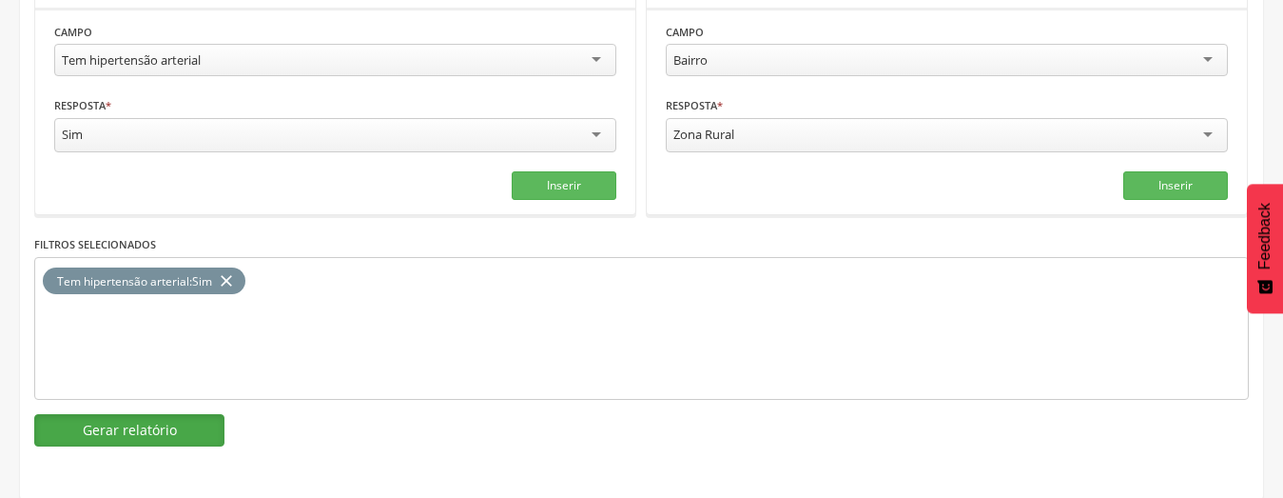
click at [108, 418] on button "Gerar relatório" at bounding box center [129, 430] width 190 height 32
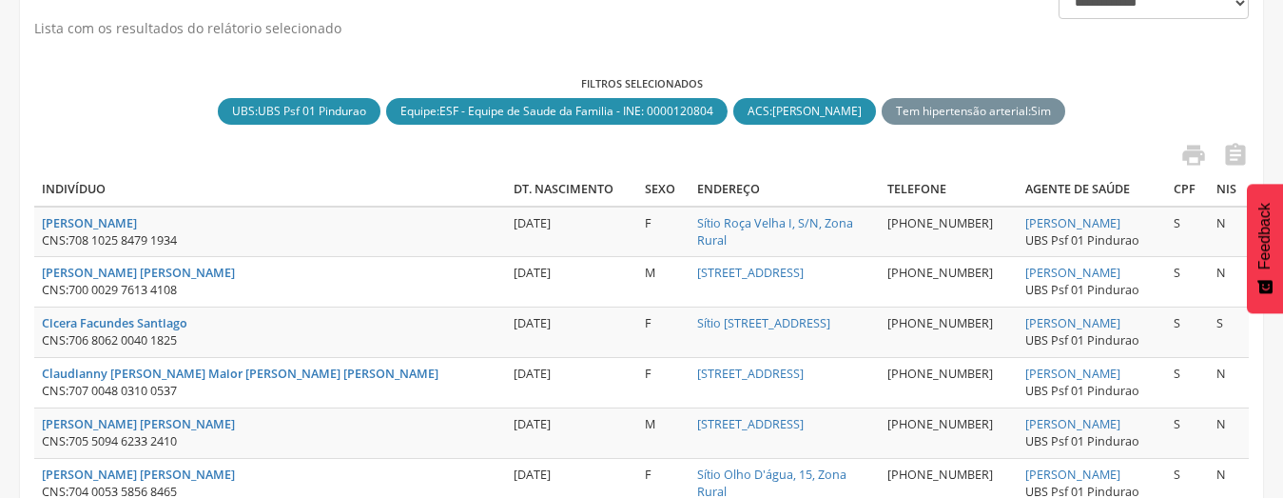
drag, startPoint x: 1098, startPoint y: 223, endPoint x: 957, endPoint y: 220, distance: 140.8
click at [957, 220] on tr "[PERSON_NAME] CNS: 708 1025 8479 1934 [DATE] F Sítio Roça Velha I, S/N, Zona Ru…" at bounding box center [641, 231] width 1215 height 50
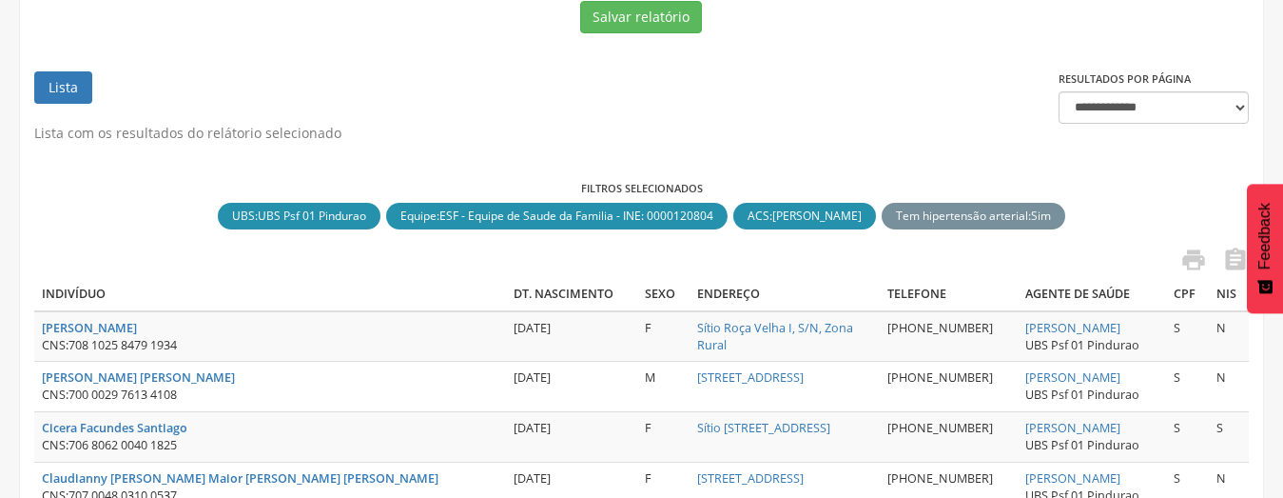
scroll to position [113, 0]
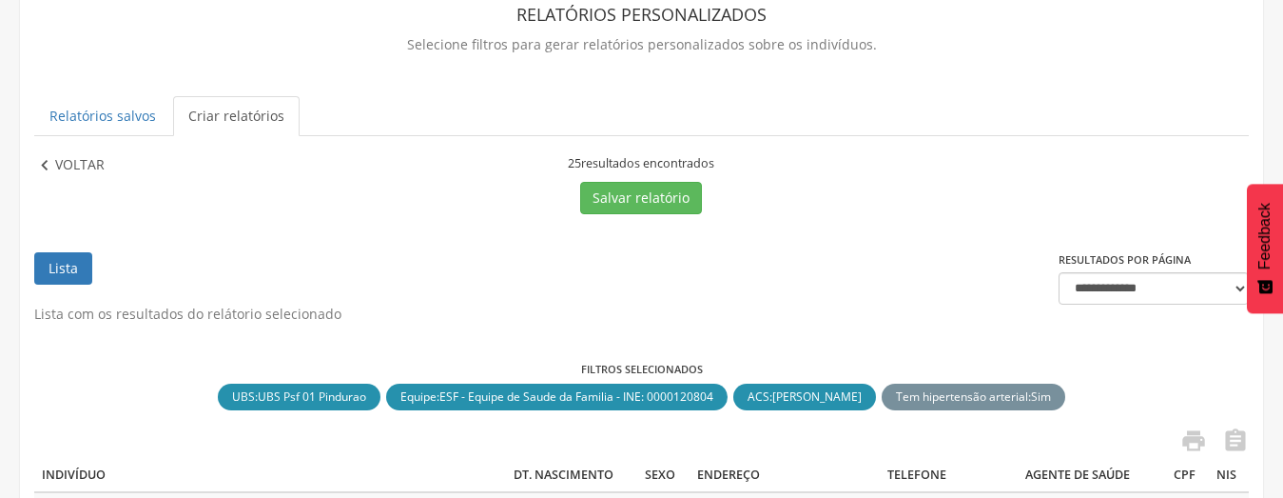
click at [62, 157] on p "Voltar" at bounding box center [79, 165] width 49 height 21
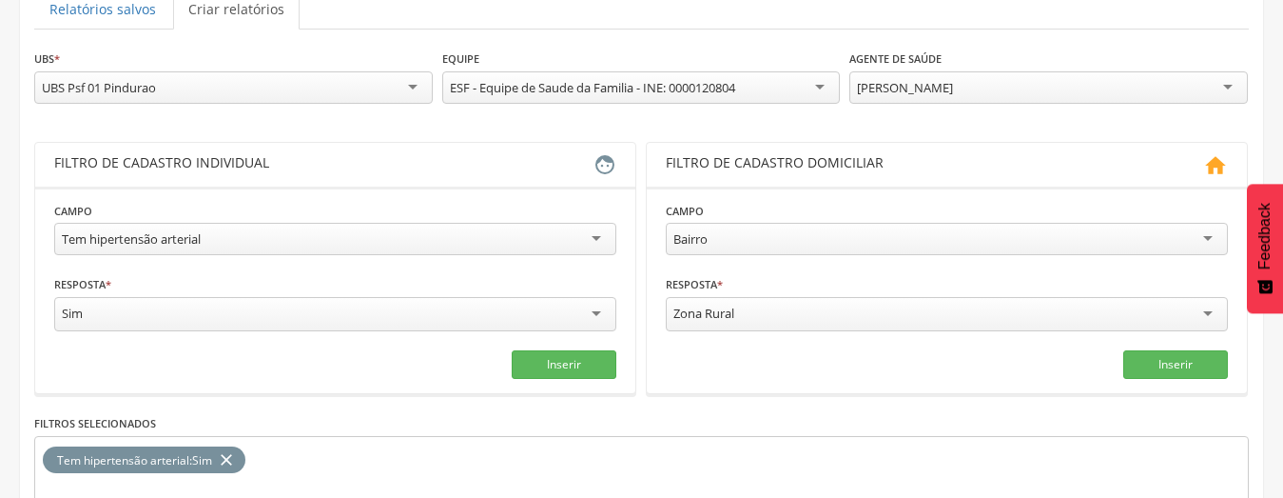
scroll to position [399, 0]
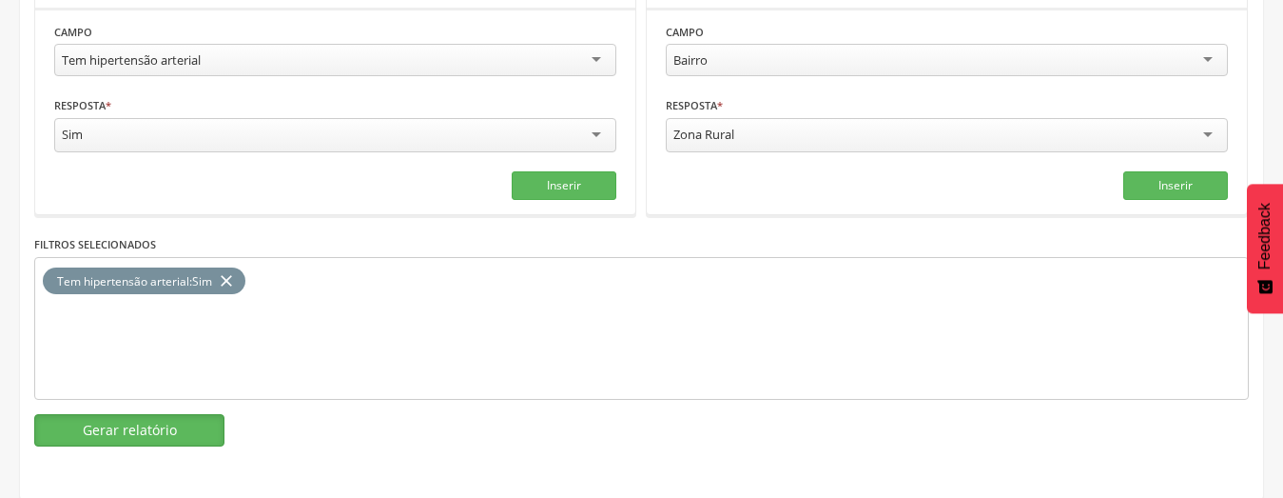
click at [144, 429] on button "Gerar relatório" at bounding box center [129, 430] width 190 height 32
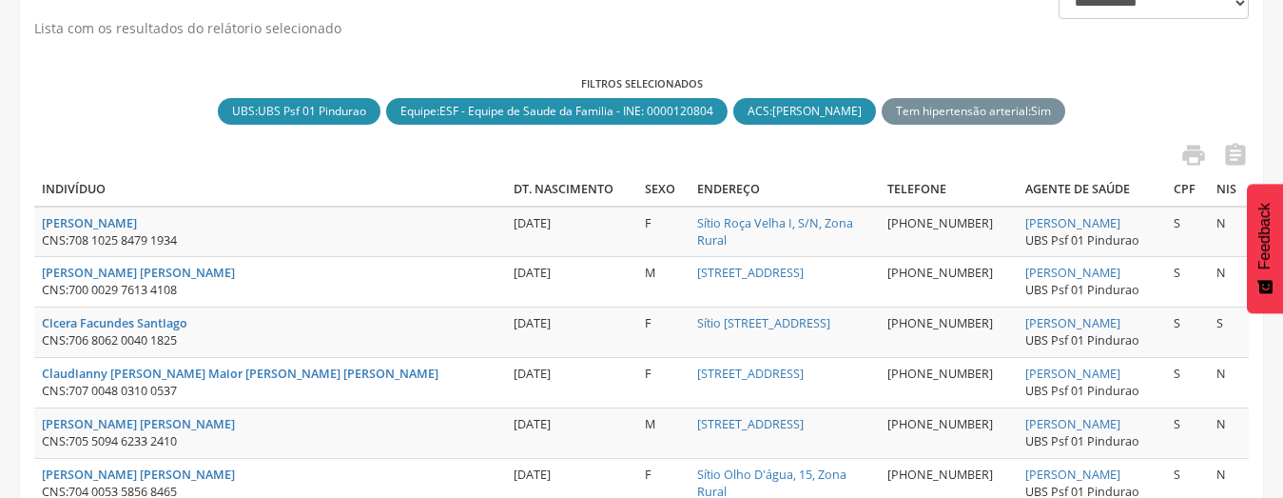
drag, startPoint x: 1086, startPoint y: 214, endPoint x: 954, endPoint y: 224, distance: 132.6
click at [954, 224] on tr "[PERSON_NAME] CNS: 708 1025 8479 1934 [DATE] F Sítio Roça Velha I, S/N, Zona Ru…" at bounding box center [641, 231] width 1215 height 50
click at [1196, 151] on icon "" at bounding box center [1194, 155] width 27 height 27
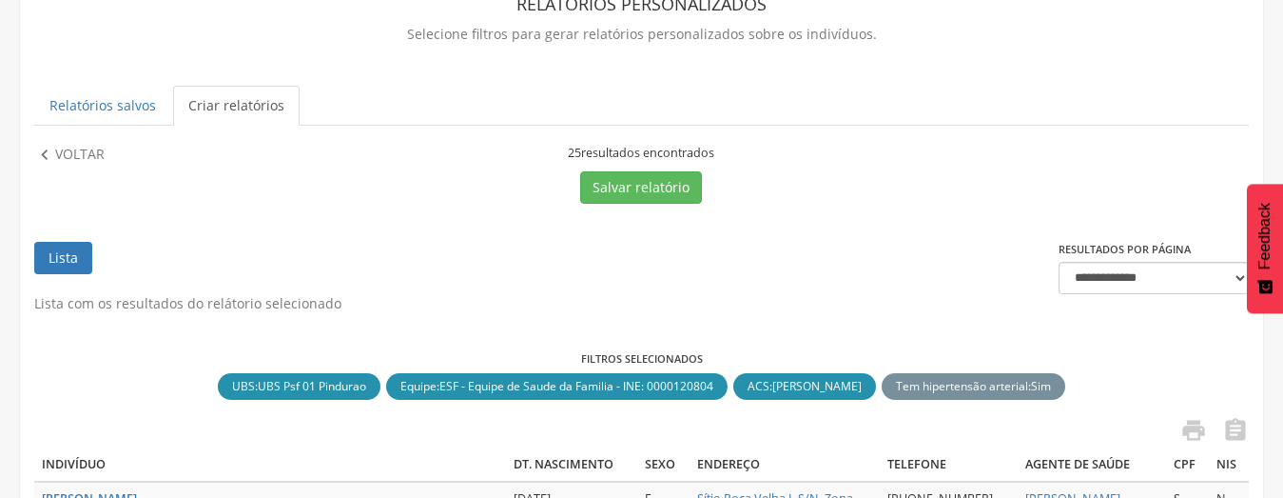
scroll to position [113, 0]
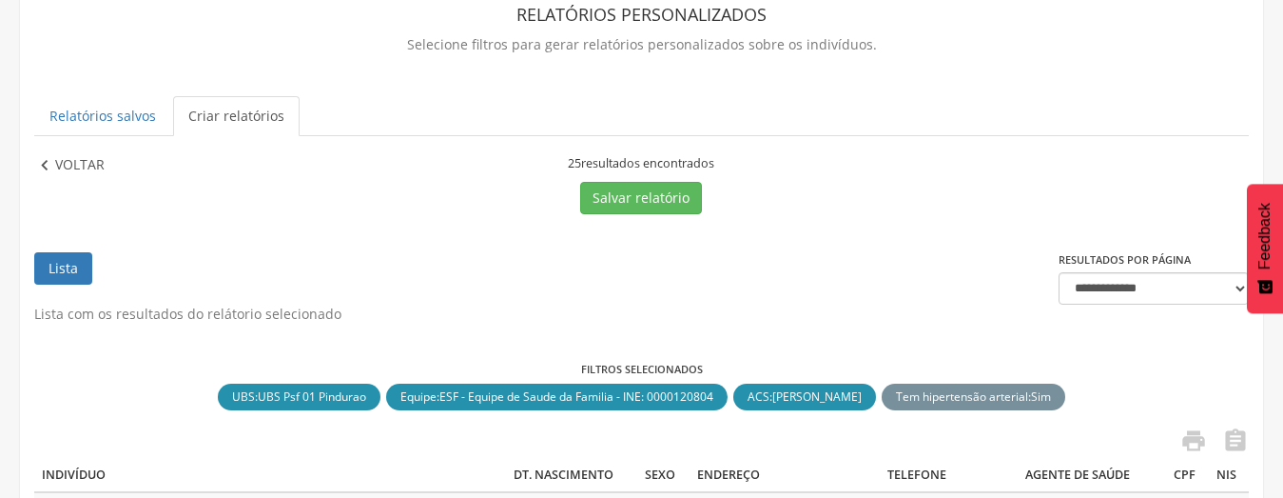
click at [67, 169] on p "Voltar" at bounding box center [79, 165] width 49 height 21
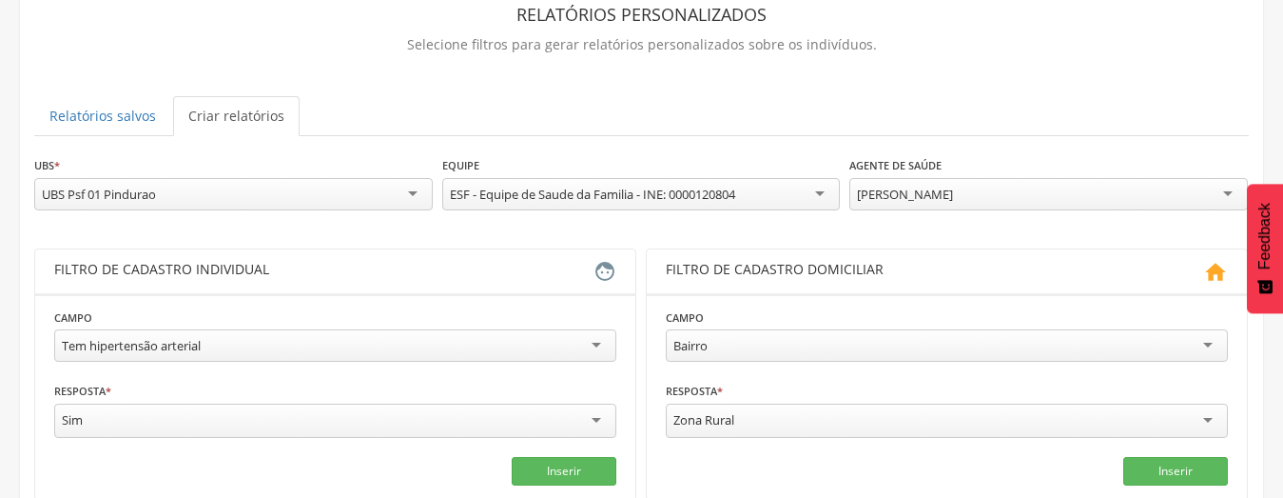
click at [988, 193] on div "[PERSON_NAME]" at bounding box center [1049, 194] width 399 height 32
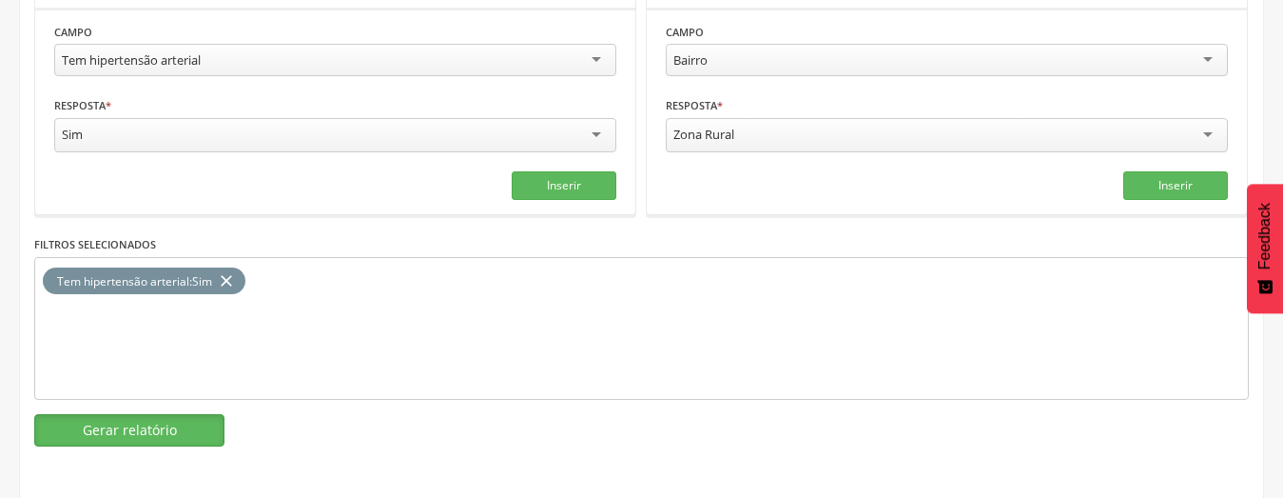
click at [90, 426] on button "Gerar relatório" at bounding box center [129, 430] width 190 height 32
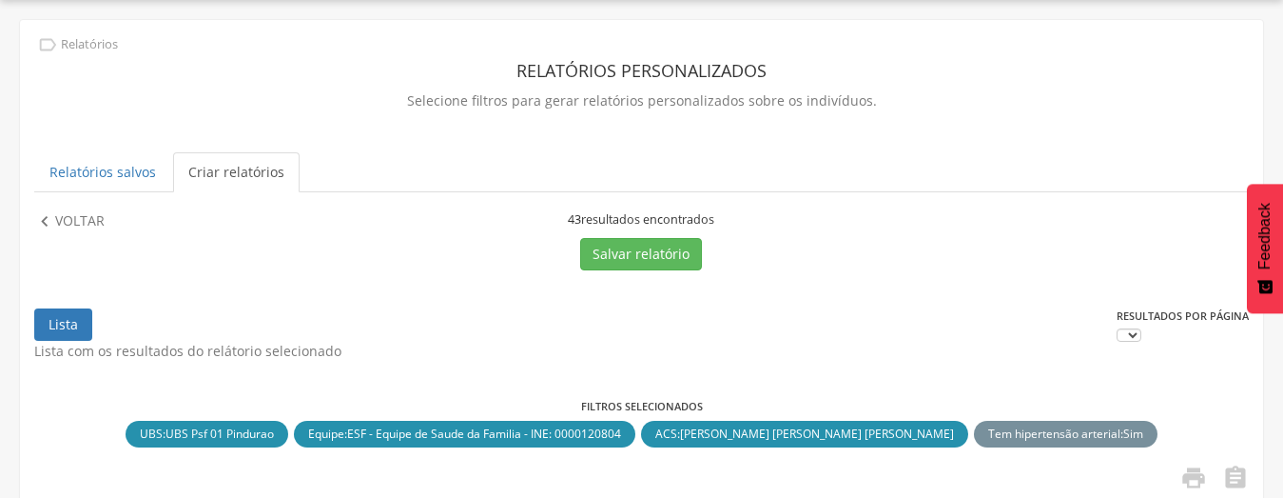
scroll to position [399, 0]
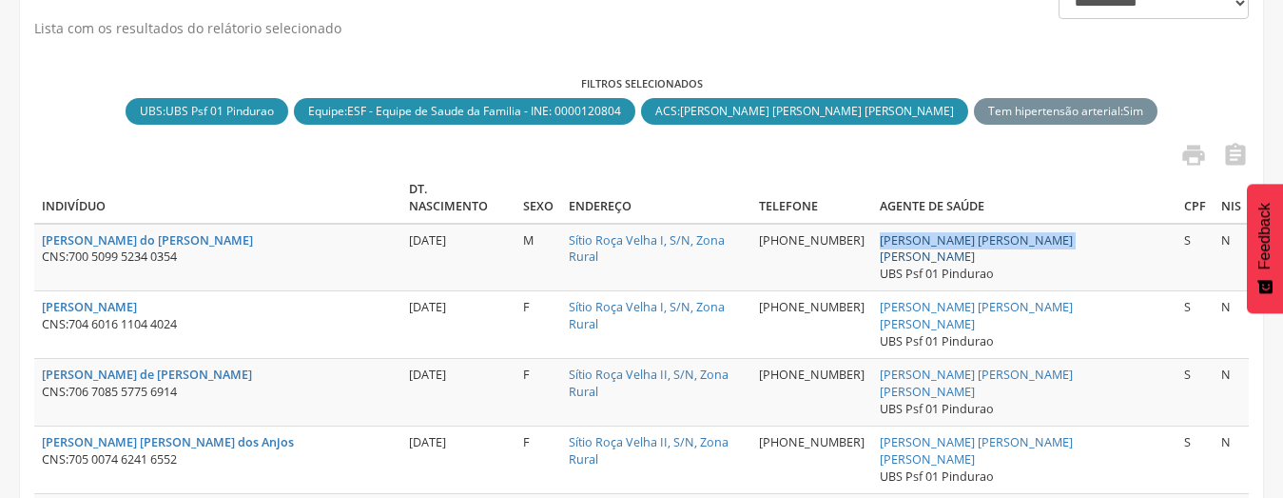
drag, startPoint x: 1091, startPoint y: 224, endPoint x: 902, endPoint y: 221, distance: 189.3
click at [902, 224] on td "[PERSON_NAME] [PERSON_NAME] [PERSON_NAME] UBS Psf 01 Pindurao" at bounding box center [1024, 258] width 304 height 68
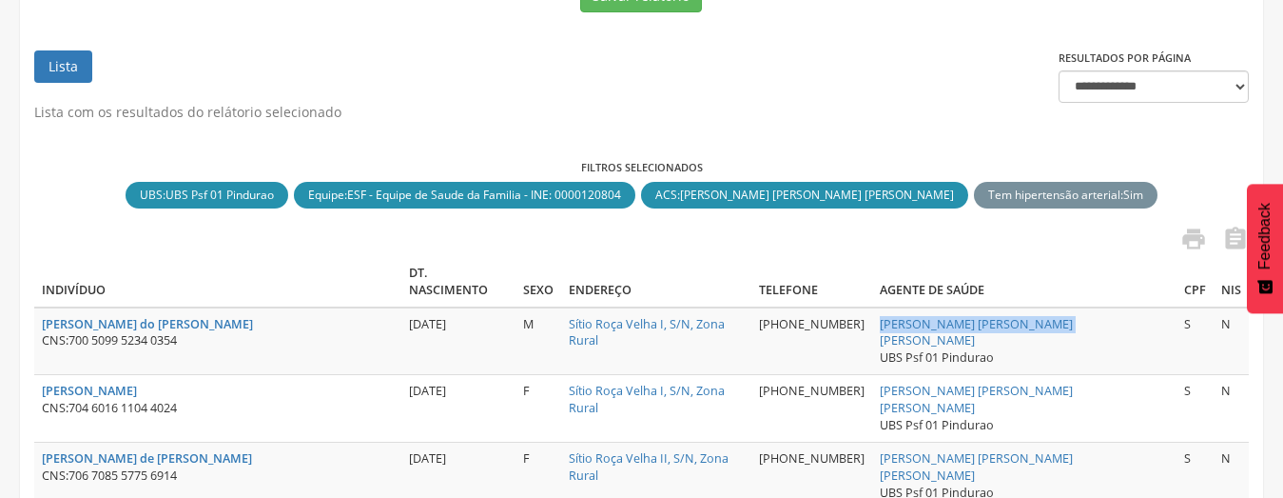
scroll to position [208, 0]
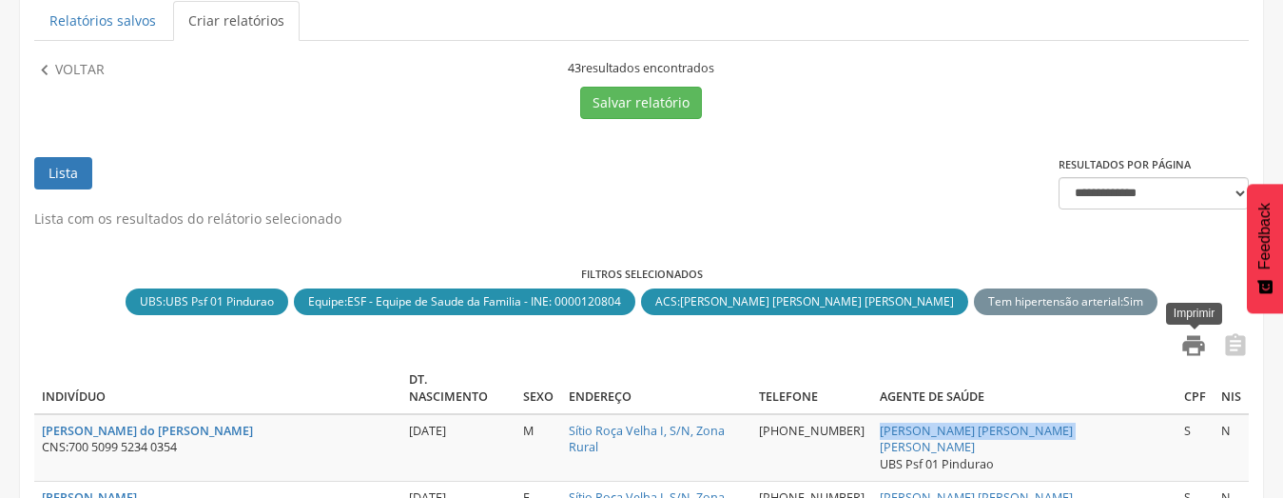
click at [1186, 341] on icon "" at bounding box center [1194, 345] width 27 height 27
click at [68, 71] on p "Voltar" at bounding box center [79, 70] width 49 height 21
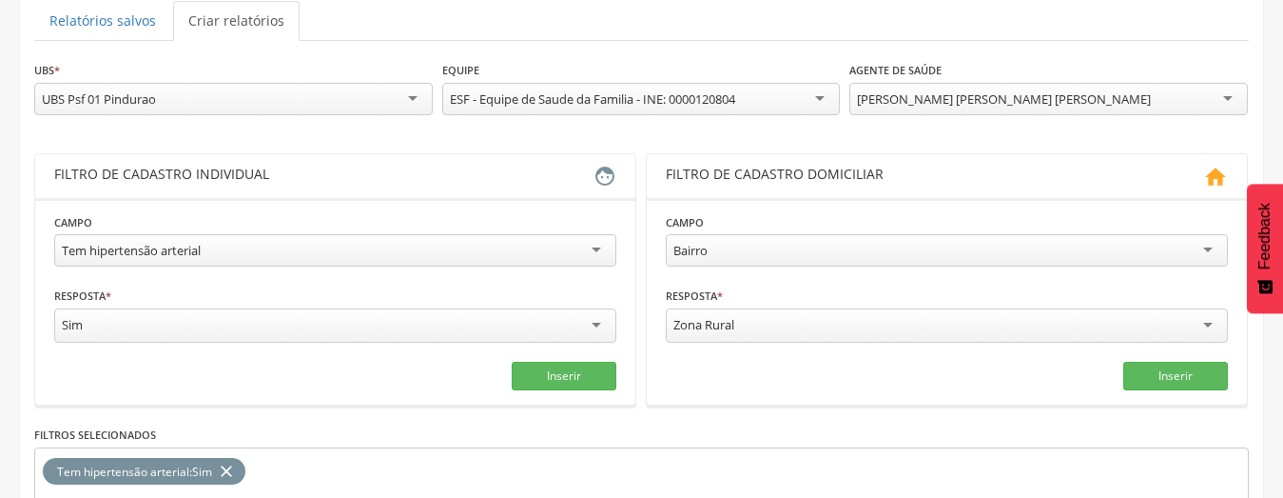
click at [943, 97] on div "[PERSON_NAME] [PERSON_NAME] [PERSON_NAME]" at bounding box center [1004, 98] width 294 height 17
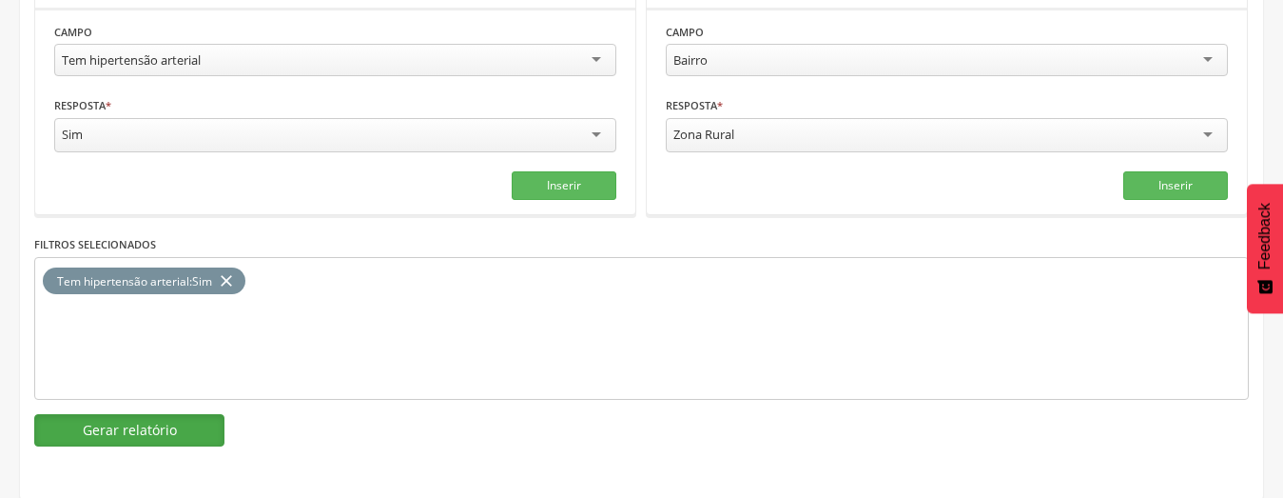
click at [97, 430] on button "Gerar relatório" at bounding box center [129, 430] width 190 height 32
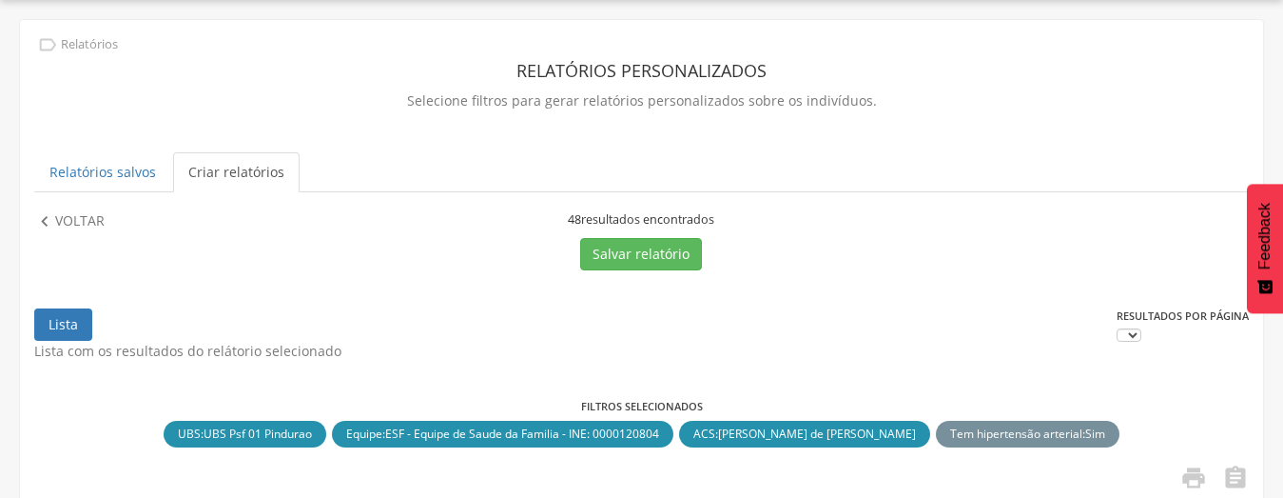
scroll to position [399, 0]
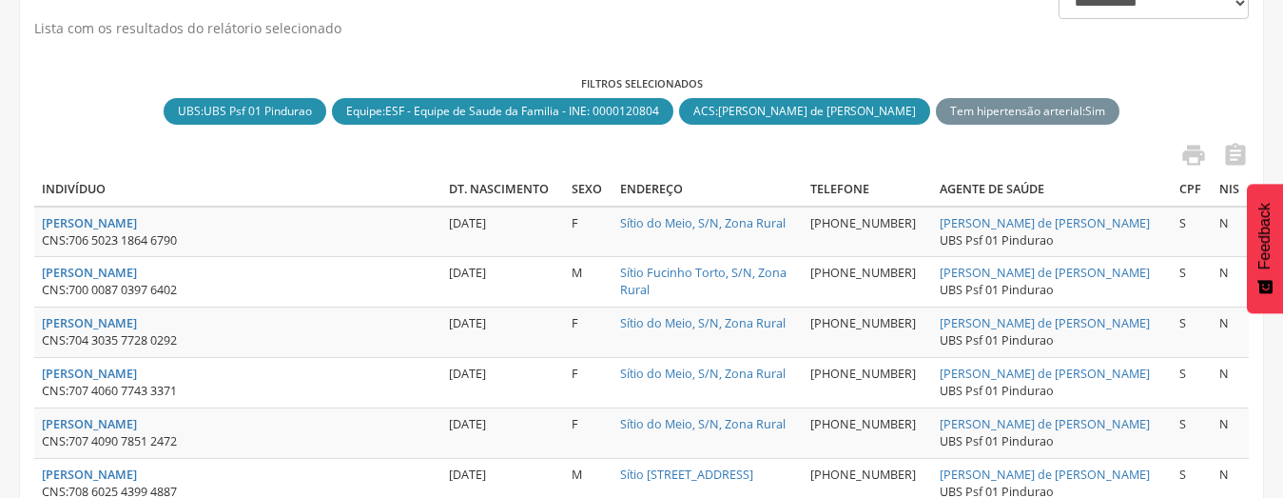
drag, startPoint x: 1084, startPoint y: 220, endPoint x: 923, endPoint y: 224, distance: 160.8
click at [923, 224] on tr "[PERSON_NAME] CNS: 706 5023 1864 6790 [DATE] F Sítio do Meio, S/N, Zona Rural […" at bounding box center [641, 231] width 1215 height 50
click at [1189, 147] on icon "" at bounding box center [1194, 155] width 27 height 27
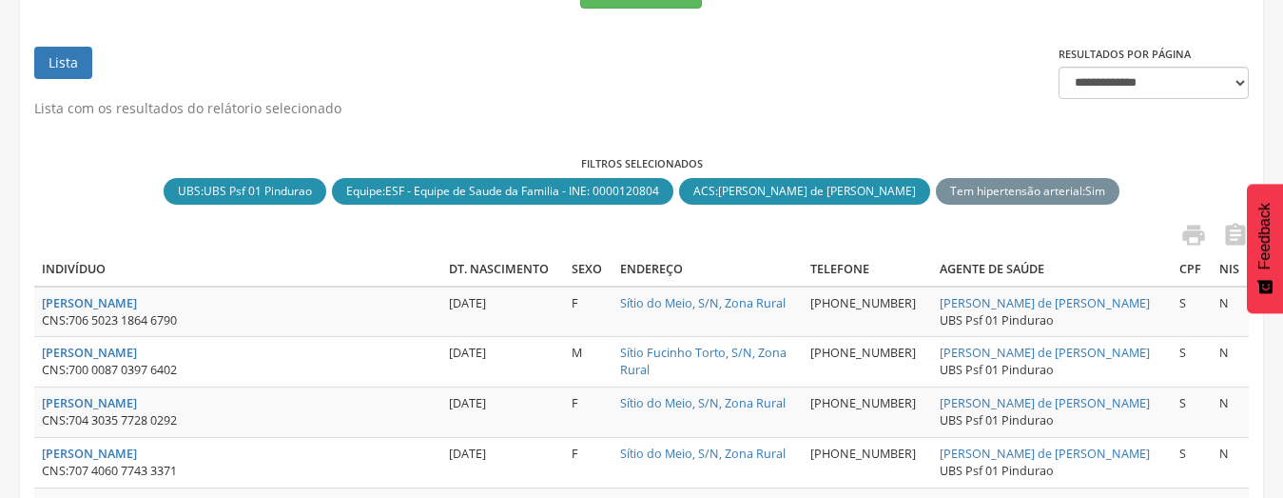
scroll to position [208, 0]
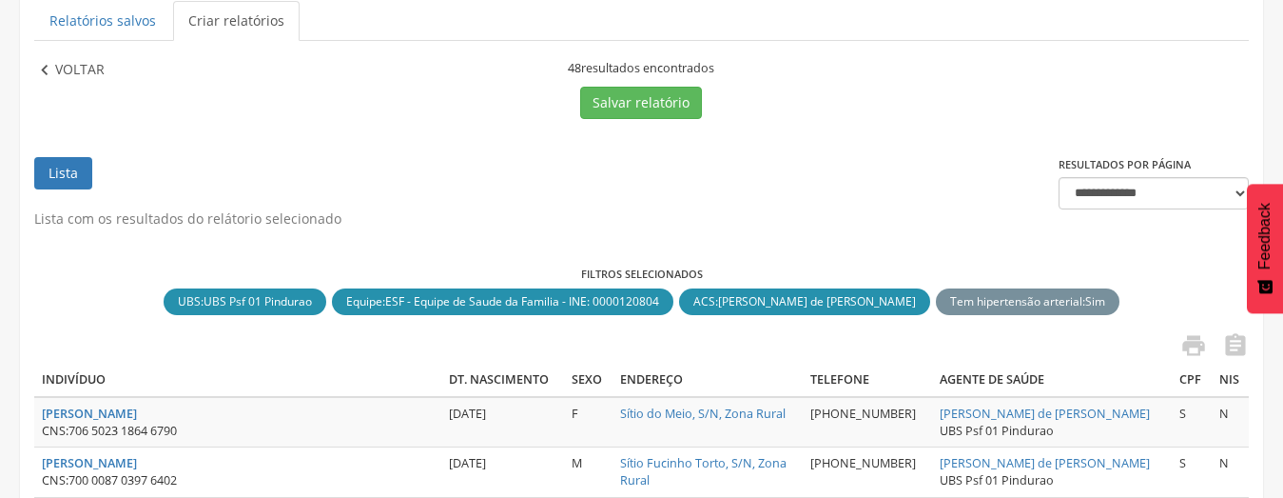
click at [67, 71] on p "Voltar" at bounding box center [79, 70] width 49 height 21
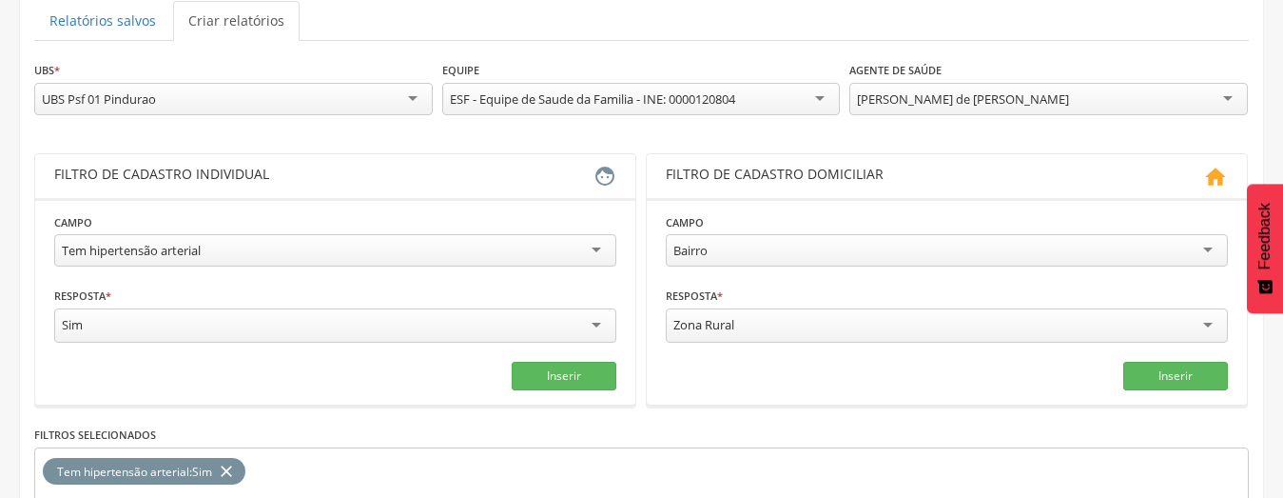
click at [997, 103] on div "[PERSON_NAME] de [PERSON_NAME]" at bounding box center [963, 98] width 212 height 17
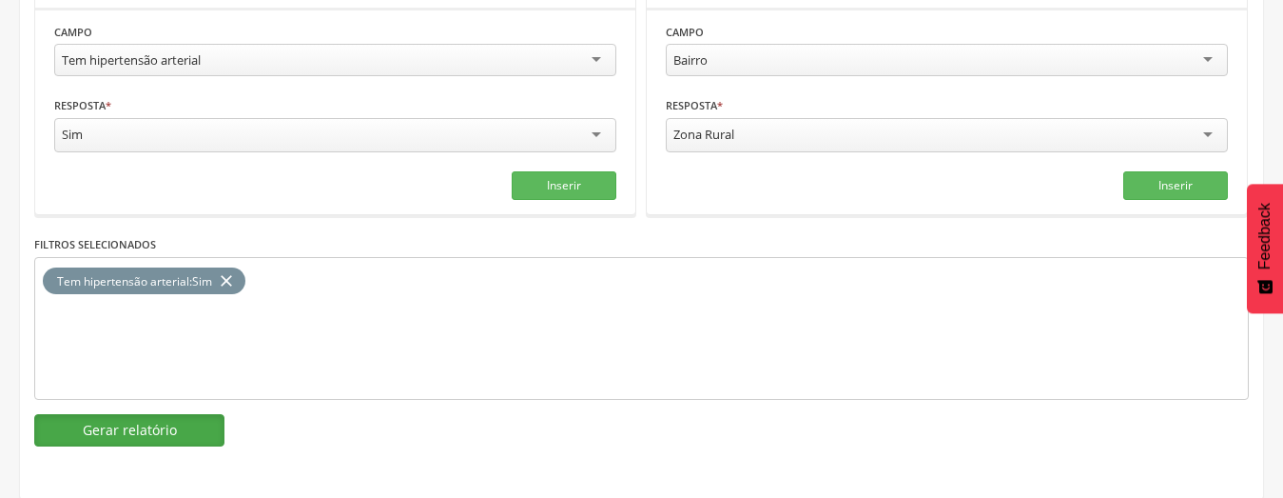
click at [105, 440] on button "Gerar relatório" at bounding box center [129, 430] width 190 height 32
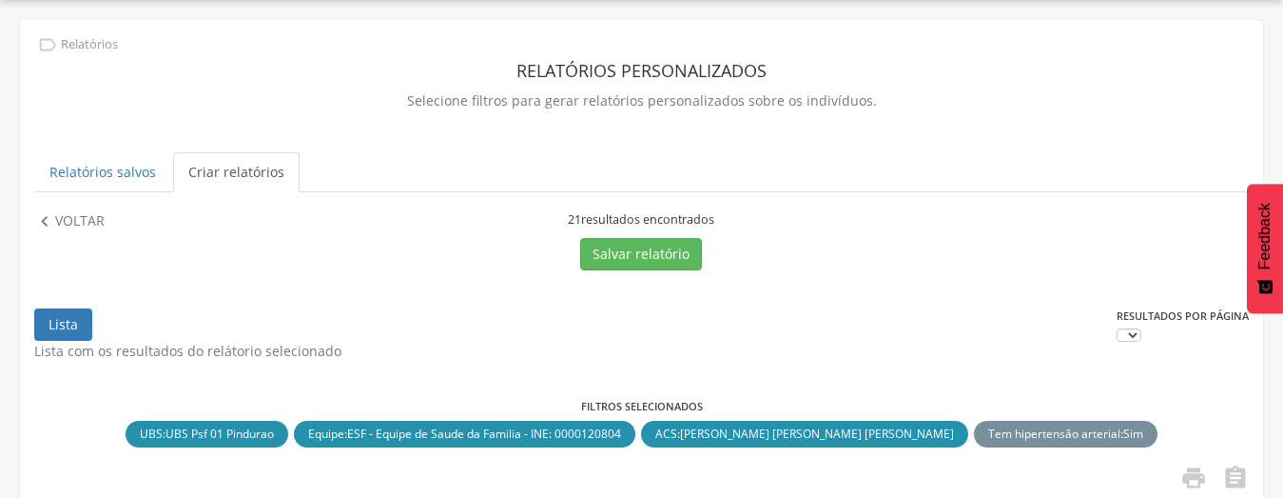
scroll to position [399, 0]
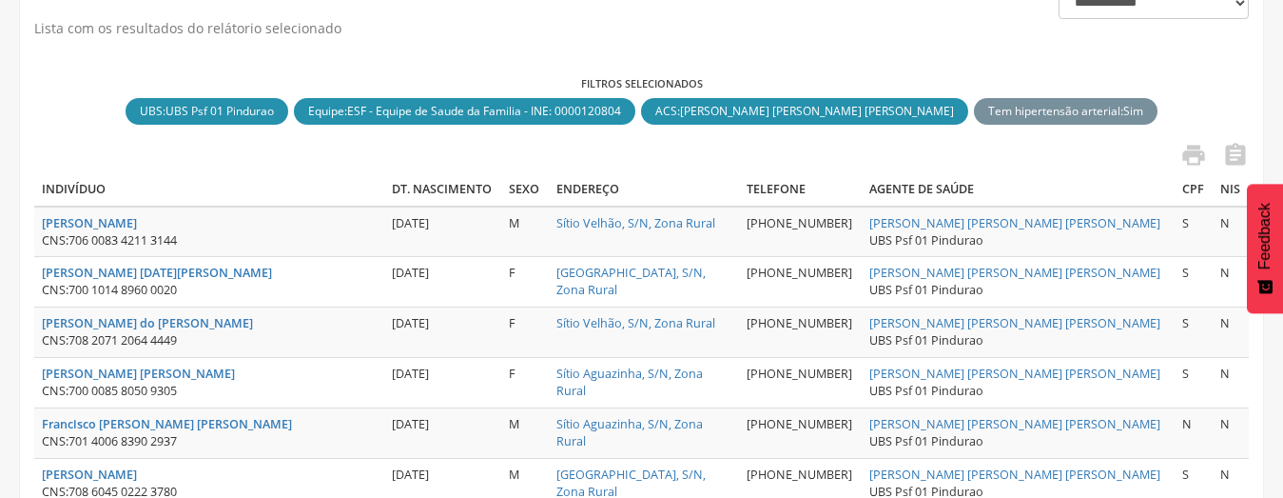
drag, startPoint x: 1095, startPoint y: 225, endPoint x: 892, endPoint y: 224, distance: 202.6
click at [892, 224] on tr "[PERSON_NAME] CNS: 706 0083 4211 3144 [DATE] M Sítio Velhão, S/N, Zona Rural [P…" at bounding box center [641, 231] width 1215 height 50
click at [1187, 158] on icon "" at bounding box center [1194, 155] width 27 height 27
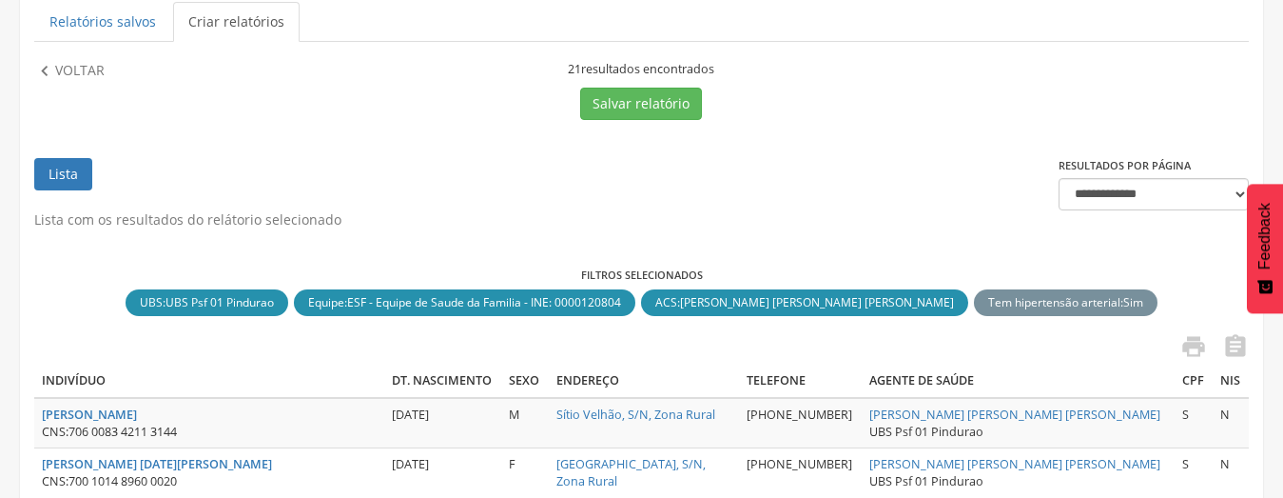
scroll to position [113, 0]
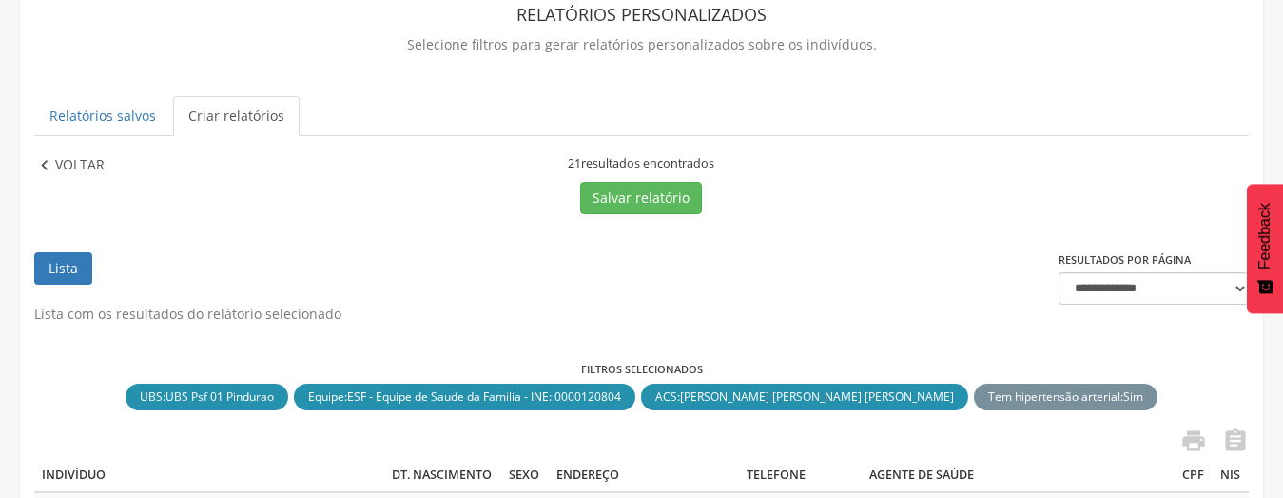
click at [67, 164] on p "Voltar" at bounding box center [79, 165] width 49 height 21
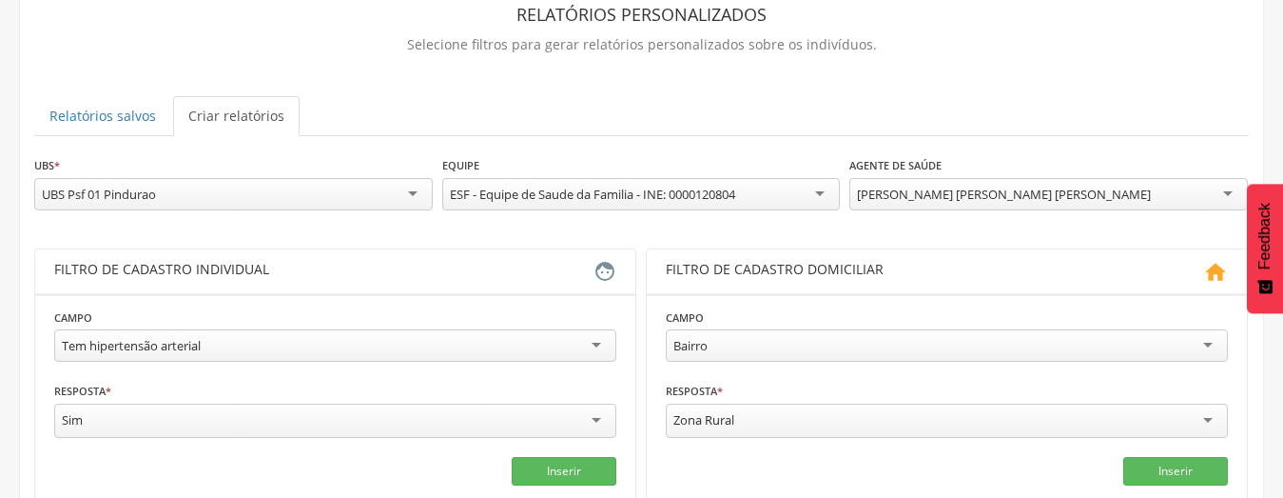
click at [926, 199] on div "[PERSON_NAME] [PERSON_NAME] [PERSON_NAME]" at bounding box center [1004, 194] width 294 height 17
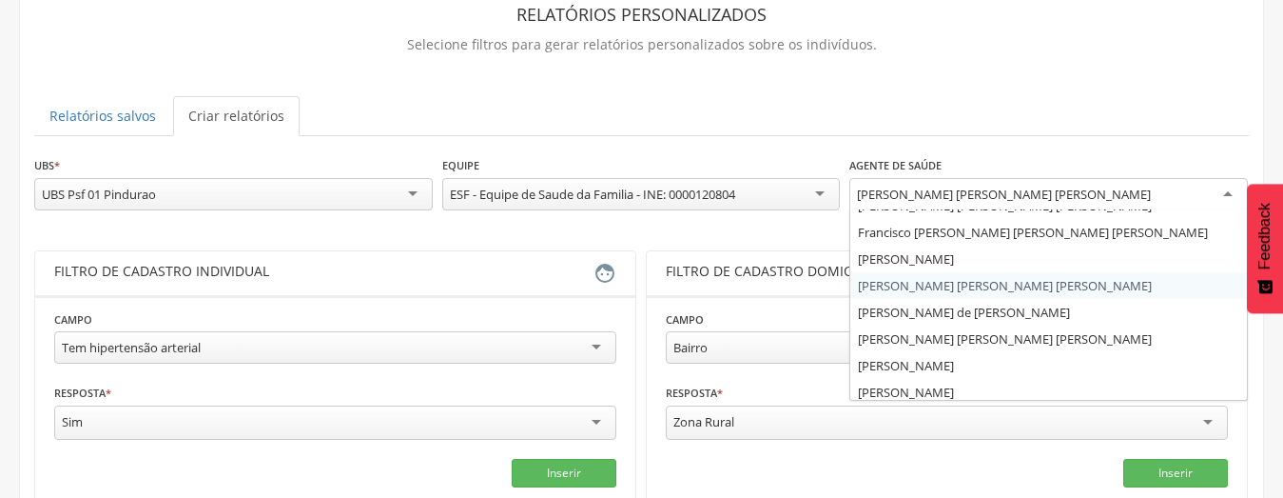
scroll to position [49, 0]
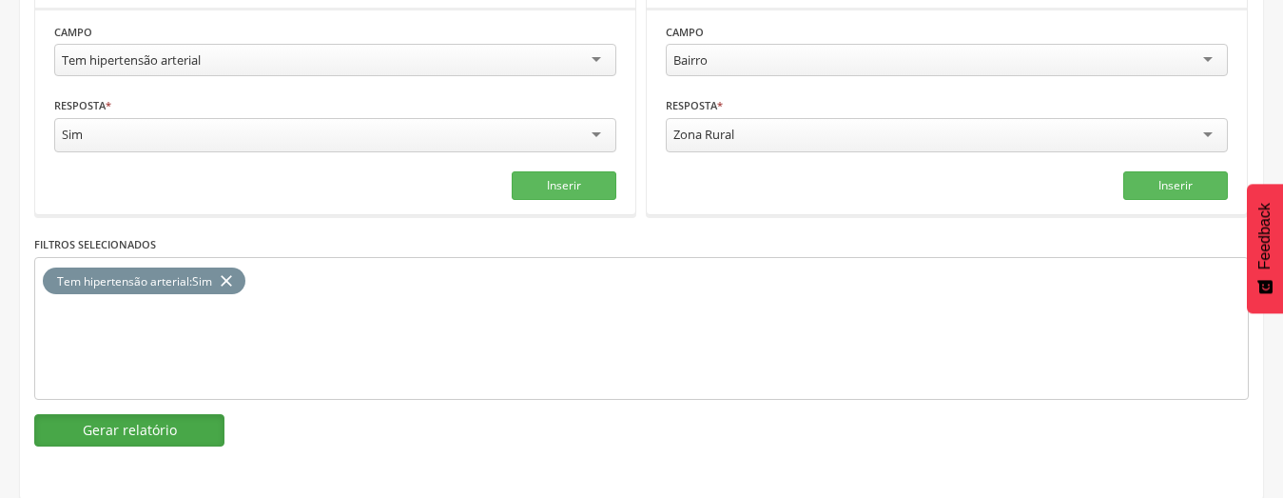
click at [146, 421] on button "Gerar relatório" at bounding box center [129, 430] width 190 height 32
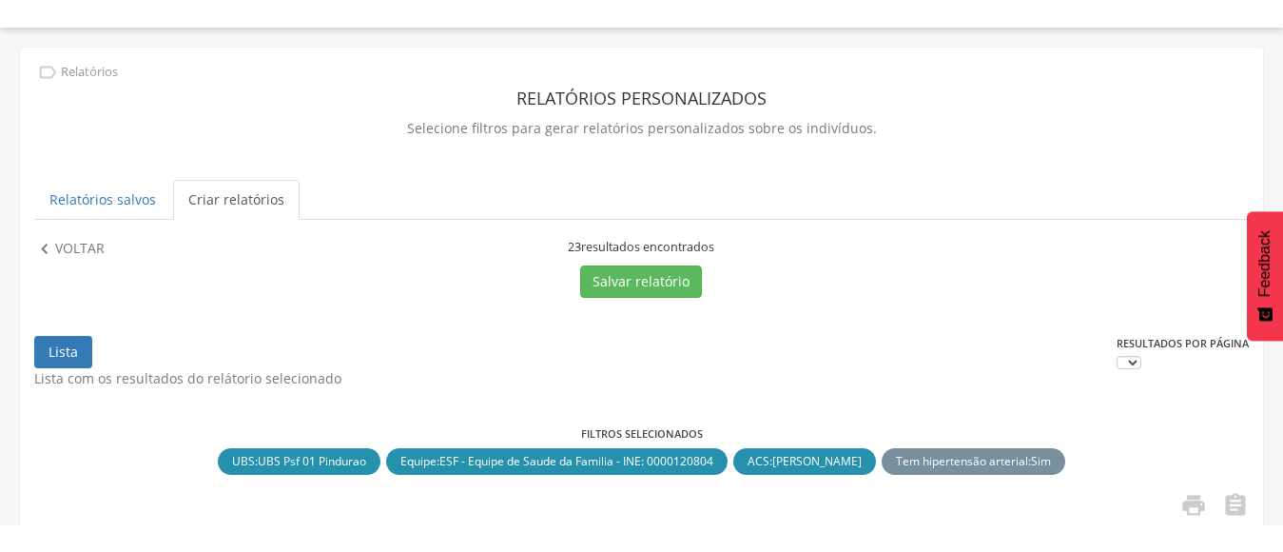
scroll to position [399, 0]
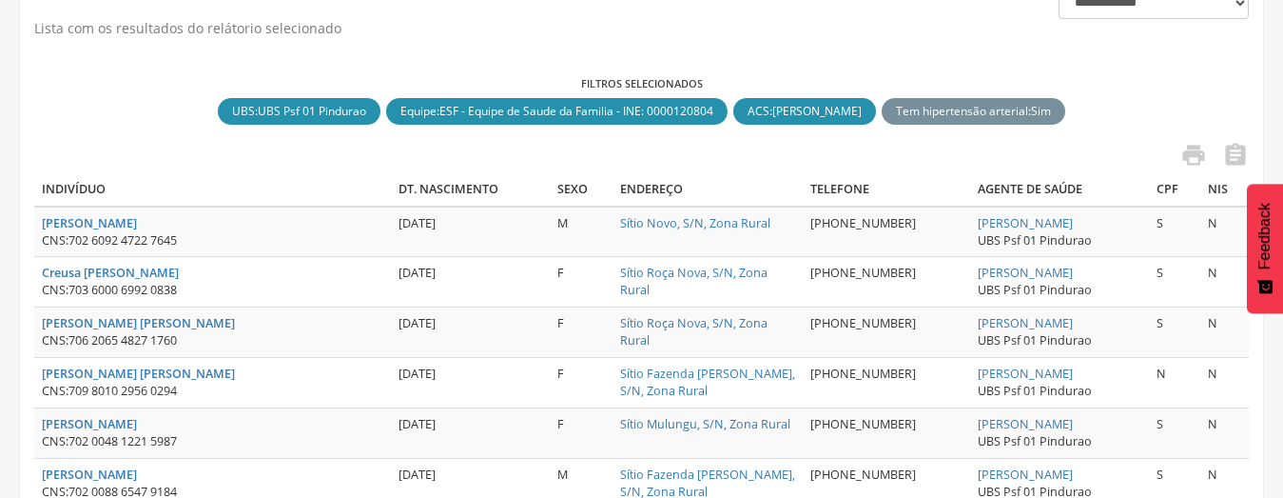
drag, startPoint x: 1078, startPoint y: 221, endPoint x: 962, endPoint y: 221, distance: 116.1
click at [970, 221] on td "[PERSON_NAME] Sales UBS Psf 01 Pindurao" at bounding box center [1059, 231] width 179 height 50
click at [1191, 147] on icon "" at bounding box center [1194, 155] width 27 height 27
click at [1126, 103] on div "Filtros selecionados UBS : UBS Psf 01 Pindurao close Equipe : ESF - Equipe de S…" at bounding box center [641, 101] width 1215 height 51
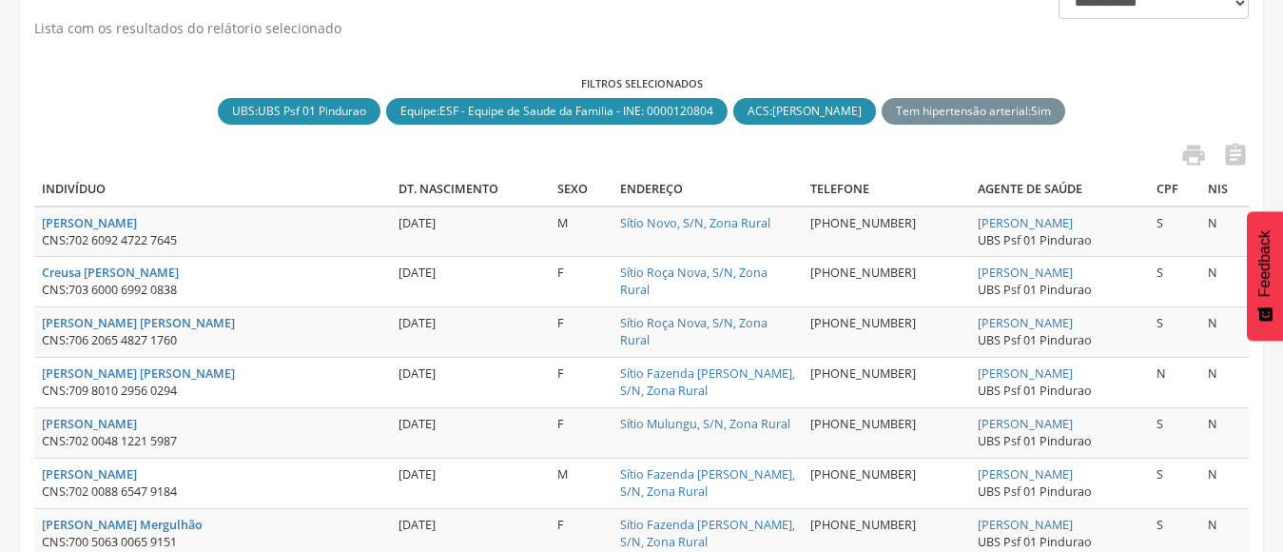
click at [1229, 94] on div "Filtros selecionados UBS : UBS Psf 01 Pindurao close Equipe : ESF - Equipe de S…" at bounding box center [641, 101] width 1215 height 51
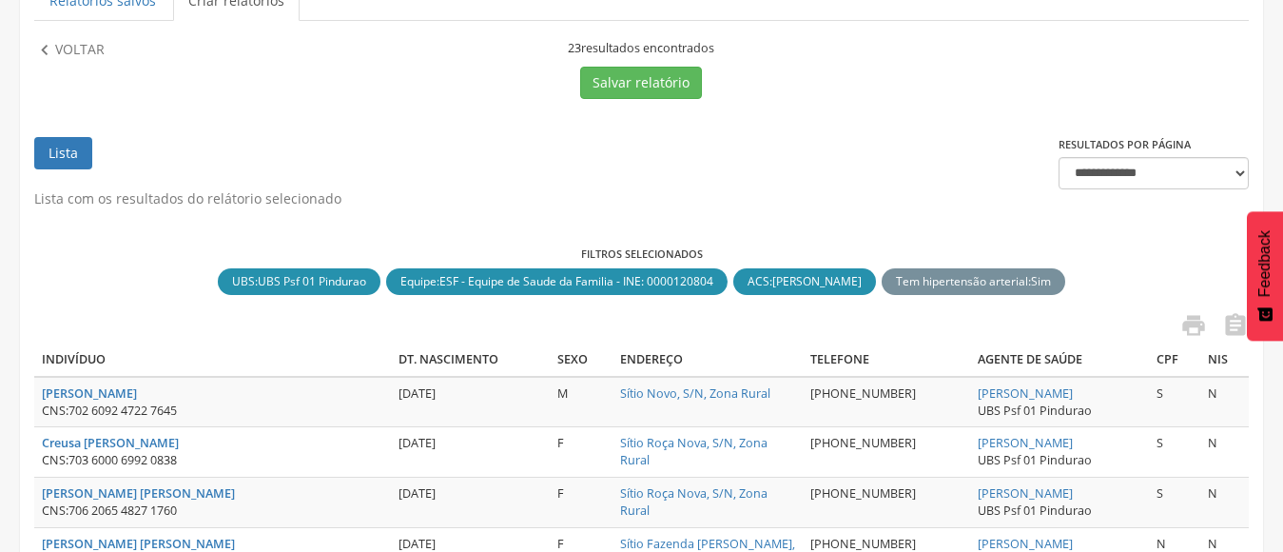
scroll to position [0, 0]
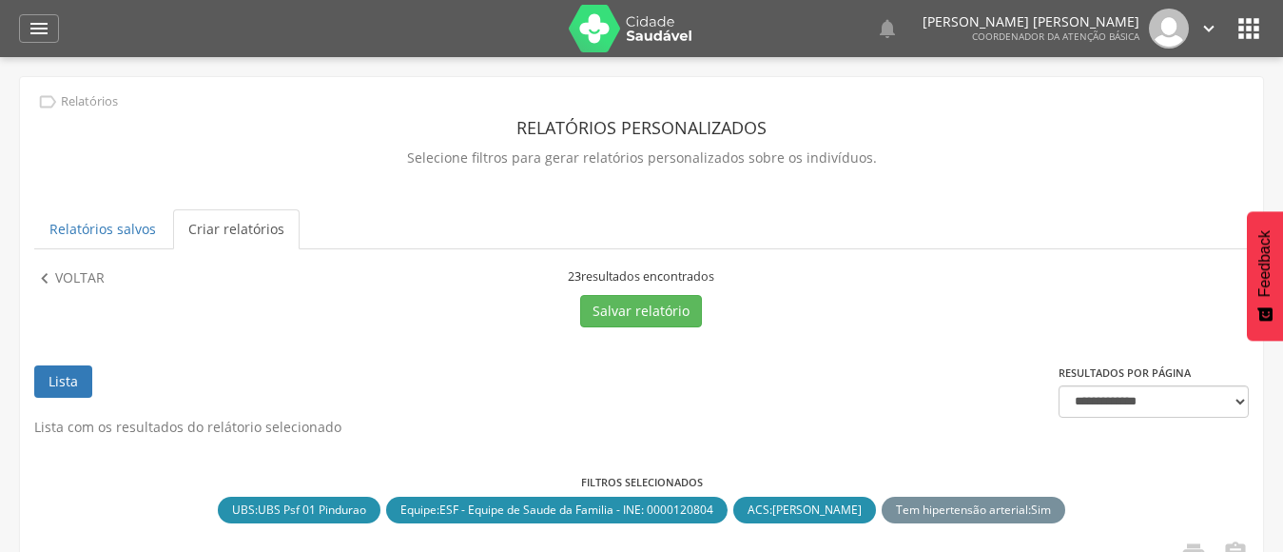
click at [1210, 26] on icon "" at bounding box center [1209, 28] width 21 height 21
click at [1113, 108] on link "Sair" at bounding box center [1143, 110] width 150 height 24
